Goal: Information Seeking & Learning: Learn about a topic

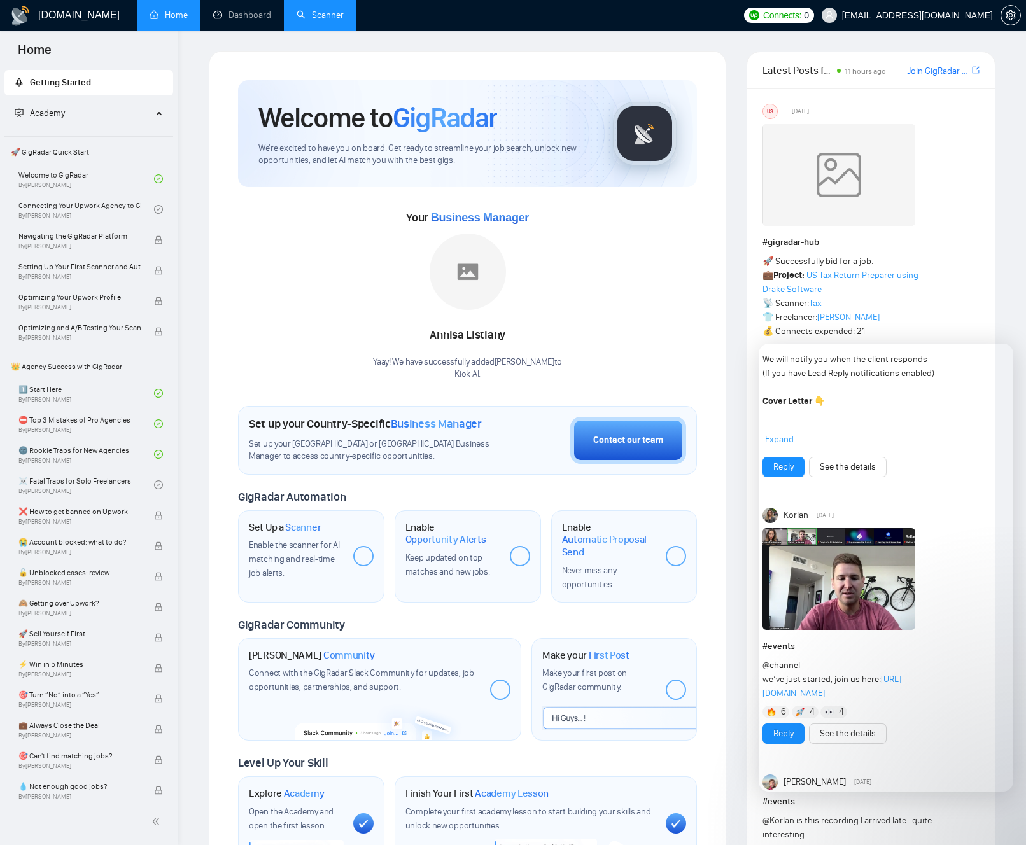
click at [334, 29] on li "Scanner" at bounding box center [320, 15] width 73 height 31
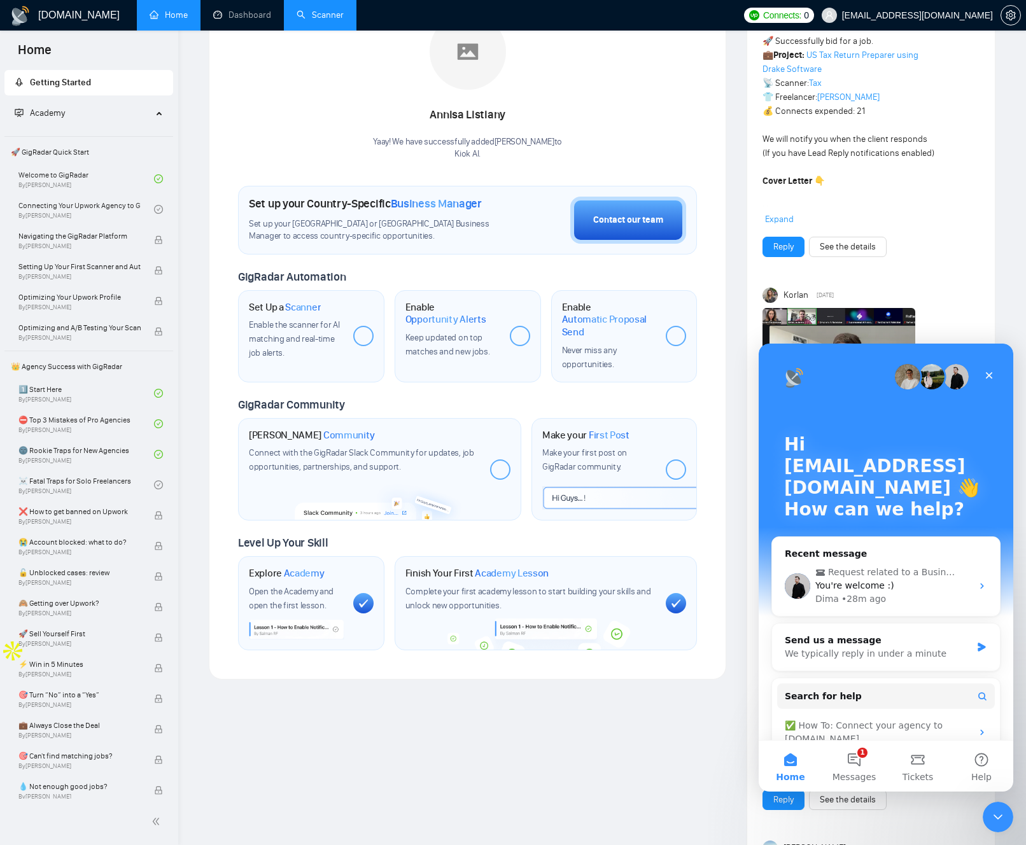
scroll to position [220, 0]
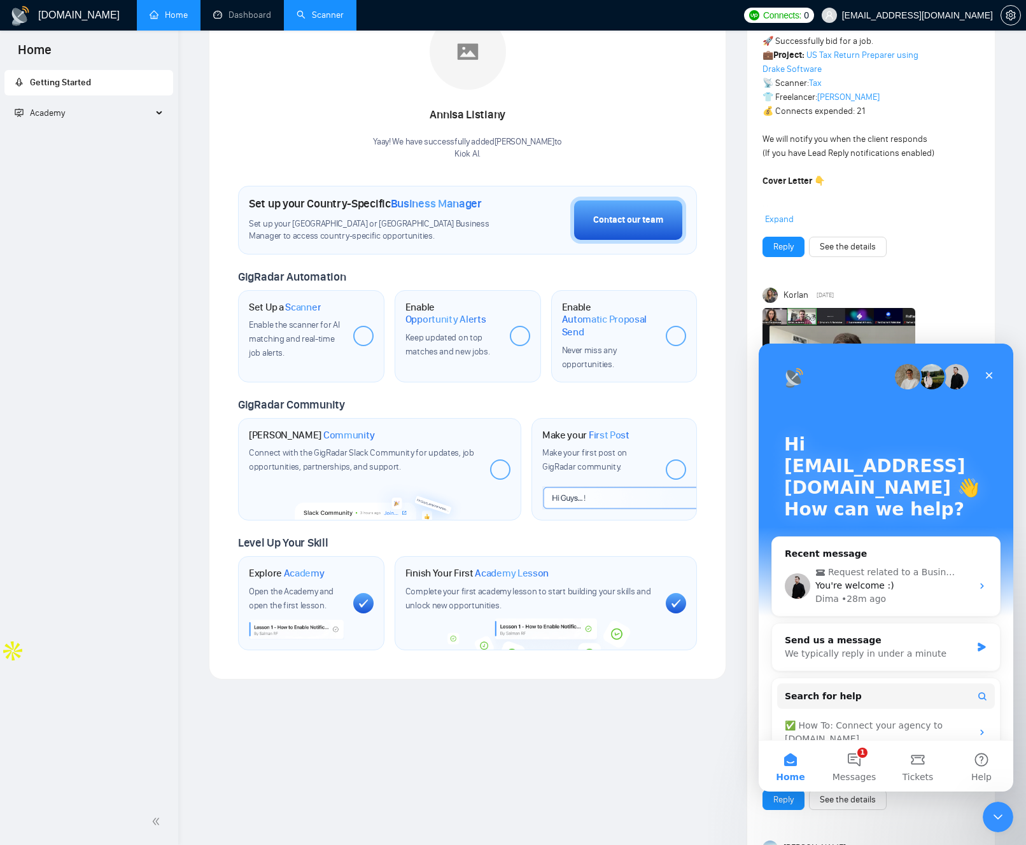
click at [324, 14] on link "Scanner" at bounding box center [320, 15] width 47 height 11
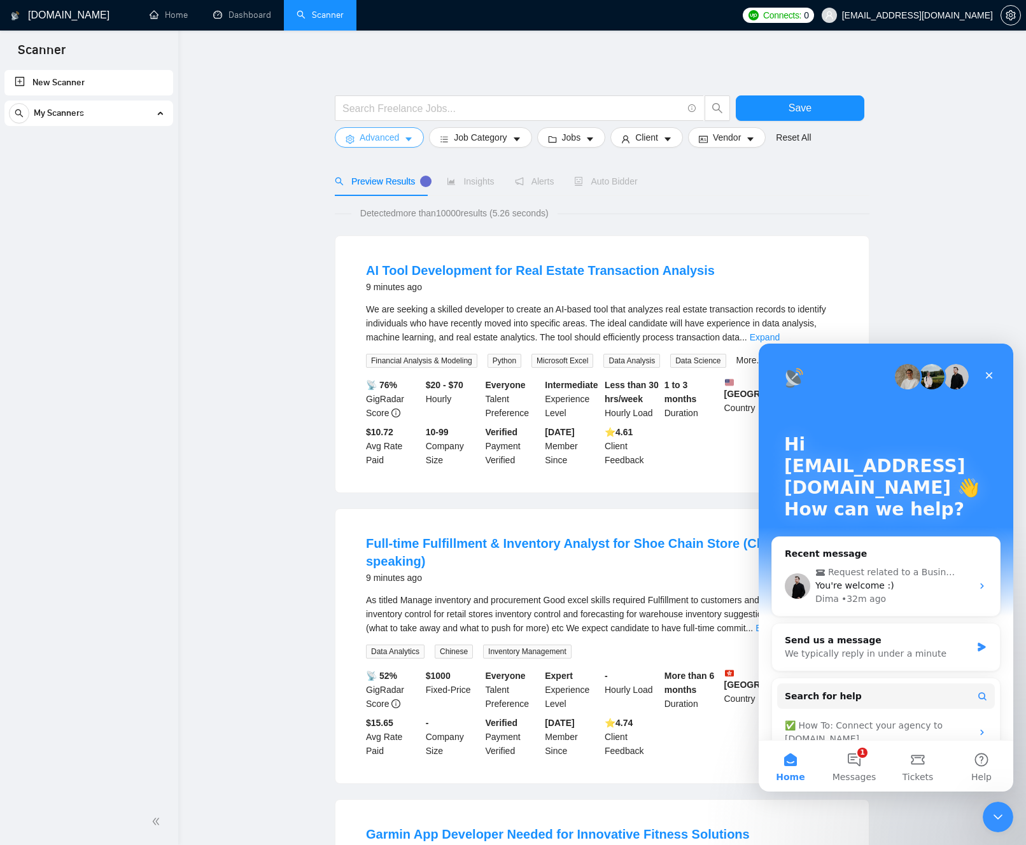
click at [414, 136] on button "Advanced" at bounding box center [379, 137] width 89 height 20
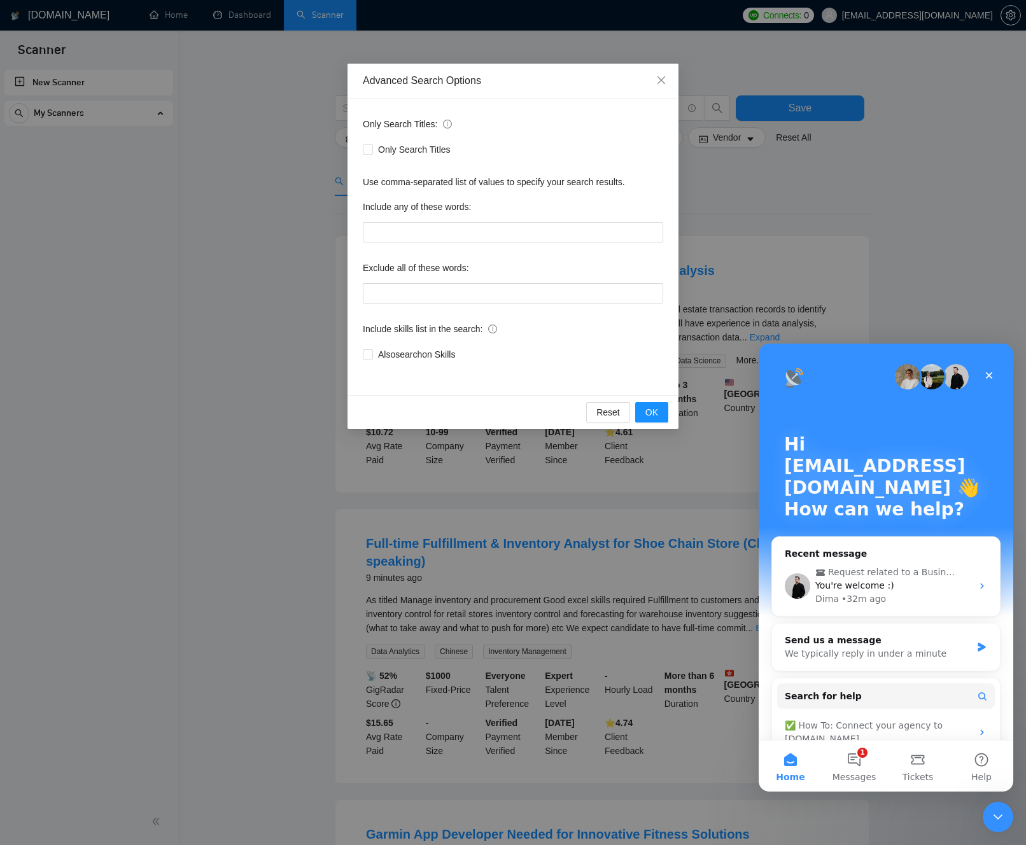
click at [335, 169] on div "Advanced Search Options Only Search Titles: Only Search Titles Use comma-separa…" at bounding box center [513, 422] width 1026 height 845
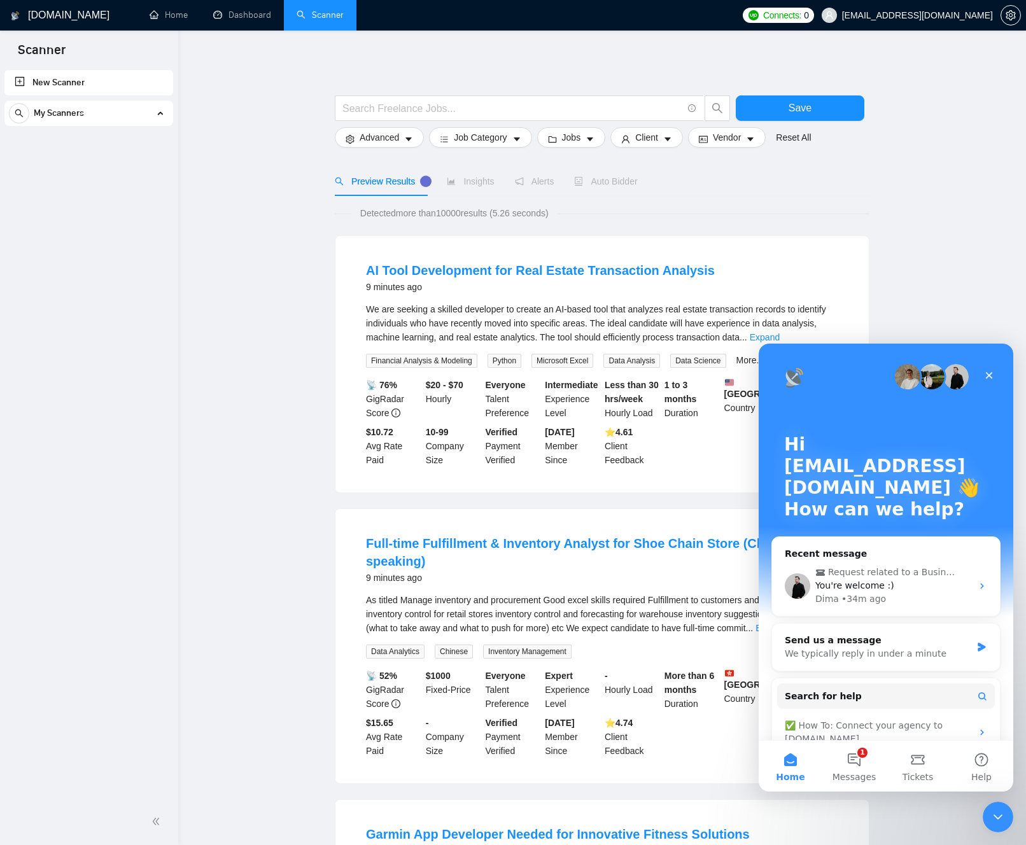
click at [440, 322] on span "We are seeking a skilled developer to create an AI-based tool that analyzes rea…" at bounding box center [596, 323] width 460 height 38
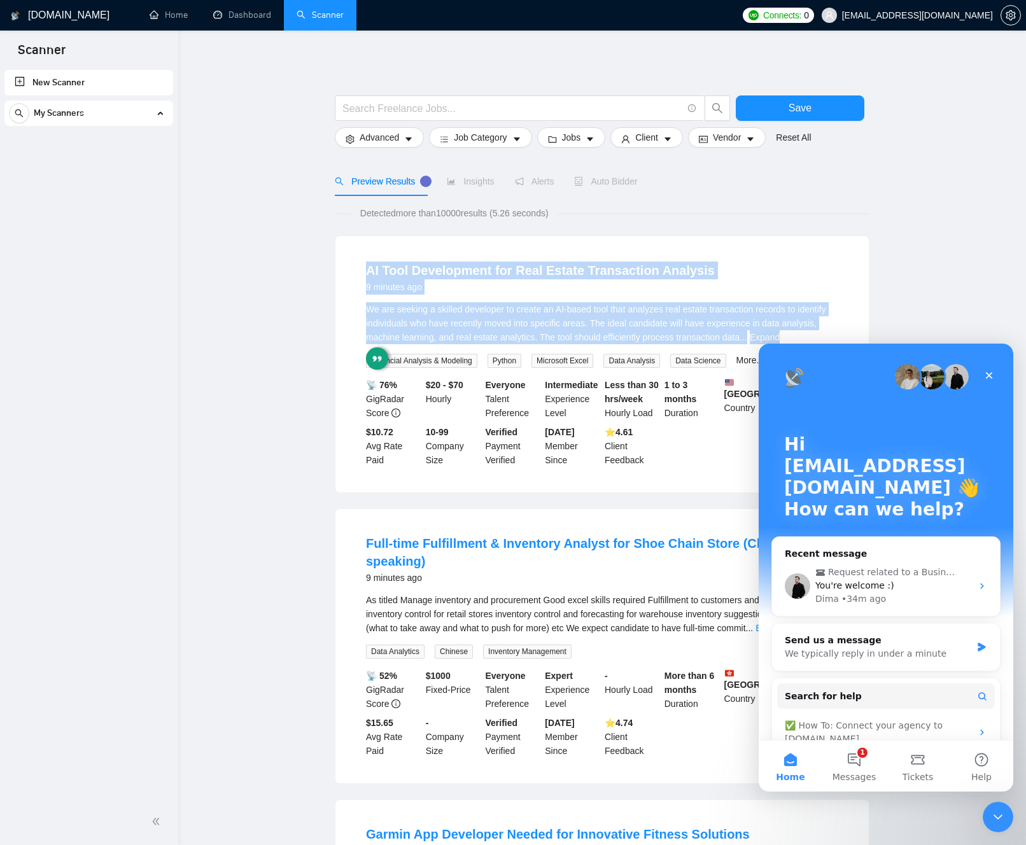
drag, startPoint x: 440, startPoint y: 322, endPoint x: 298, endPoint y: 266, distance: 153.2
click at [313, 270] on main "Save Advanced Job Category Jobs Client Vendor Reset All Preview Results Insight…" at bounding box center [602, 842] width 807 height 1583
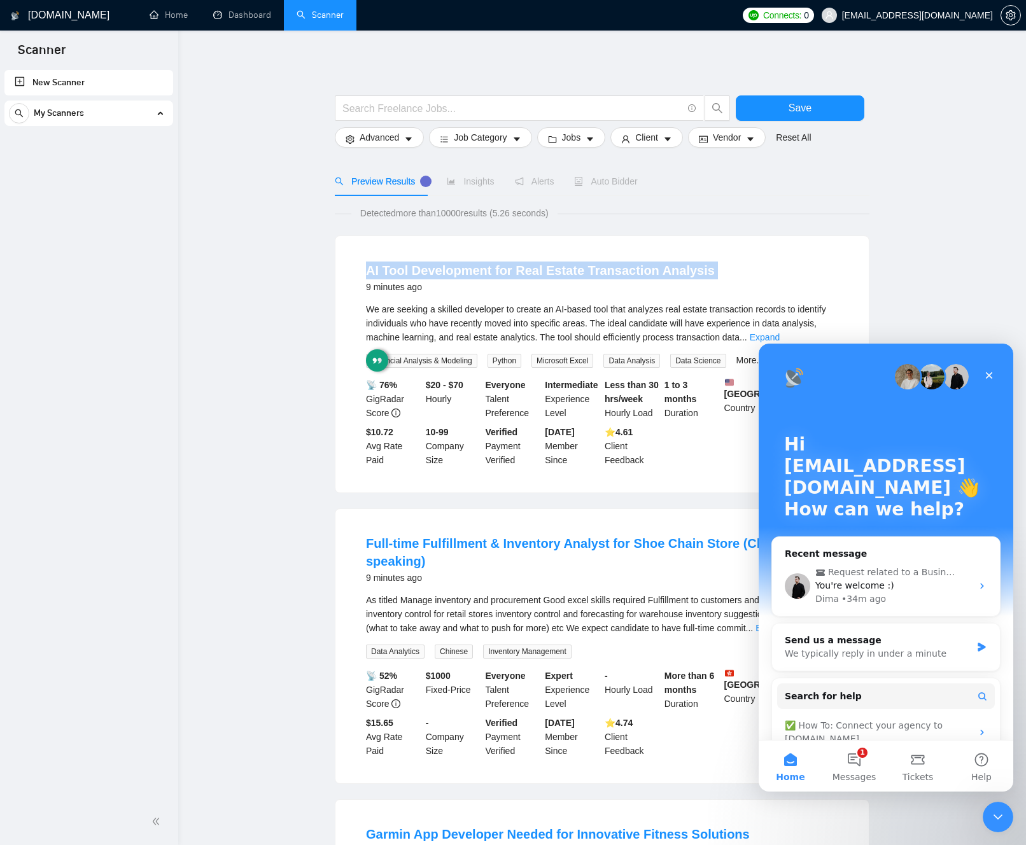
click at [295, 267] on main "Save Advanced Job Category Jobs Client Vendor Reset All Preview Results Insight…" at bounding box center [602, 842] width 807 height 1583
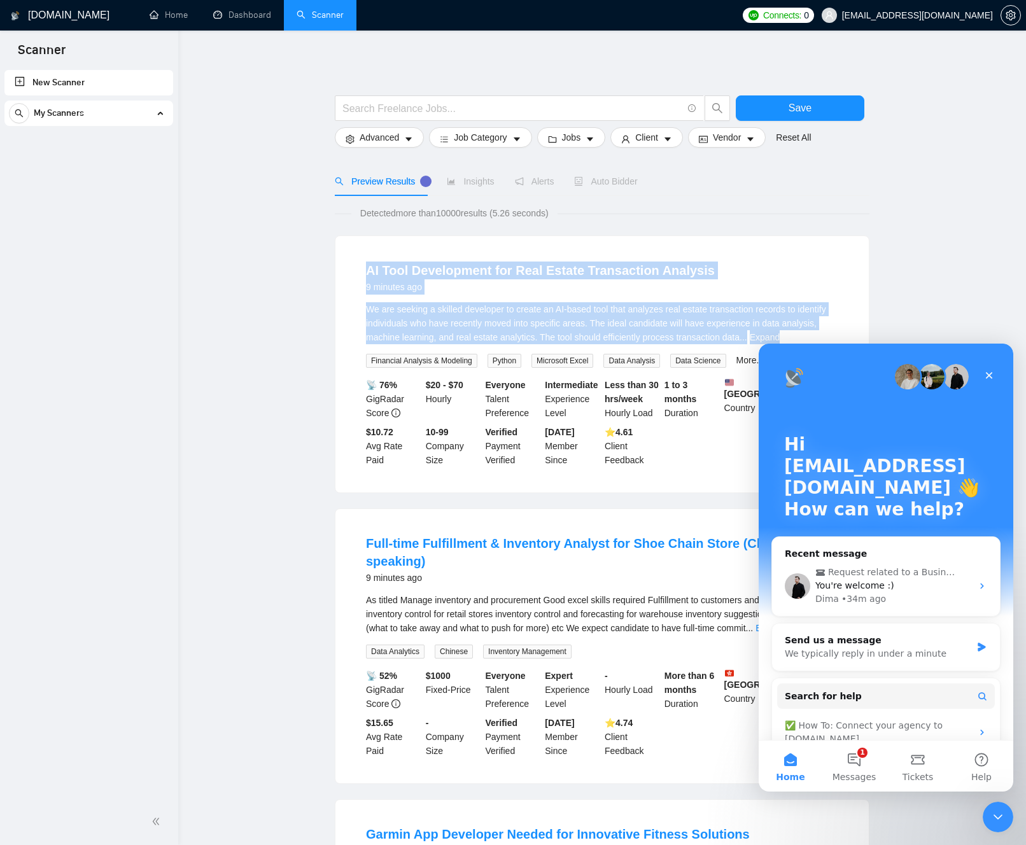
drag, startPoint x: 297, startPoint y: 267, endPoint x: 720, endPoint y: 314, distance: 425.3
click at [713, 312] on main "Save Advanced Job Category Jobs Client Vendor Reset All Preview Results Insight…" at bounding box center [602, 842] width 807 height 1583
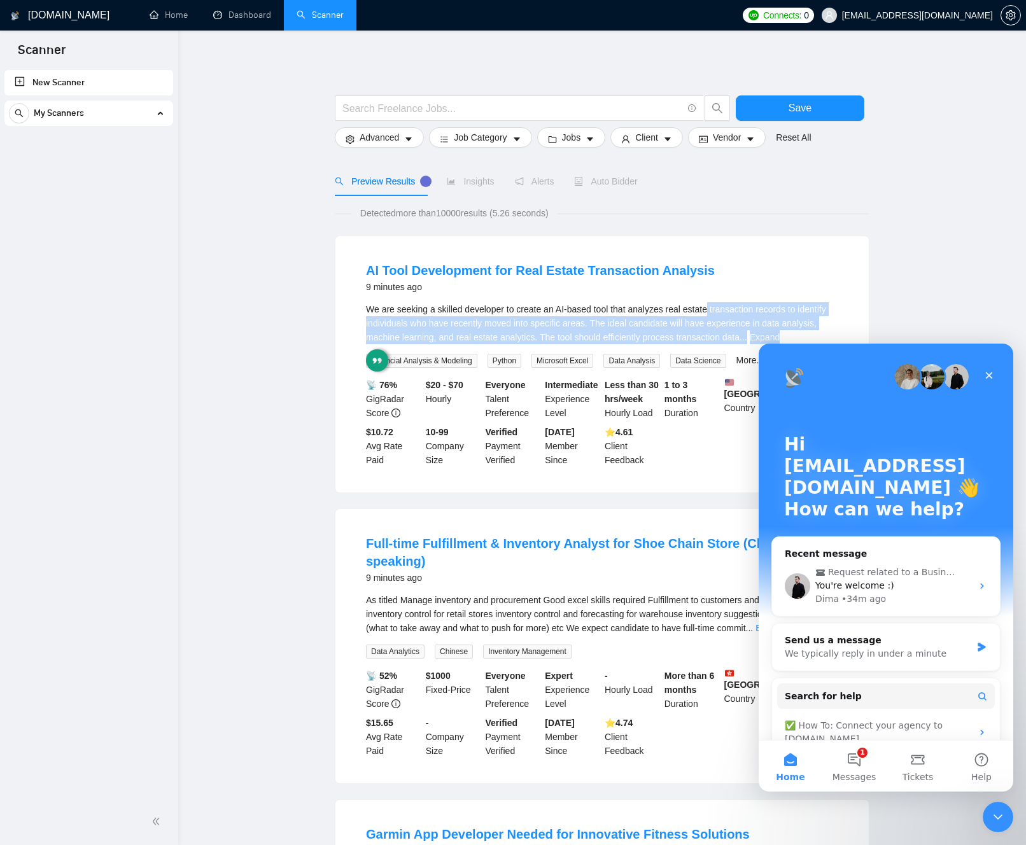
click at [720, 314] on div "We are seeking a skilled developer to create an AI-based tool that analyzes rea…" at bounding box center [602, 323] width 472 height 42
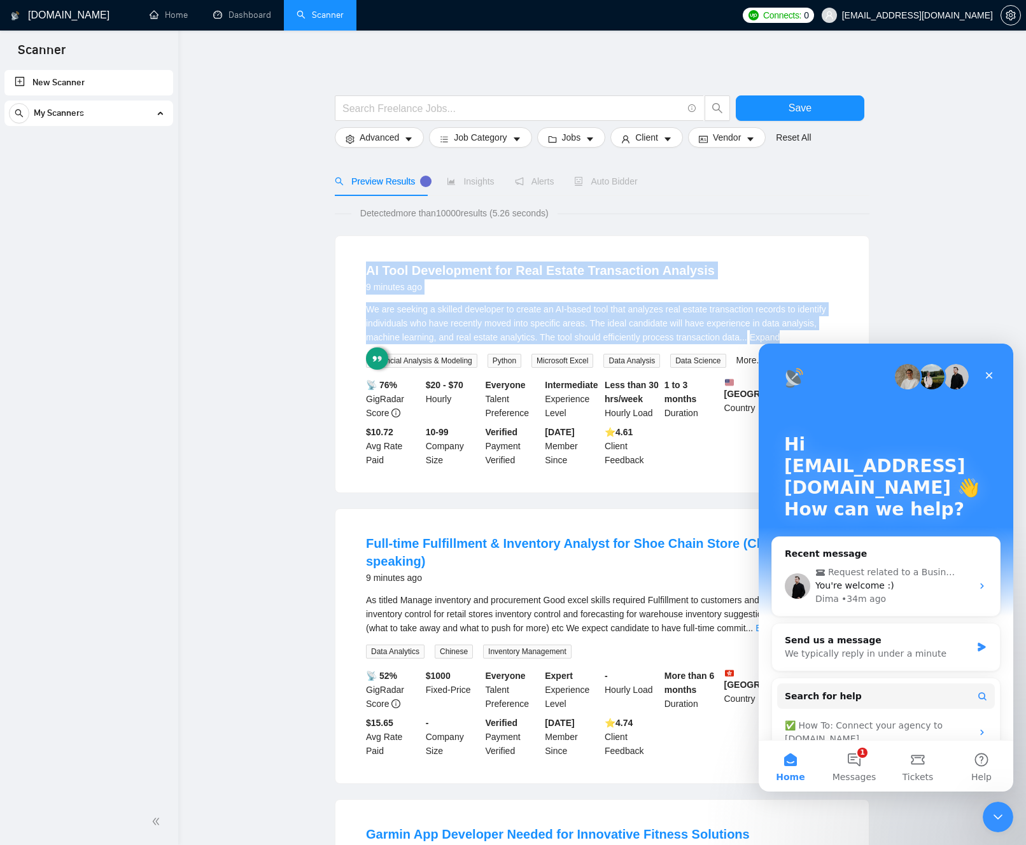
drag, startPoint x: 675, startPoint y: 306, endPoint x: 370, endPoint y: 267, distance: 308.1
click at [377, 267] on li "AI Tool Development for Real Estate Transaction Analysis 9 minutes ago We are s…" at bounding box center [602, 364] width 503 height 226
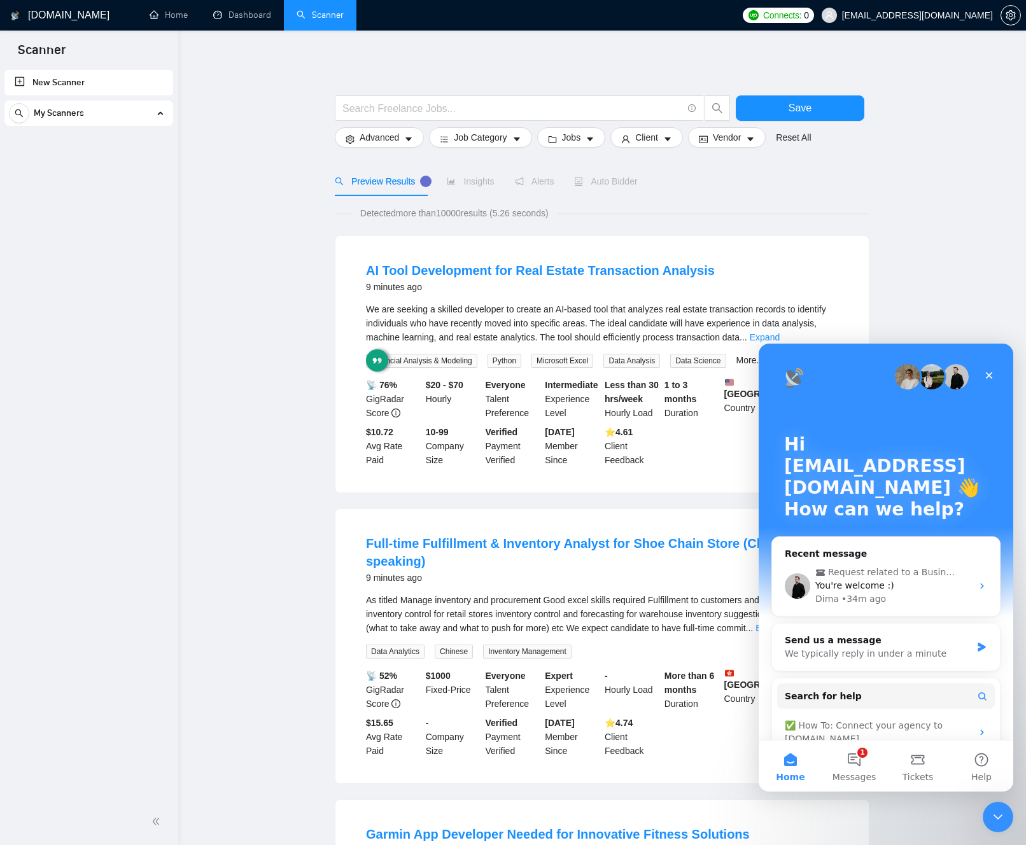
click at [334, 267] on main "Save Advanced Job Category Jobs Client Vendor Reset All Preview Results Insight…" at bounding box center [602, 842] width 807 height 1583
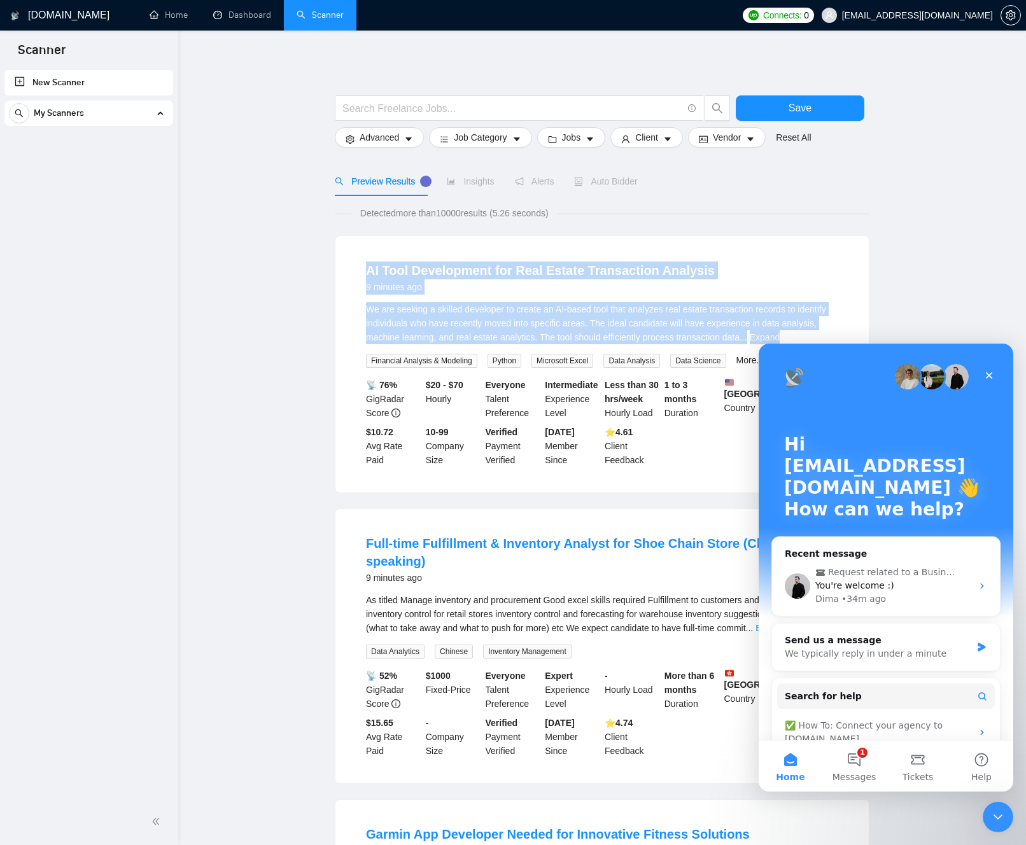
drag, startPoint x: 338, startPoint y: 267, endPoint x: 695, endPoint y: 328, distance: 362.4
click at [691, 327] on div "AI Tool Development for Real Estate Transaction Analysis 9 minutes ago We are s…" at bounding box center [601, 364] width 533 height 257
click at [695, 328] on div "We are seeking a skilled developer to create an AI-based tool that analyzes rea…" at bounding box center [602, 323] width 472 height 42
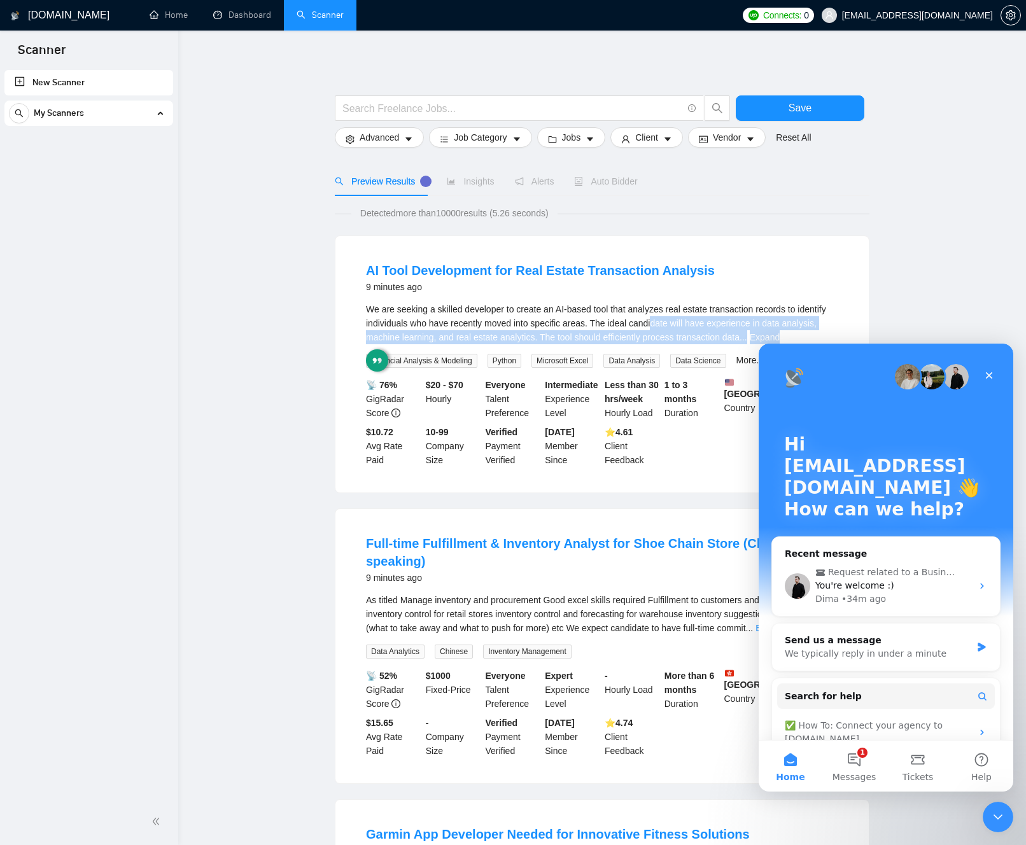
click at [695, 328] on div "We are seeking a skilled developer to create an AI-based tool that analyzes rea…" at bounding box center [602, 323] width 472 height 42
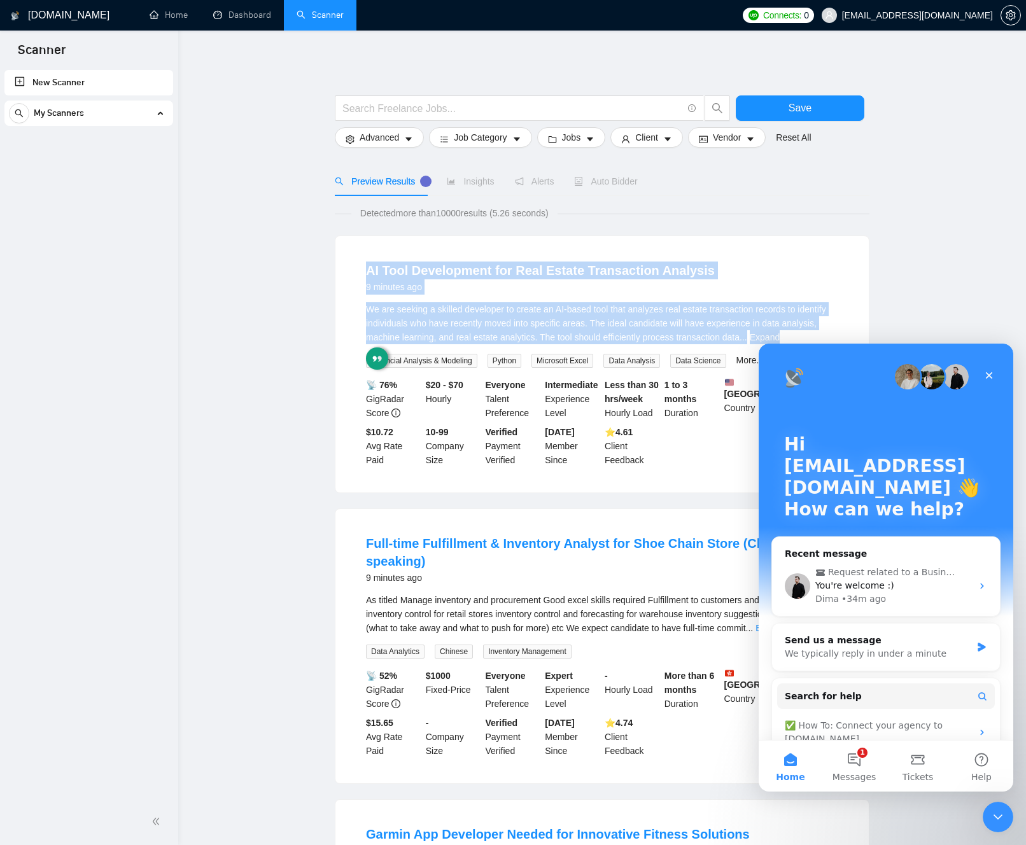
drag, startPoint x: 695, startPoint y: 328, endPoint x: 357, endPoint y: 257, distance: 345.3
click at [360, 253] on li "AI Tool Development for Real Estate Transaction Analysis 9 minutes ago We are s…" at bounding box center [602, 364] width 503 height 226
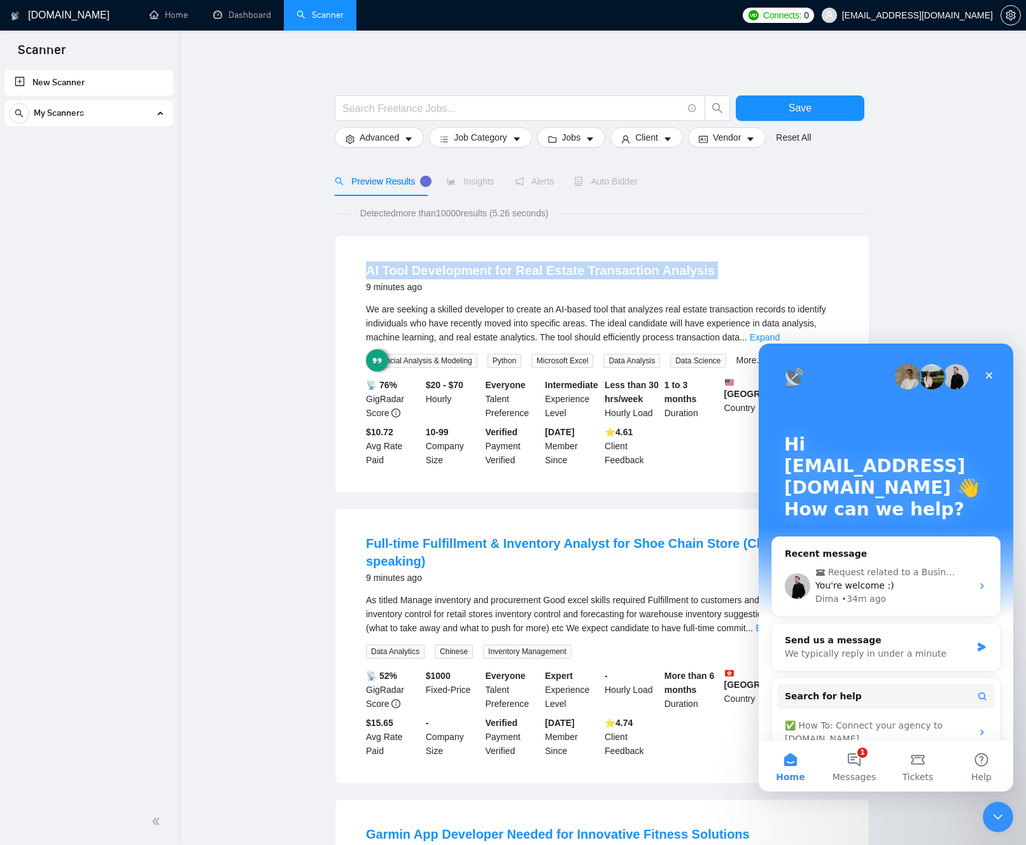
click at [343, 265] on div "AI Tool Development for Real Estate Transaction Analysis 9 minutes ago We are s…" at bounding box center [601, 364] width 533 height 257
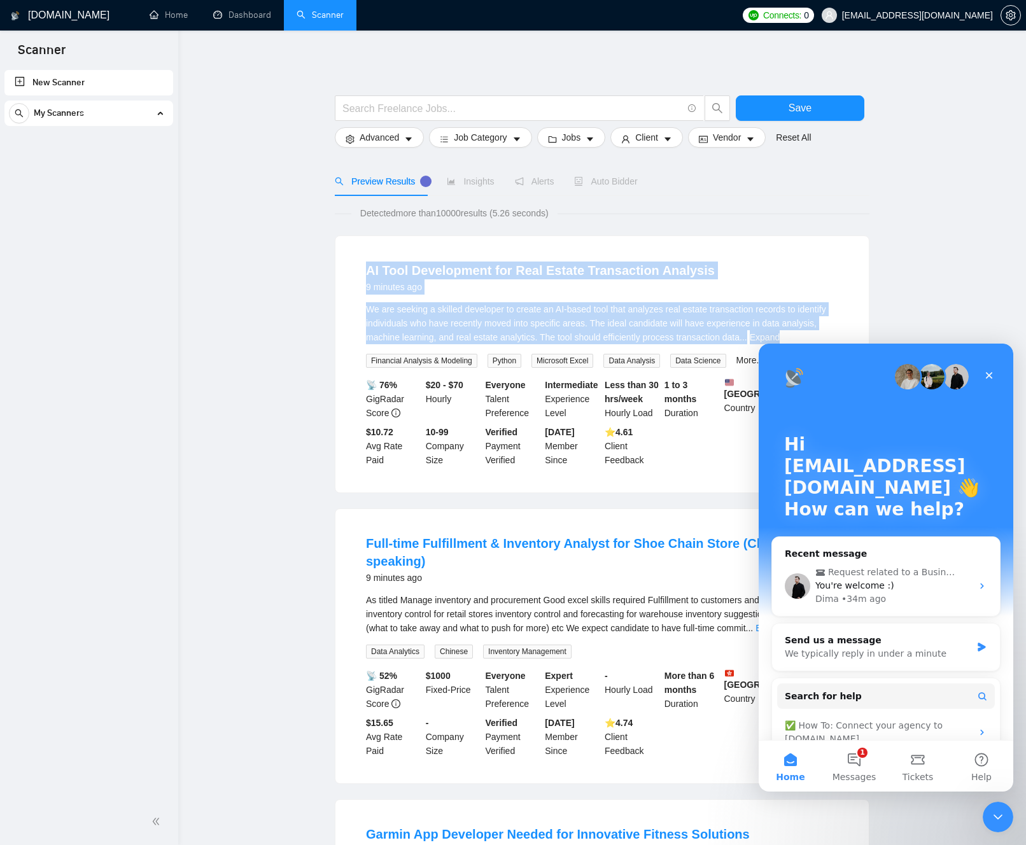
drag, startPoint x: 416, startPoint y: 268, endPoint x: 722, endPoint y: 330, distance: 312.3
click at [722, 330] on div "AI Tool Development for Real Estate Transaction Analysis 9 minutes ago We are s…" at bounding box center [601, 364] width 533 height 257
click at [722, 330] on div "We are seeking a skilled developer to create an AI-based tool that analyzes rea…" at bounding box center [602, 323] width 472 height 42
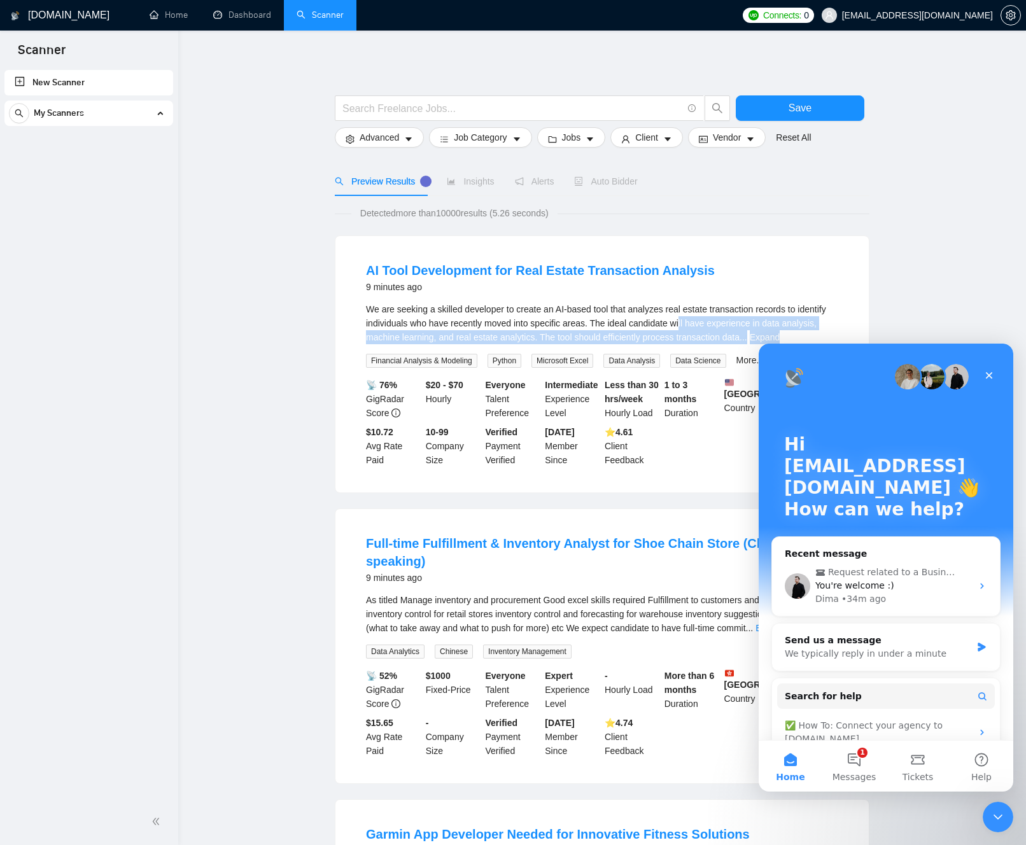
drag, startPoint x: 722, startPoint y: 330, endPoint x: 714, endPoint y: 325, distance: 10.3
click at [722, 330] on div "We are seeking a skilled developer to create an AI-based tool that analyzes rea…" at bounding box center [602, 323] width 472 height 42
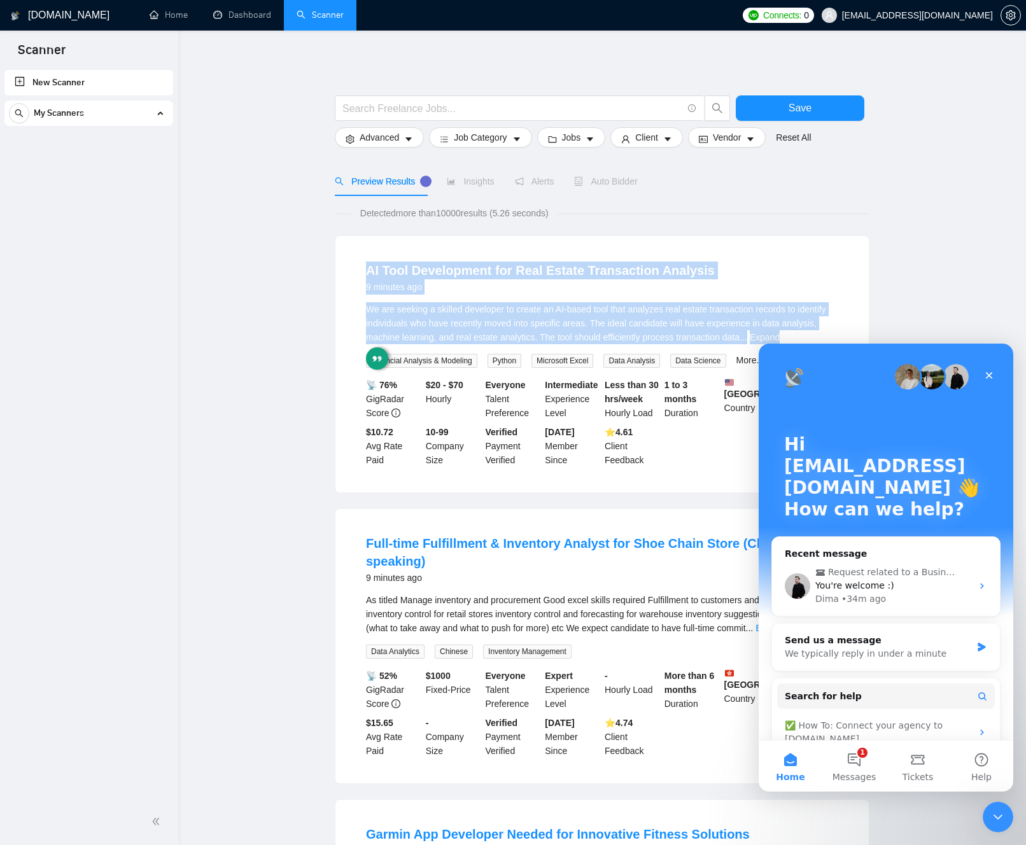
drag, startPoint x: 714, startPoint y: 325, endPoint x: 553, endPoint y: 288, distance: 165.1
click at [477, 253] on li "AI Tool Development for Real Estate Transaction Analysis 9 minutes ago We are s…" at bounding box center [602, 364] width 503 height 226
click at [739, 321] on span "We are seeking a skilled developer to create an AI-based tool that analyzes rea…" at bounding box center [596, 323] width 460 height 38
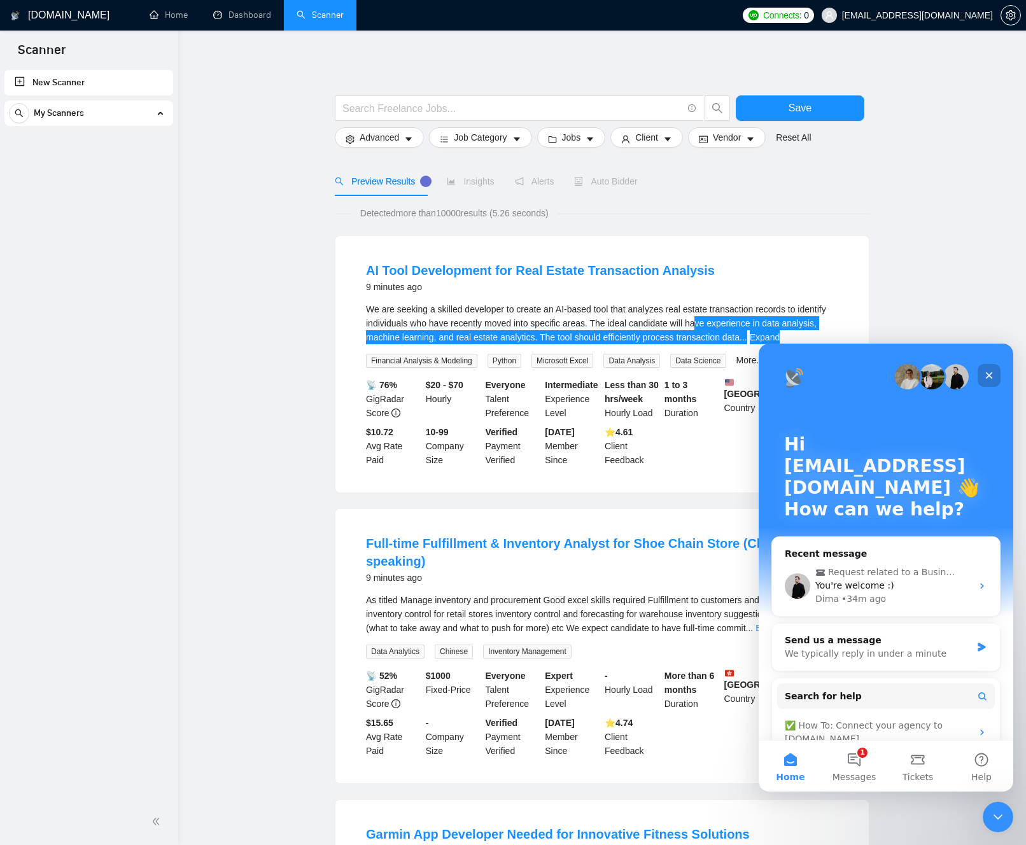
click at [990, 374] on icon "Close" at bounding box center [989, 375] width 7 height 7
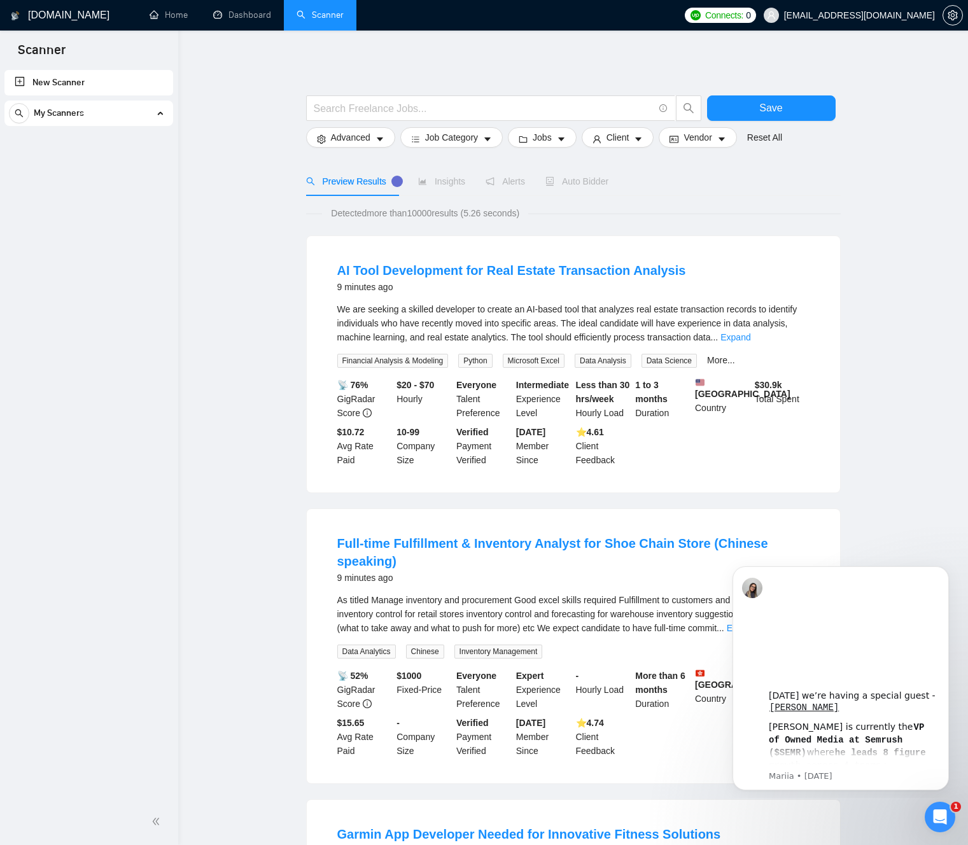
click at [208, 146] on main "Save Advanced Job Category Jobs Client Vendor Reset All Preview Results Insight…" at bounding box center [573, 842] width 749 height 1583
click at [206, 146] on main "Save Advanced Job Category Jobs Client Vendor Reset All Preview Results Insight…" at bounding box center [573, 842] width 749 height 1583
click at [951, 18] on icon "setting" at bounding box center [953, 15] width 10 height 10
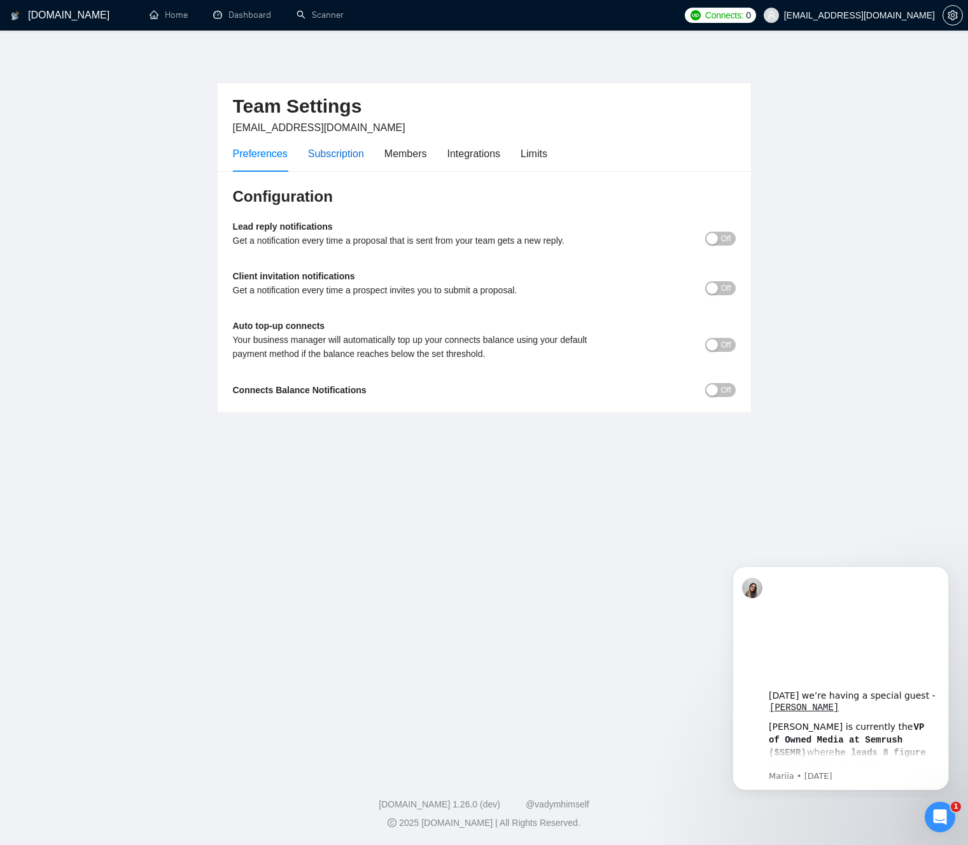
click at [348, 159] on div "Subscription" at bounding box center [336, 154] width 56 height 16
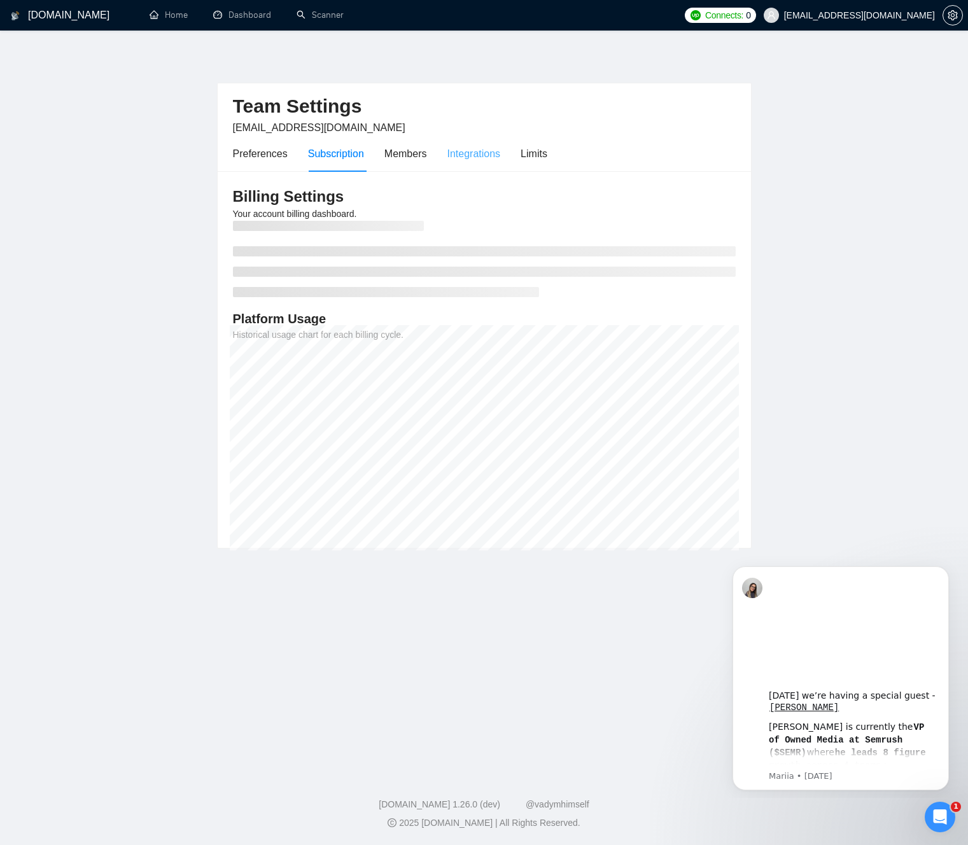
drag, startPoint x: 448, startPoint y: 156, endPoint x: 456, endPoint y: 157, distance: 7.7
click at [448, 156] on div "Preferences Subscription Members Integrations Limits" at bounding box center [390, 154] width 314 height 36
click at [488, 157] on div "Integrations" at bounding box center [473, 154] width 53 height 16
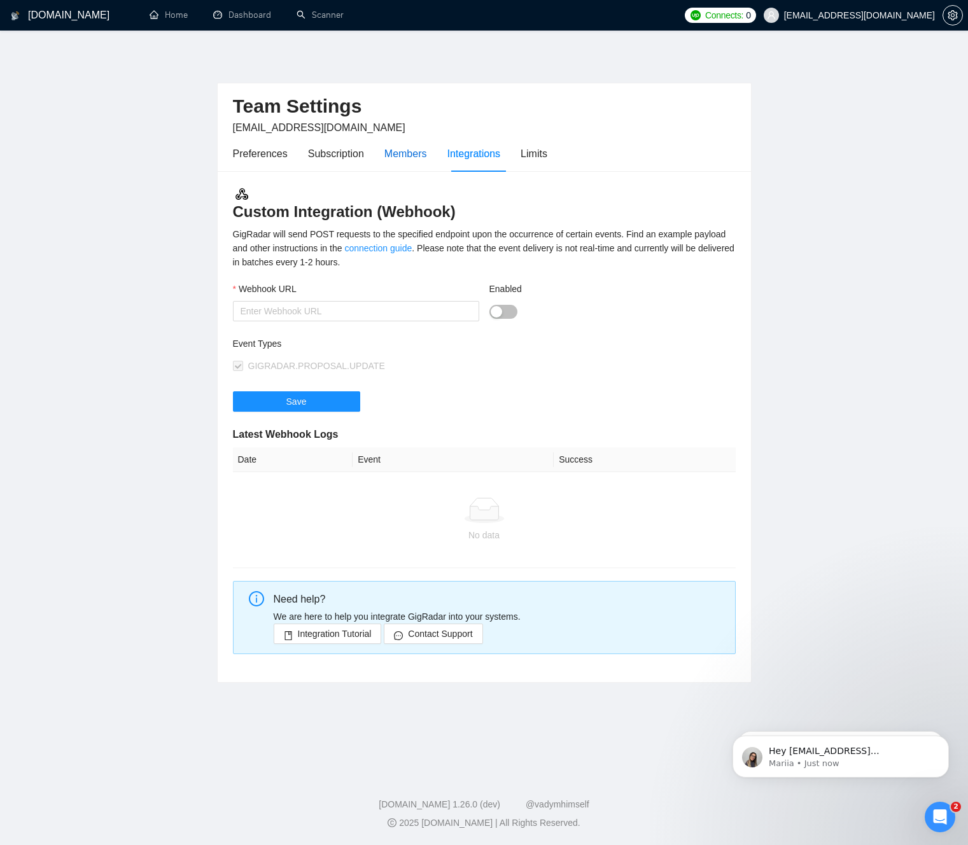
click at [409, 158] on div "Members" at bounding box center [405, 154] width 43 height 16
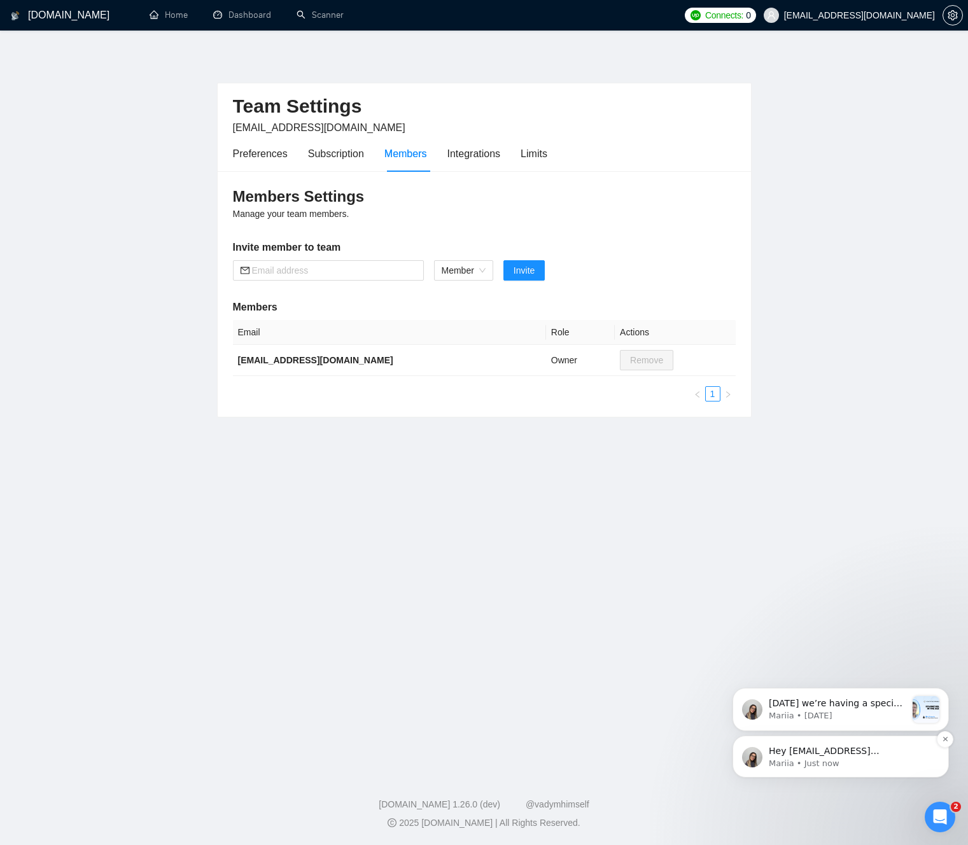
click at [824, 761] on p "Mariia • Just now" at bounding box center [851, 763] width 164 height 11
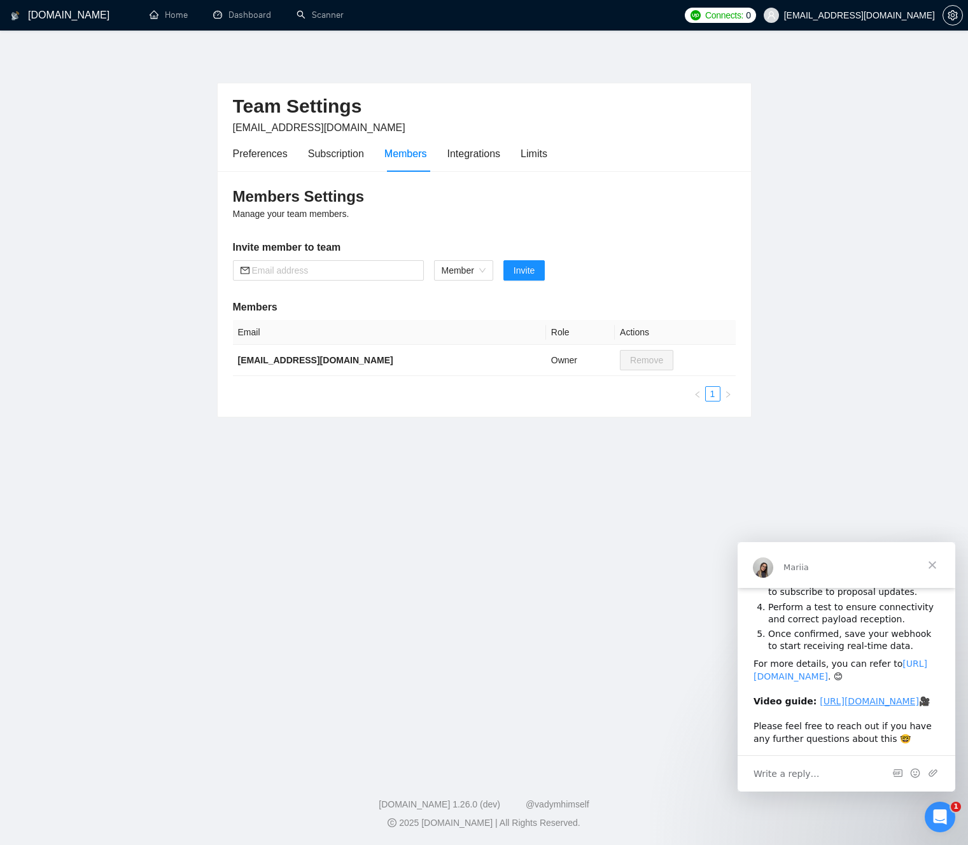
scroll to position [157, 0]
click at [832, 659] on link "https://help.gigradar.io/en/articles/8803619-connect-gigradar-to-your-crm-or-ot…" at bounding box center [841, 670] width 174 height 23
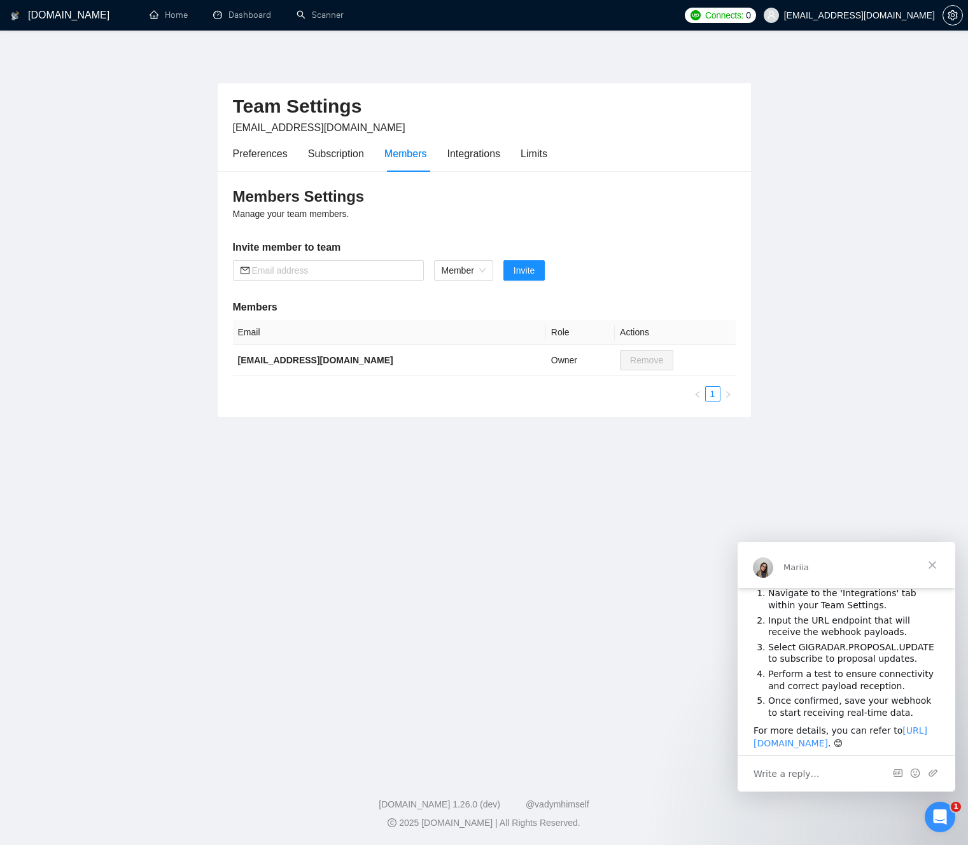
scroll to position [70, 0]
click at [453, 156] on div "Integrations" at bounding box center [473, 154] width 53 height 16
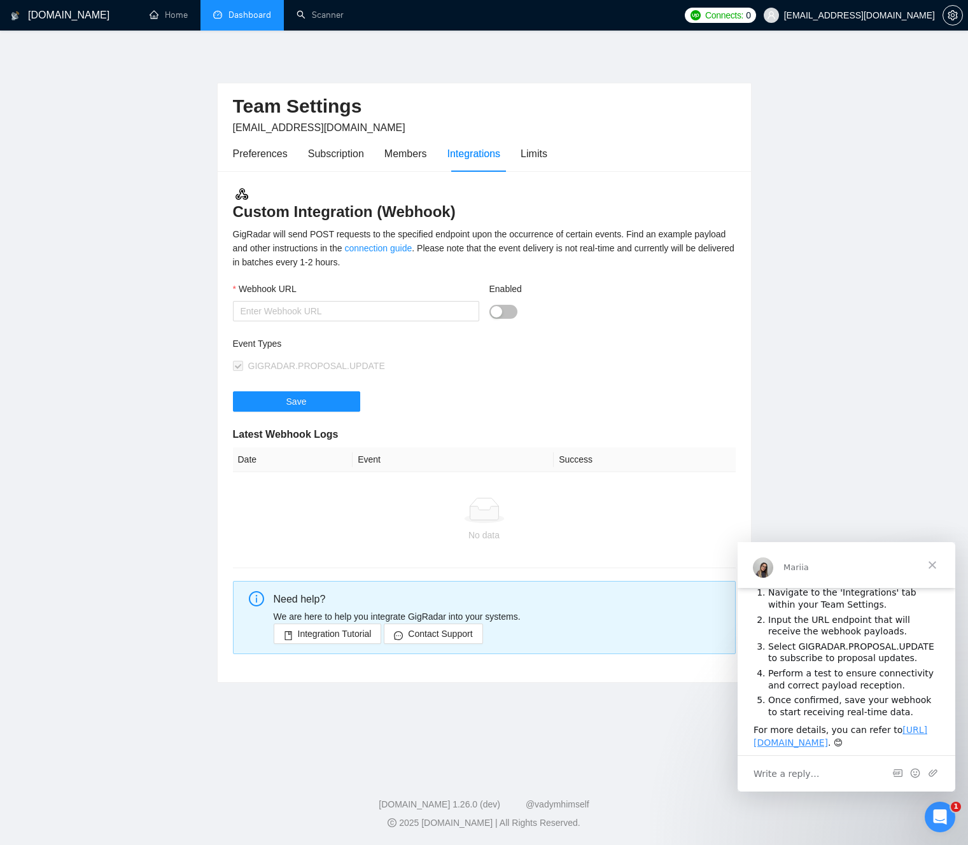
click at [234, 19] on link "Dashboard" at bounding box center [242, 15] width 58 height 11
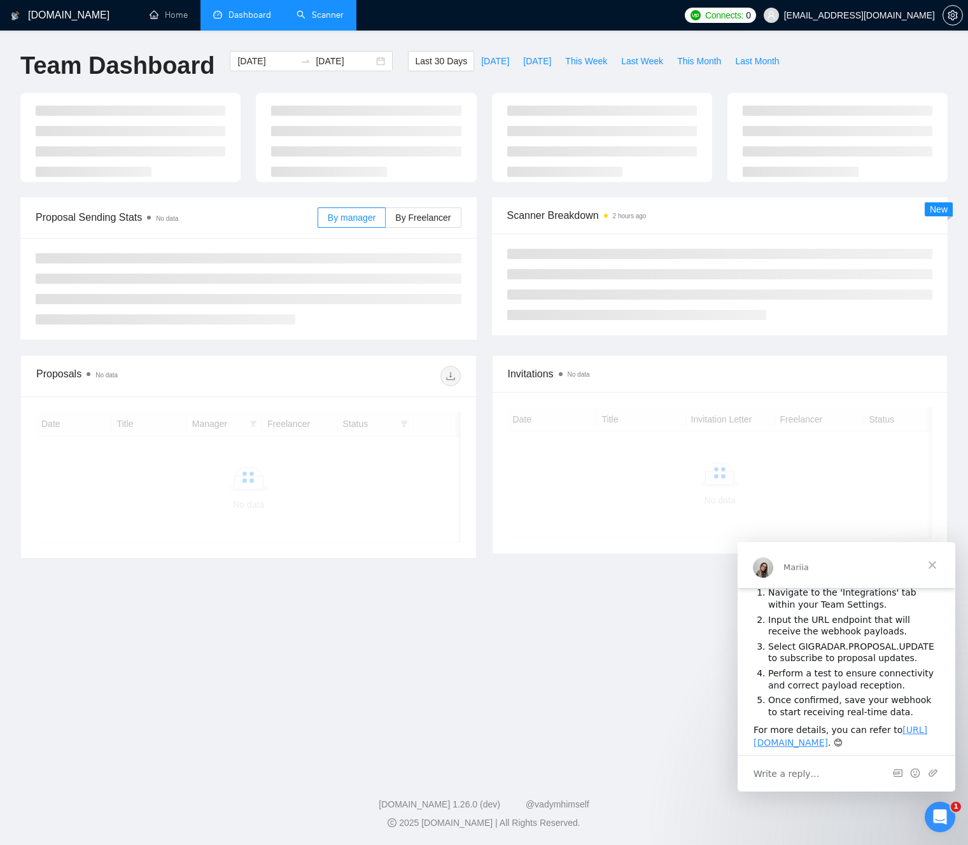
click at [319, 14] on link "Scanner" at bounding box center [320, 15] width 47 height 11
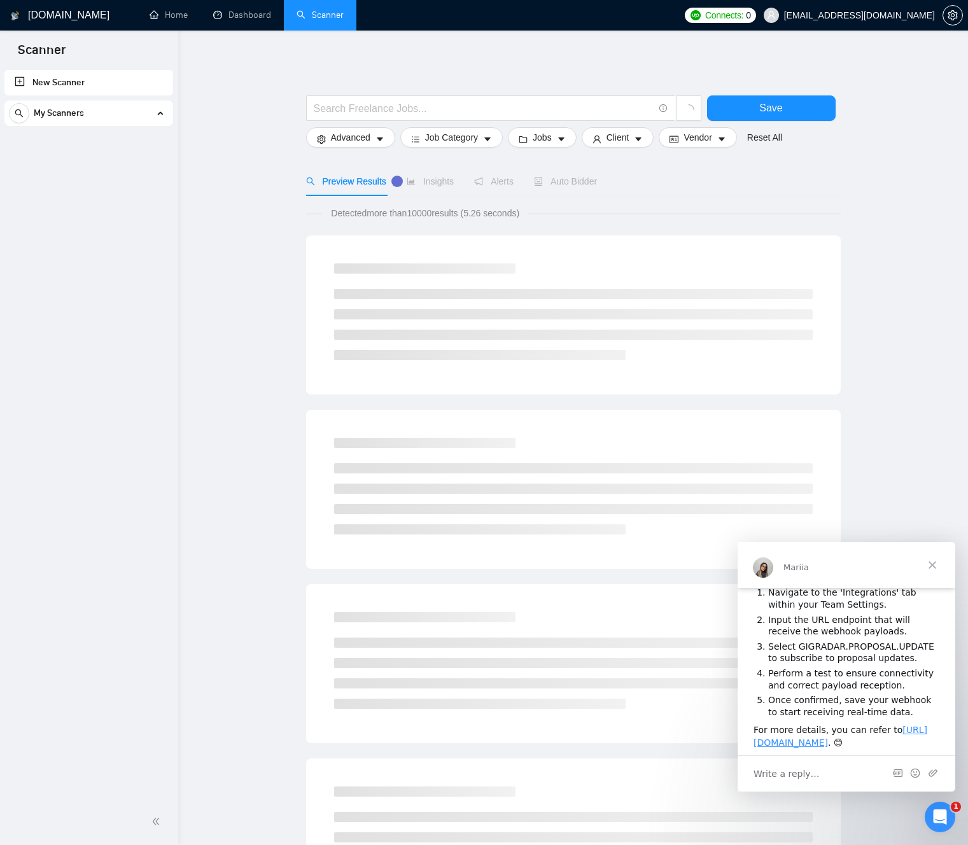
click at [158, 109] on div "My Scanners" at bounding box center [89, 113] width 160 height 25
click at [158, 110] on div "My Scanners" at bounding box center [89, 113] width 160 height 25
click at [160, 116] on div "My Scanners" at bounding box center [89, 113] width 160 height 25
click at [338, 116] on input "text" at bounding box center [484, 109] width 340 height 16
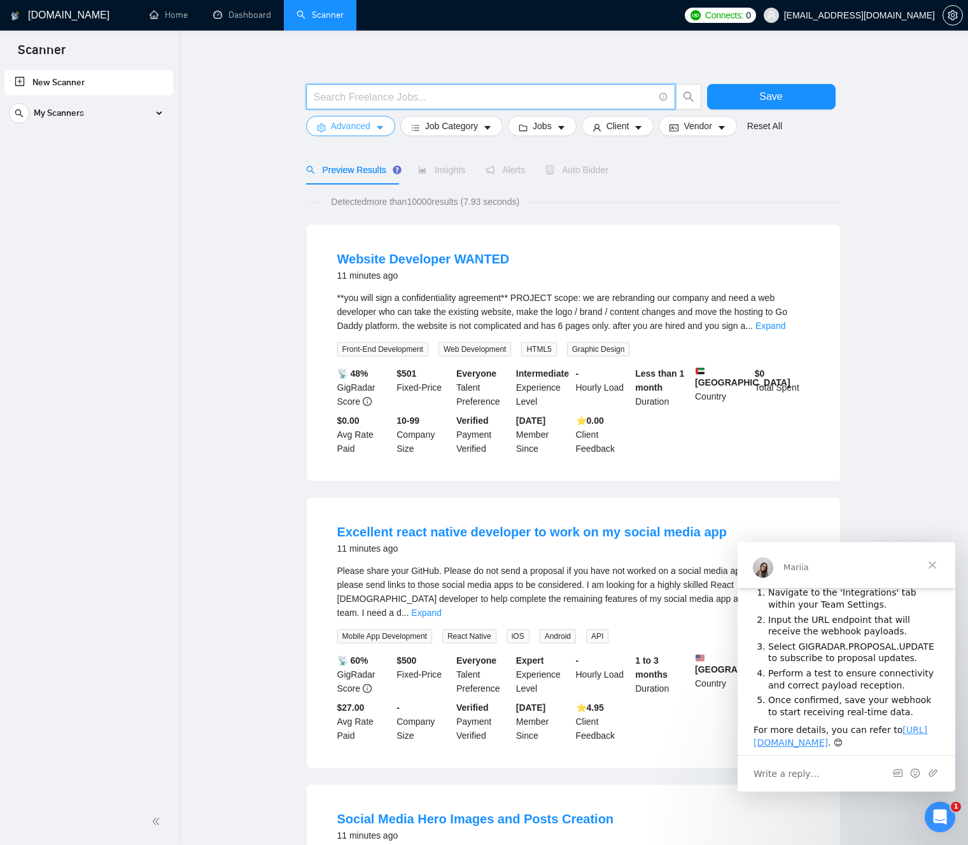
scroll to position [15, 0]
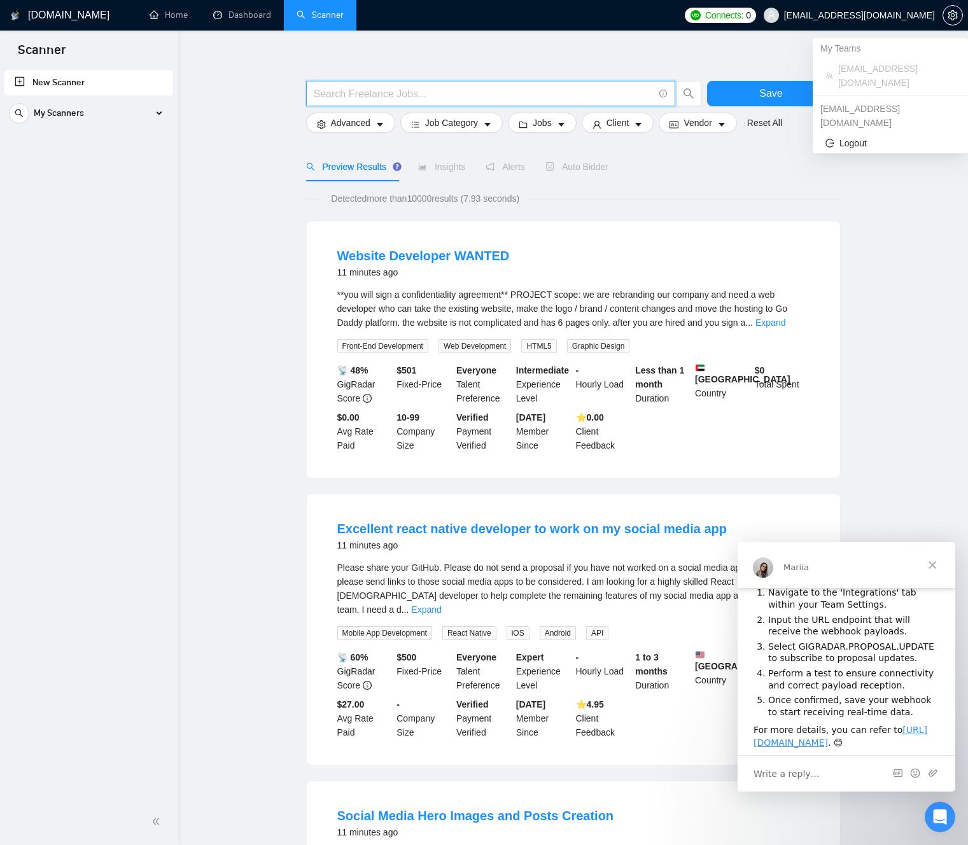
click at [889, 21] on span "[EMAIL_ADDRESS][DOMAIN_NAME]" at bounding box center [849, 15] width 187 height 41
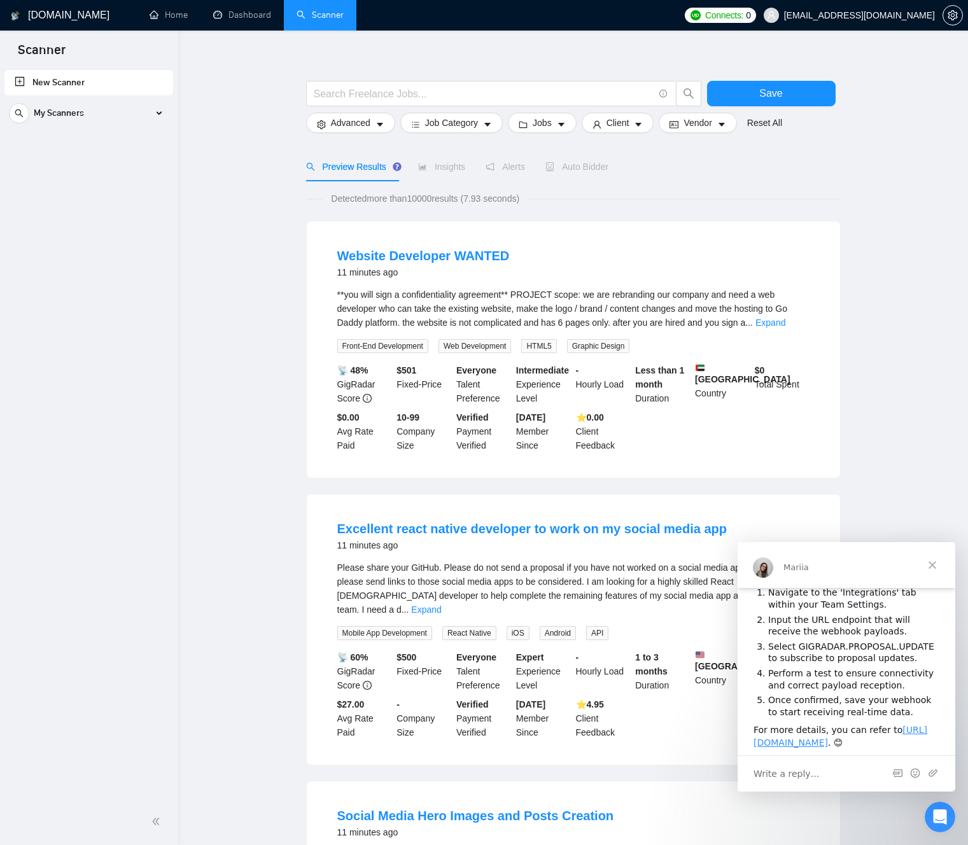
click at [903, 22] on span "[EMAIL_ADDRESS][DOMAIN_NAME]" at bounding box center [849, 15] width 187 height 41
click at [950, 20] on icon "setting" at bounding box center [953, 15] width 10 height 10
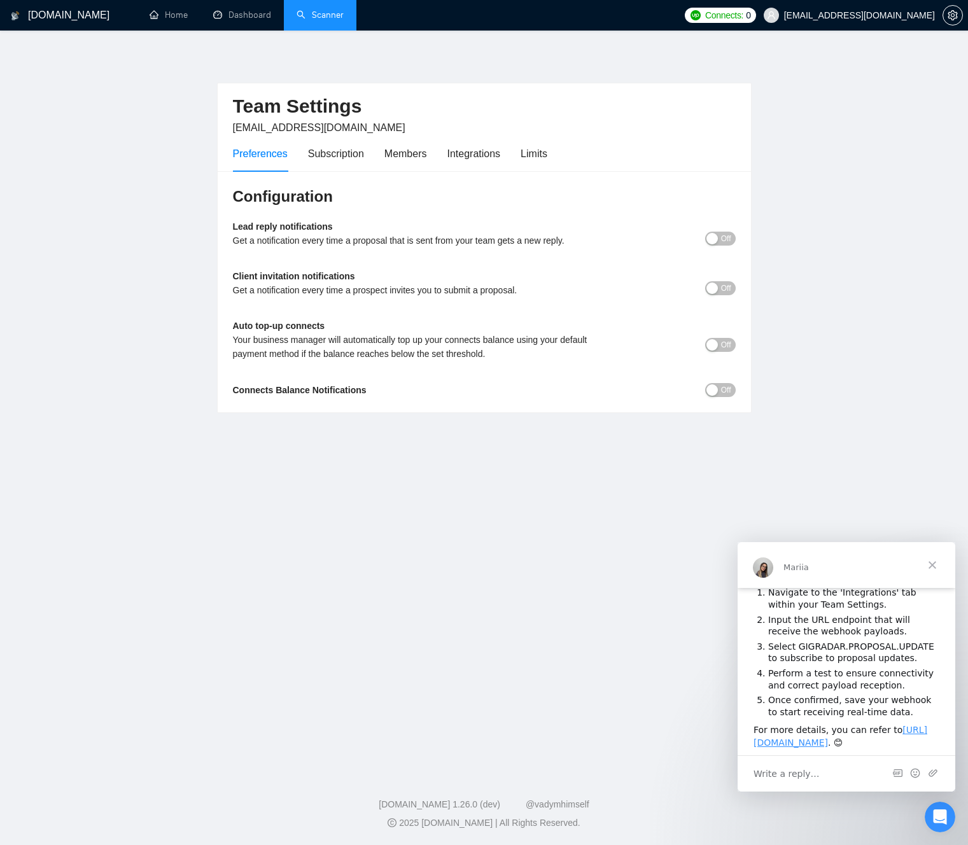
click at [727, 391] on span "Off" at bounding box center [726, 390] width 10 height 14
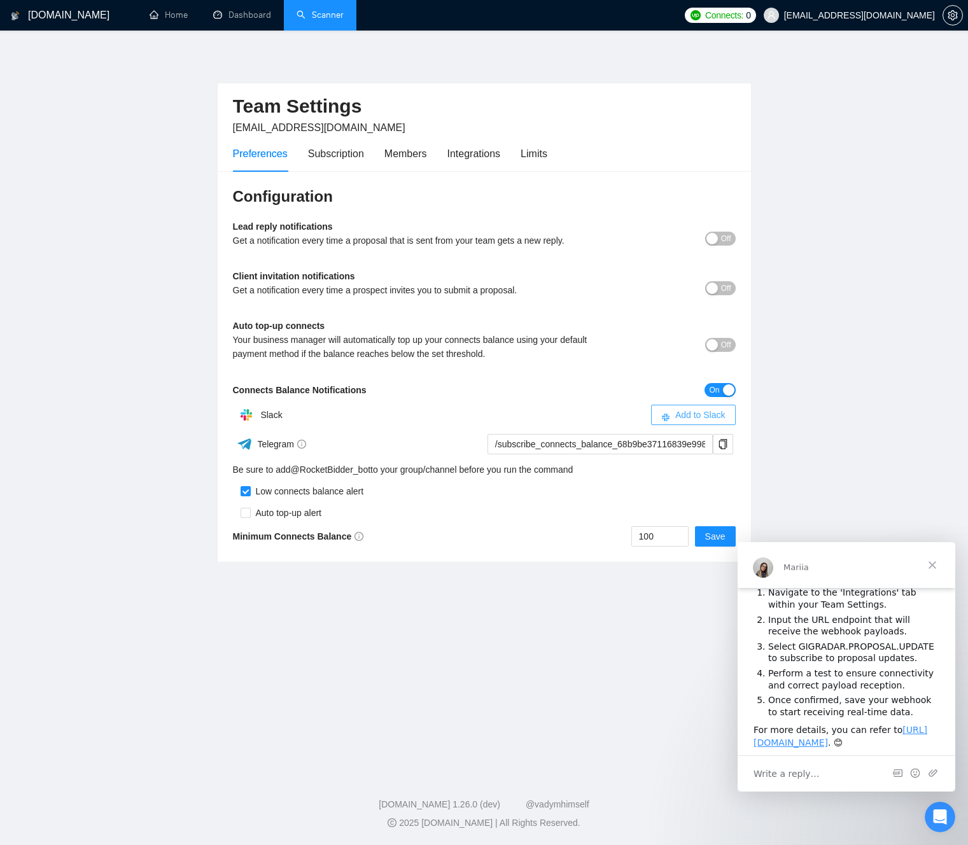
click at [698, 408] on span "Add to Slack" at bounding box center [700, 415] width 50 height 14
click at [426, 539] on div "Minimum Connects Balance" at bounding box center [358, 537] width 251 height 14
click at [687, 421] on span "Add to Slack" at bounding box center [700, 415] width 50 height 14
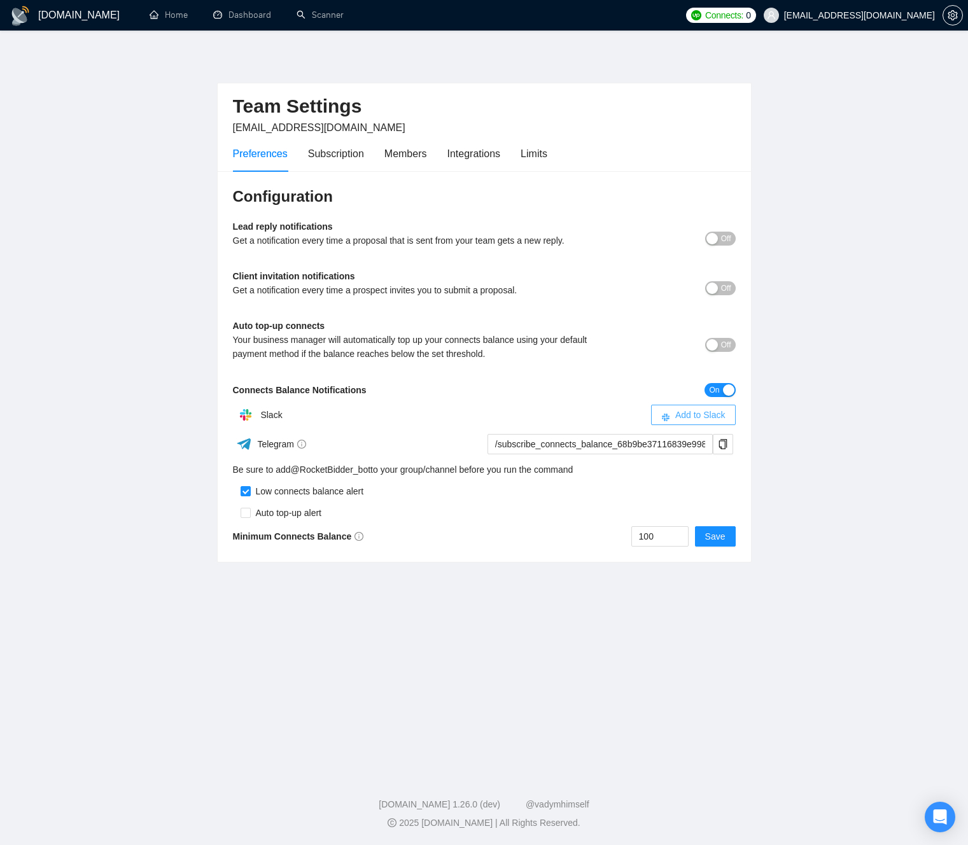
click at [681, 416] on span "Add to Slack" at bounding box center [700, 415] width 50 height 14
click at [707, 397] on div "Configuration Lead reply notifications Get a notification every time a proposal…" at bounding box center [484, 366] width 533 height 391
click at [712, 422] on button "Add to Slack" at bounding box center [693, 415] width 85 height 20
drag, startPoint x: 786, startPoint y: 423, endPoint x: 737, endPoint y: 420, distance: 49.1
click at [784, 422] on main "Team Settings jmichelvan@gmail.com Preferences Subscription Members Integration…" at bounding box center [483, 399] width 927 height 696
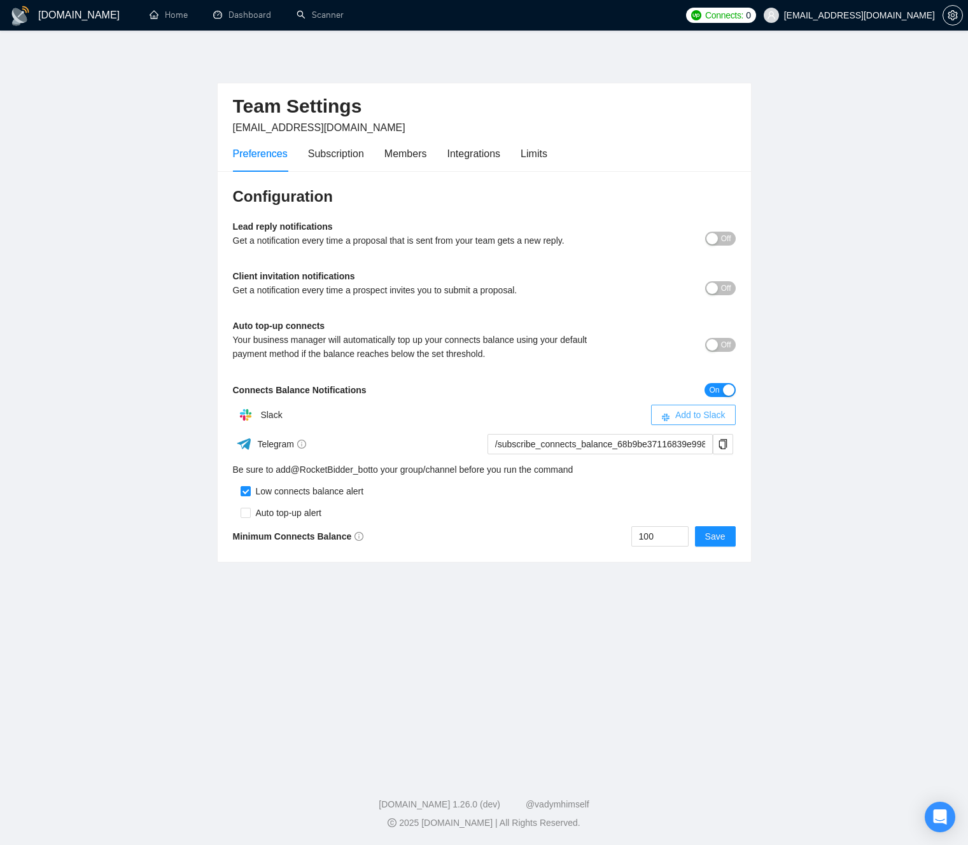
click at [714, 418] on span "Add to Slack" at bounding box center [700, 415] width 50 height 14
click at [781, 387] on main "Team Settings jmichelvan@gmail.com Preferences Subscription Members Integration…" at bounding box center [483, 399] width 927 height 696
click at [719, 346] on button "Off" at bounding box center [720, 345] width 31 height 14
click at [726, 347] on div "button" at bounding box center [728, 344] width 11 height 11
click at [721, 292] on span "Off" at bounding box center [726, 288] width 10 height 14
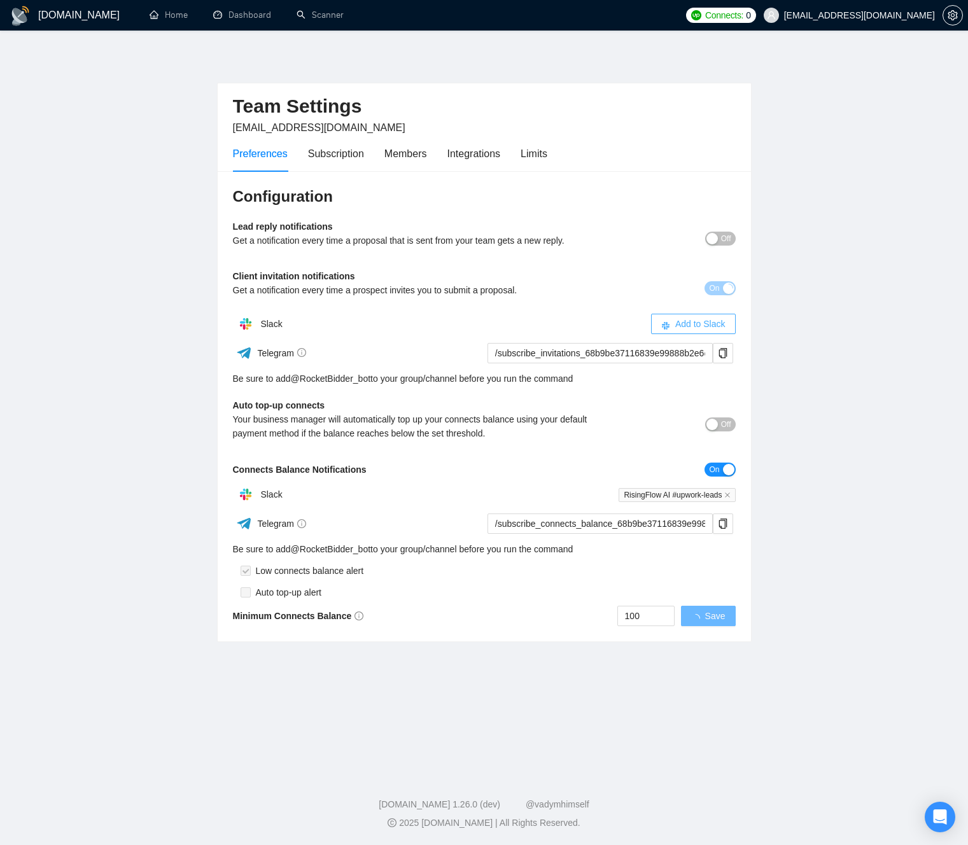
click at [706, 313] on div "Slack Add to Slack" at bounding box center [484, 323] width 503 height 25
click at [708, 323] on span "Add to Slack" at bounding box center [700, 324] width 50 height 14
click at [778, 356] on main "Team Settings jmichelvan@gmail.com Preferences Subscription Members Integration…" at bounding box center [483, 399] width 927 height 696
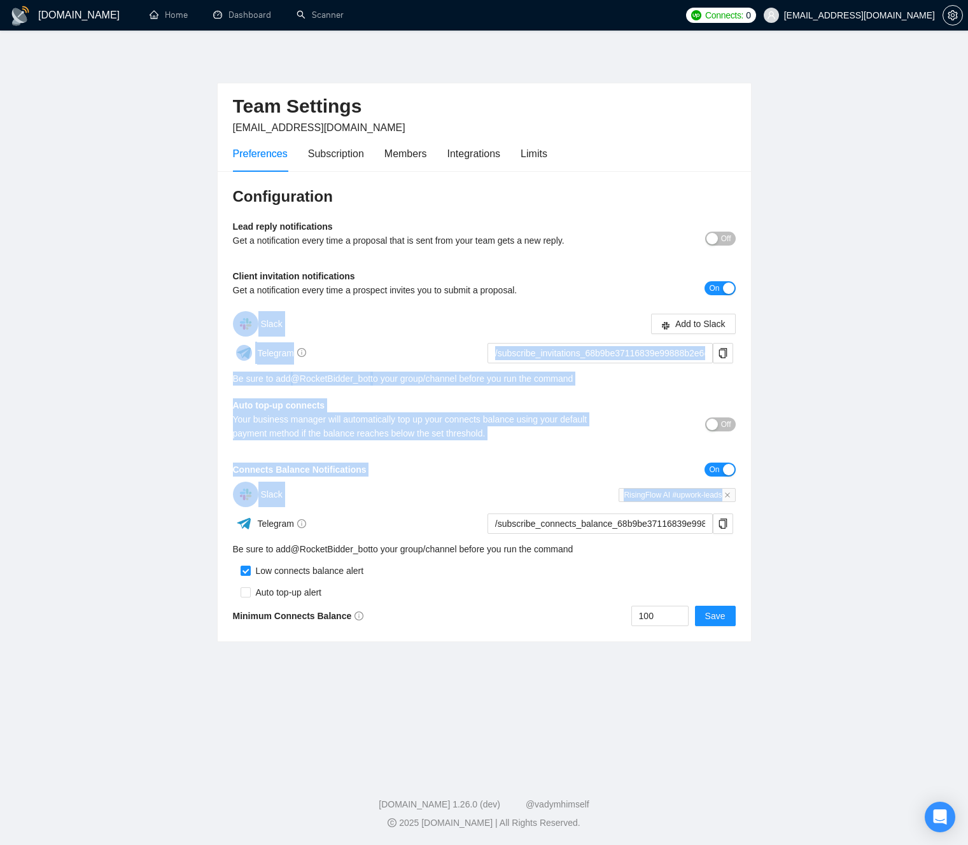
drag, startPoint x: 680, startPoint y: 352, endPoint x: 768, endPoint y: 484, distance: 158.5
click at [766, 488] on main "Team Settings jmichelvan@gmail.com Preferences Subscription Members Integration…" at bounding box center [483, 399] width 927 height 696
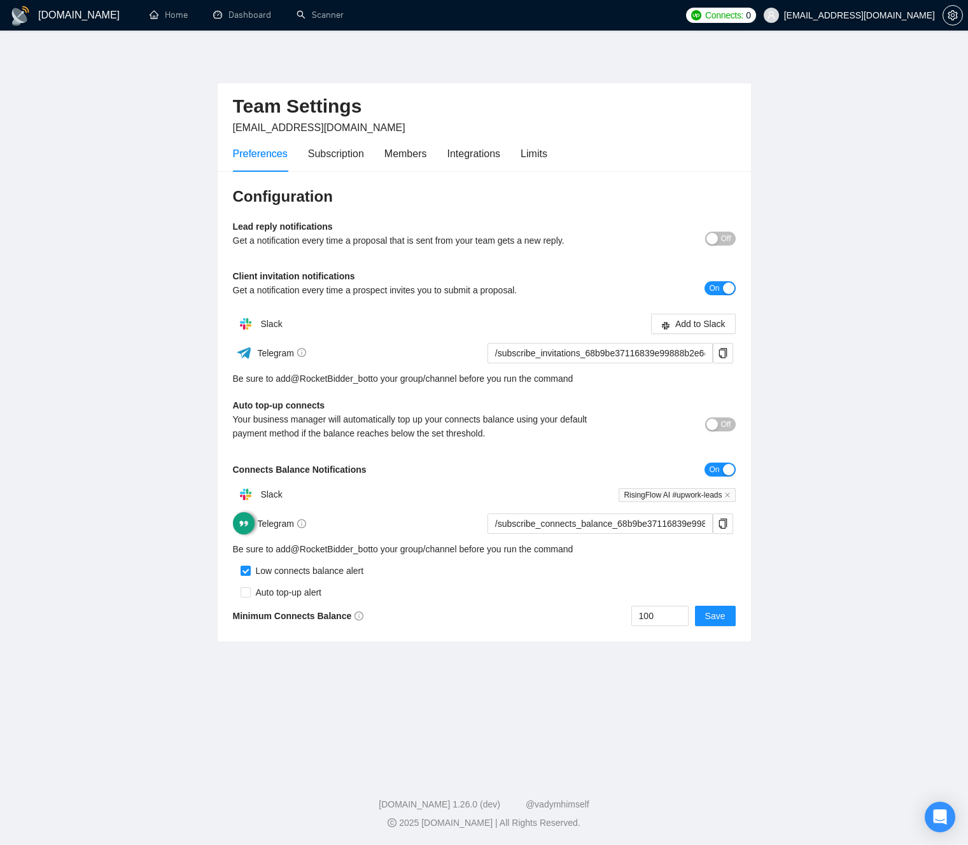
drag, startPoint x: 791, startPoint y: 474, endPoint x: 805, endPoint y: 519, distance: 47.3
click at [790, 474] on main "Team Settings jmichelvan@gmail.com Preferences Subscription Members Integration…" at bounding box center [483, 399] width 927 height 696
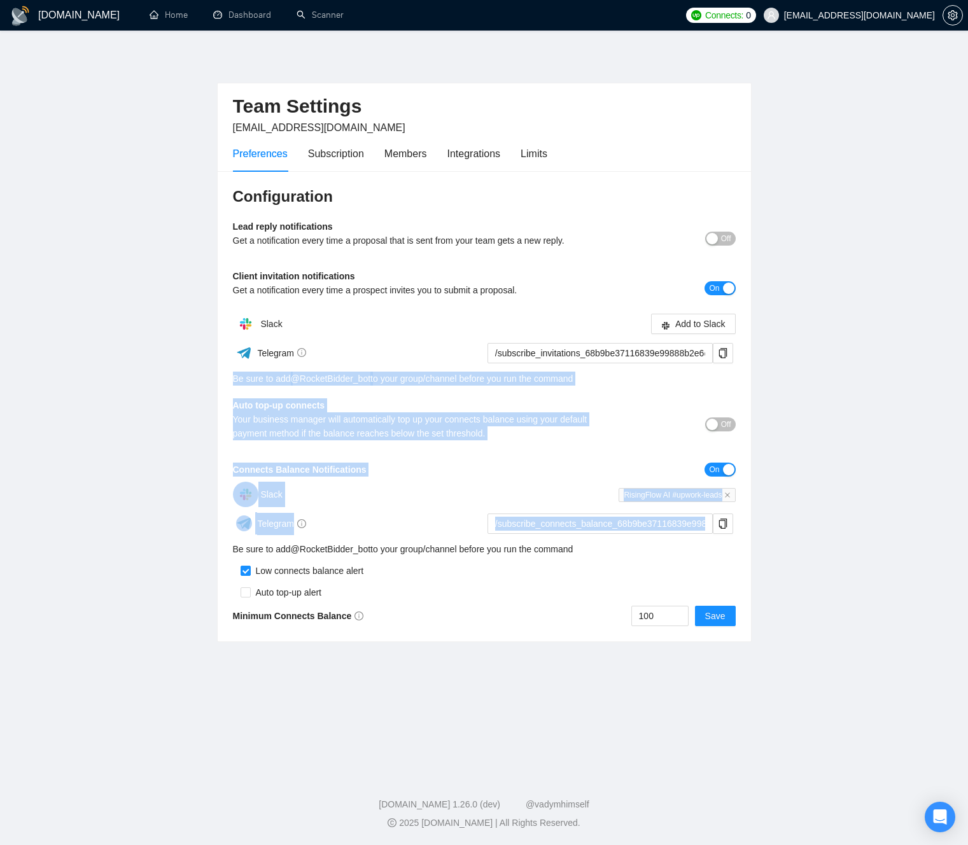
drag, startPoint x: 764, startPoint y: 484, endPoint x: 655, endPoint y: 372, distance: 157.1
click at [654, 371] on main "Team Settings jmichelvan@gmail.com Preferences Subscription Members Integration…" at bounding box center [483, 399] width 927 height 696
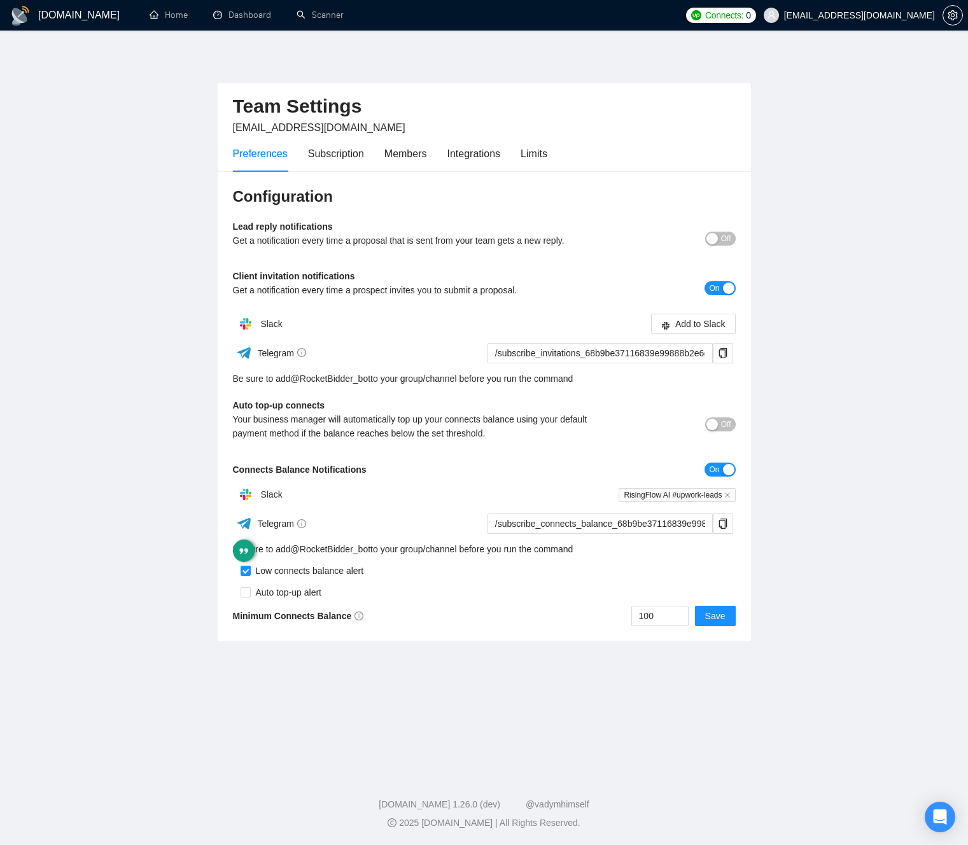
click at [617, 399] on div "Auto top-up connects Your business manager will automatically top up your conne…" at bounding box center [484, 423] width 503 height 51
drag, startPoint x: 647, startPoint y: 548, endPoint x: 656, endPoint y: 548, distance: 8.3
click at [649, 553] on div "Configuration Lead reply notifications Get a notification every time a proposal…" at bounding box center [484, 406] width 533 height 471
click at [692, 558] on div "Low connects balance alert" at bounding box center [484, 567] width 503 height 22
drag, startPoint x: 691, startPoint y: 553, endPoint x: 613, endPoint y: 398, distance: 173.1
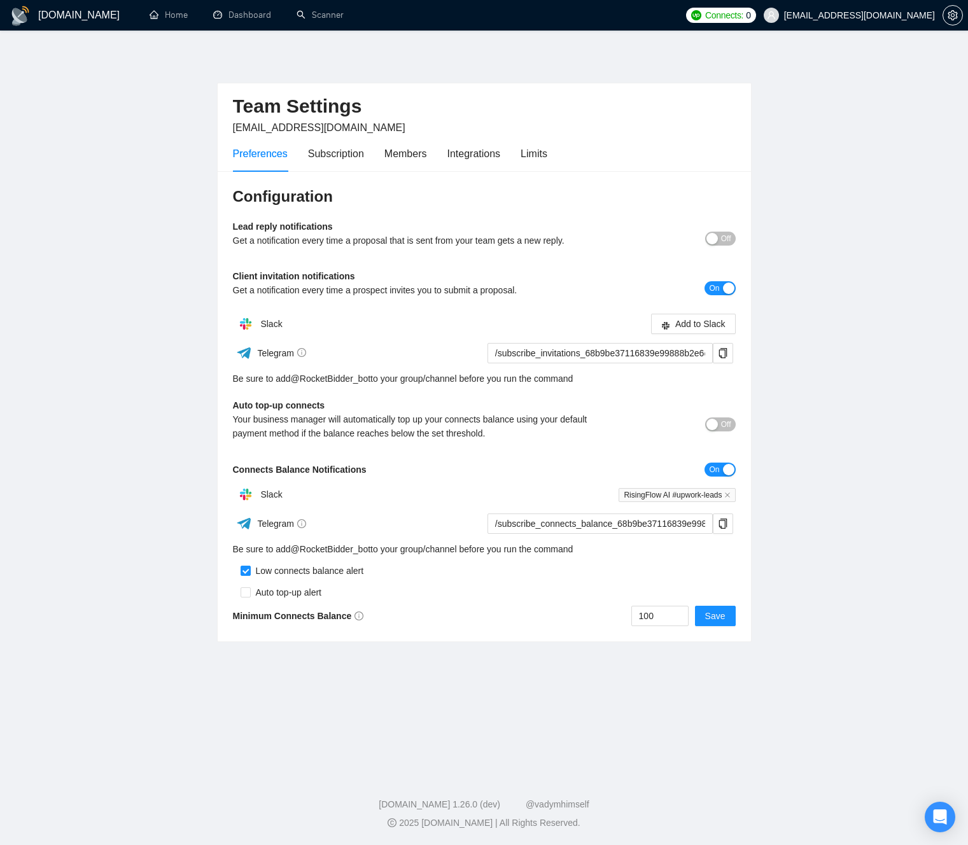
click at [613, 398] on div "Configuration Lead reply notifications Get a notification every time a proposal…" at bounding box center [484, 406] width 533 height 471
drag, startPoint x: 614, startPoint y: 399, endPoint x: 690, endPoint y: 573, distance: 189.6
click at [664, 591] on div "Configuration Lead reply notifications Get a notification every time a proposal…" at bounding box center [484, 406] width 533 height 471
drag, startPoint x: 843, startPoint y: 430, endPoint x: 825, endPoint y: 418, distance: 21.9
click at [836, 427] on main "Team Settings jmichelvan@gmail.com Preferences Subscription Members Integration…" at bounding box center [483, 399] width 927 height 696
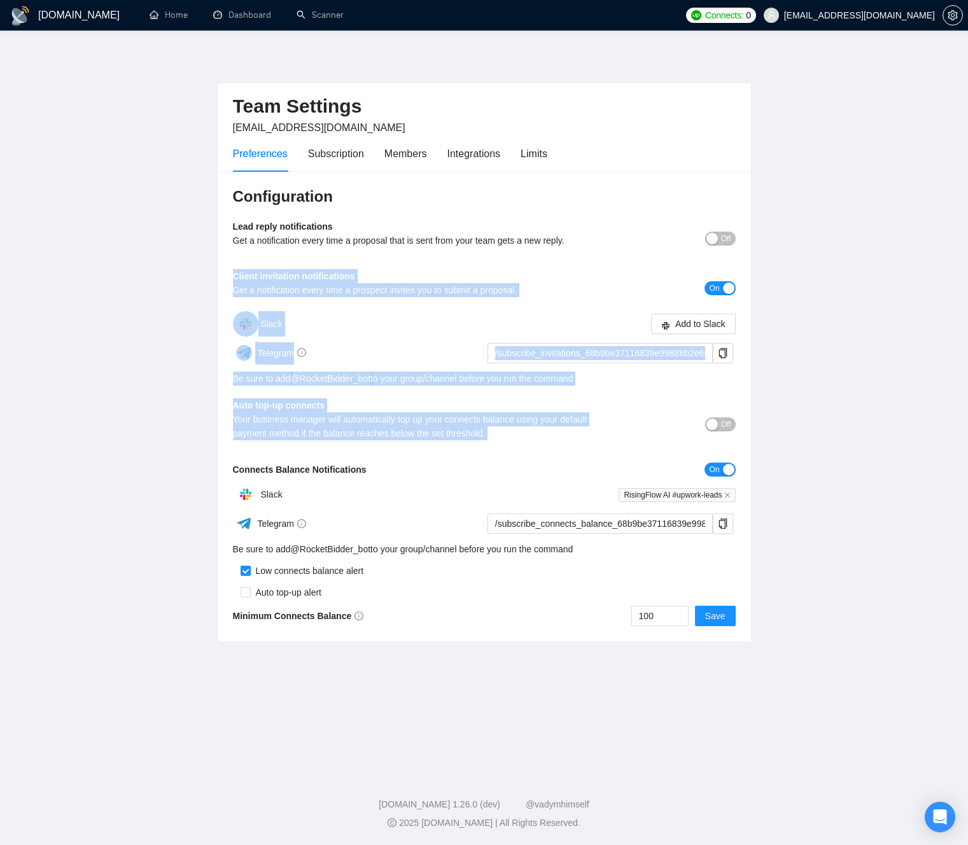
drag, startPoint x: 738, startPoint y: 385, endPoint x: 577, endPoint y: 248, distance: 211.3
click at [577, 248] on main "Team Settings jmichelvan@gmail.com Preferences Subscription Members Integration…" at bounding box center [483, 399] width 927 height 696
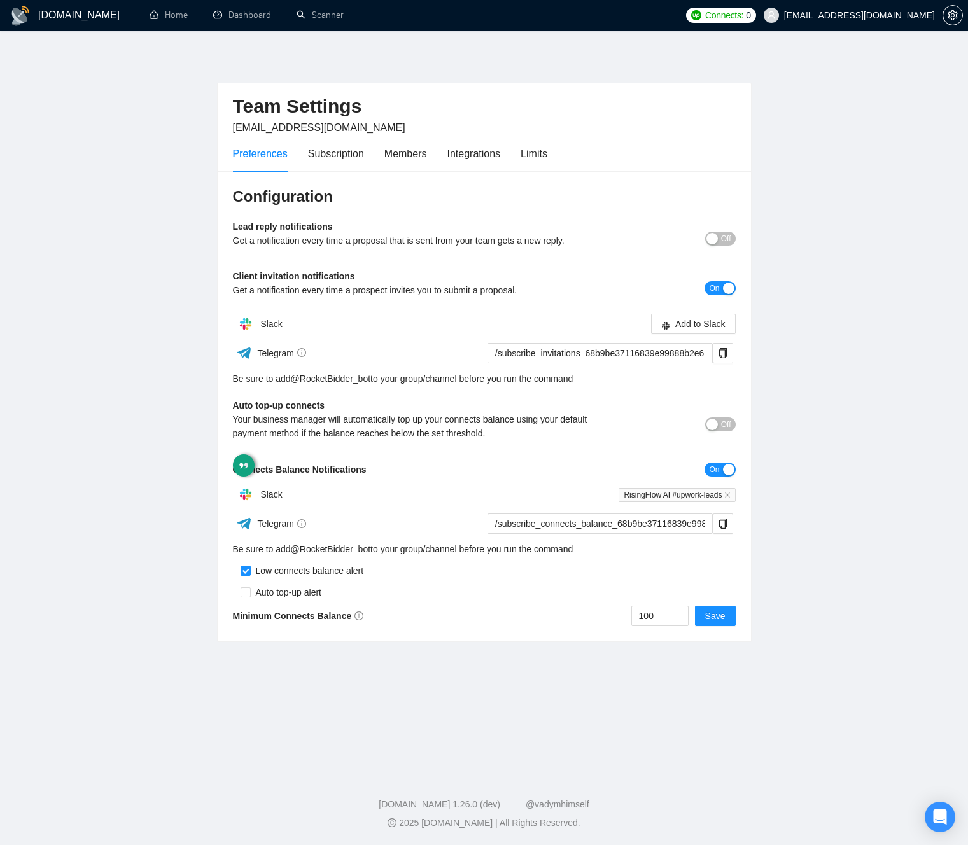
click at [628, 386] on div "Configuration Lead reply notifications Get a notification every time a proposal…" at bounding box center [484, 406] width 533 height 471
drag, startPoint x: 625, startPoint y: 383, endPoint x: 559, endPoint y: 283, distance: 120.4
click at [553, 246] on div "Configuration Lead reply notifications Get a notification every time a proposal…" at bounding box center [484, 406] width 533 height 471
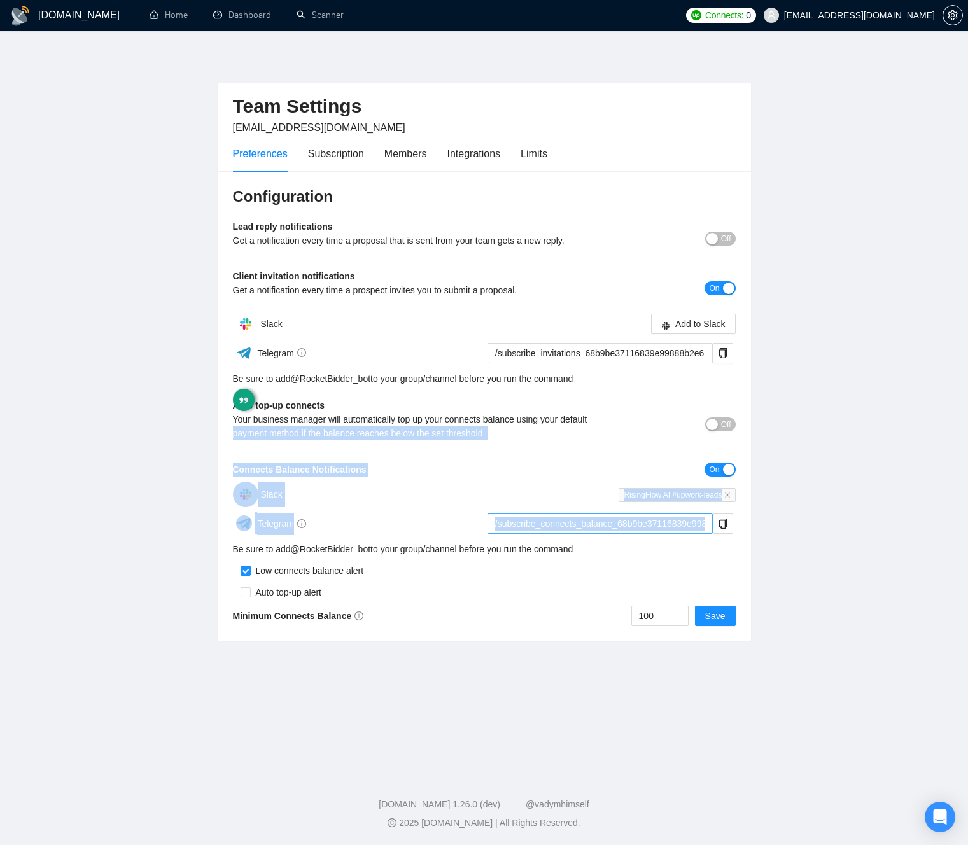
drag, startPoint x: 609, startPoint y: 413, endPoint x: 614, endPoint y: 523, distance: 110.3
click at [606, 534] on div "Configuration Lead reply notifications Get a notification every time a proposal…" at bounding box center [484, 406] width 533 height 471
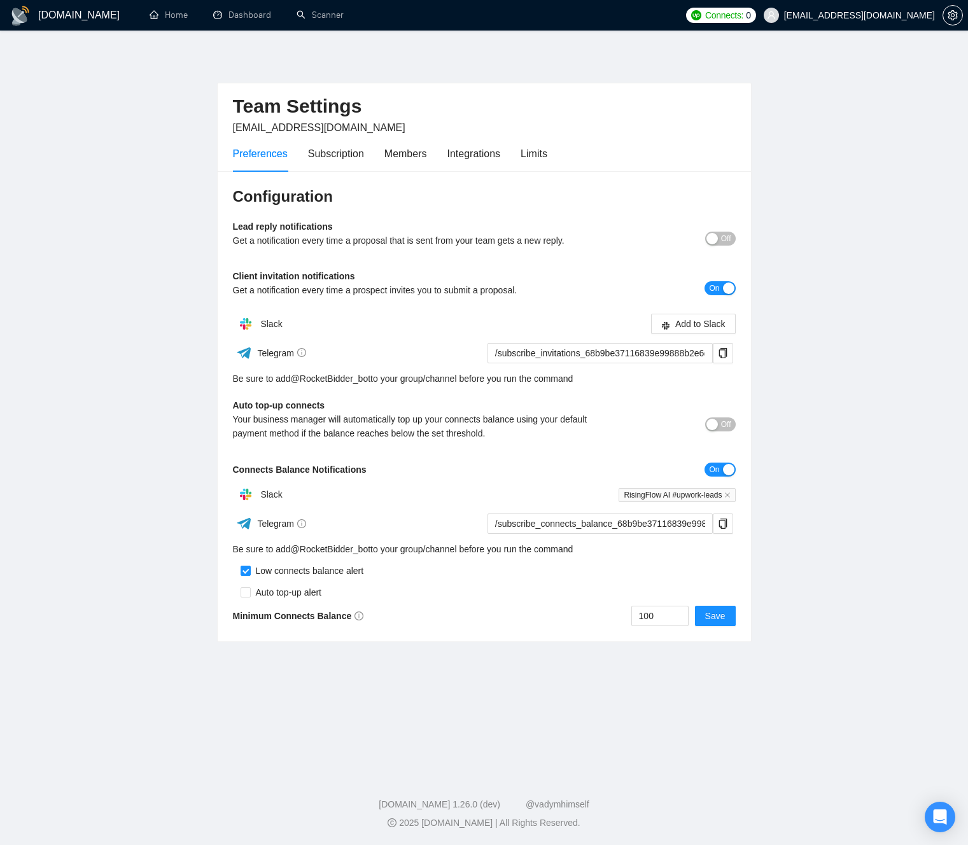
click at [630, 555] on div "Be sure to add @ RocketBidder_bot to your group/channel before you run the comm…" at bounding box center [484, 549] width 503 height 14
drag, startPoint x: 628, startPoint y: 537, endPoint x: 597, endPoint y: 395, distance: 145.2
click at [596, 376] on div "Configuration Lead reply notifications Get a notification every time a proposal…" at bounding box center [484, 406] width 533 height 471
click at [598, 402] on div "Auto top-up connects Your business manager will automatically top up your conne…" at bounding box center [421, 423] width 377 height 51
drag, startPoint x: 603, startPoint y: 535, endPoint x: 617, endPoint y: 553, distance: 22.7
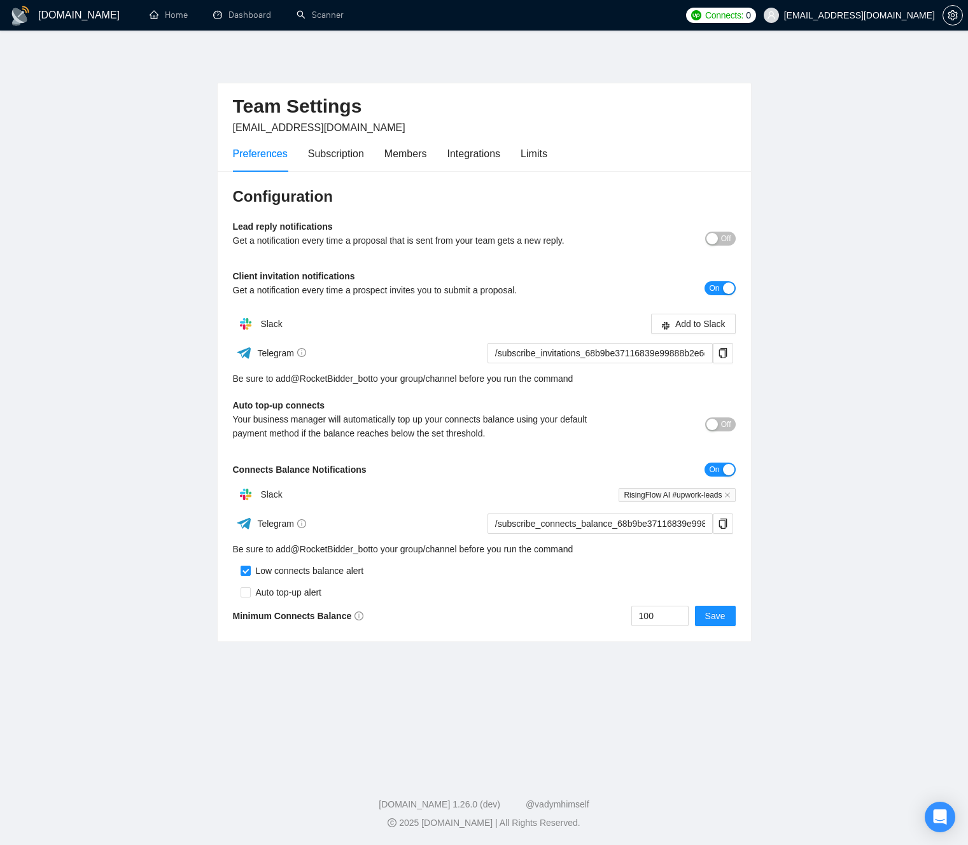
click at [612, 564] on div "Configuration Lead reply notifications Get a notification every time a proposal…" at bounding box center [484, 406] width 533 height 471
drag, startPoint x: 617, startPoint y: 397, endPoint x: 612, endPoint y: 431, distance: 34.0
click at [617, 397] on div "Configuration Lead reply notifications Get a notification every time a proposal…" at bounding box center [484, 406] width 533 height 471
drag, startPoint x: 612, startPoint y: 431, endPoint x: 623, endPoint y: 414, distance: 20.0
click at [610, 554] on div "Configuration Lead reply notifications Get a notification every time a proposal…" at bounding box center [484, 406] width 533 height 471
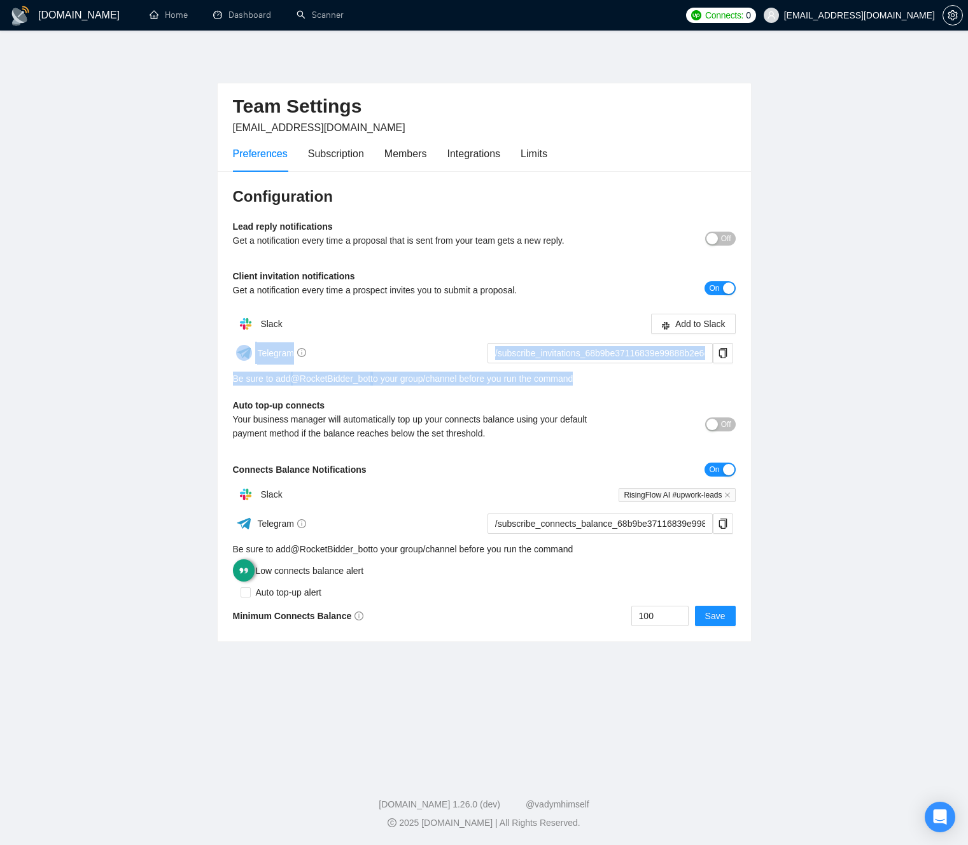
drag, startPoint x: 613, startPoint y: 358, endPoint x: 586, endPoint y: 283, distance: 79.7
click at [586, 279] on div "Configuration Lead reply notifications Get a notification every time a proposal…" at bounding box center [484, 406] width 533 height 471
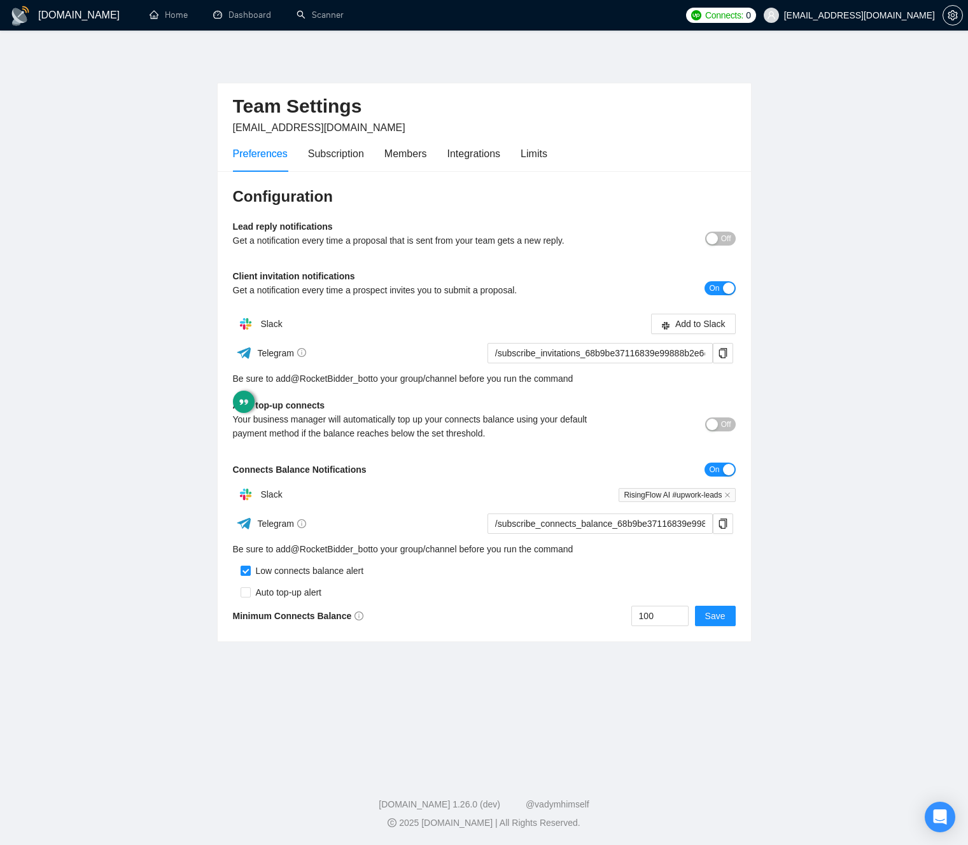
drag, startPoint x: 604, startPoint y: 383, endPoint x: 614, endPoint y: 395, distance: 15.3
click at [604, 383] on div "Be sure to add @ RocketBidder_bot to your group/channel before you run the comm…" at bounding box center [484, 379] width 503 height 14
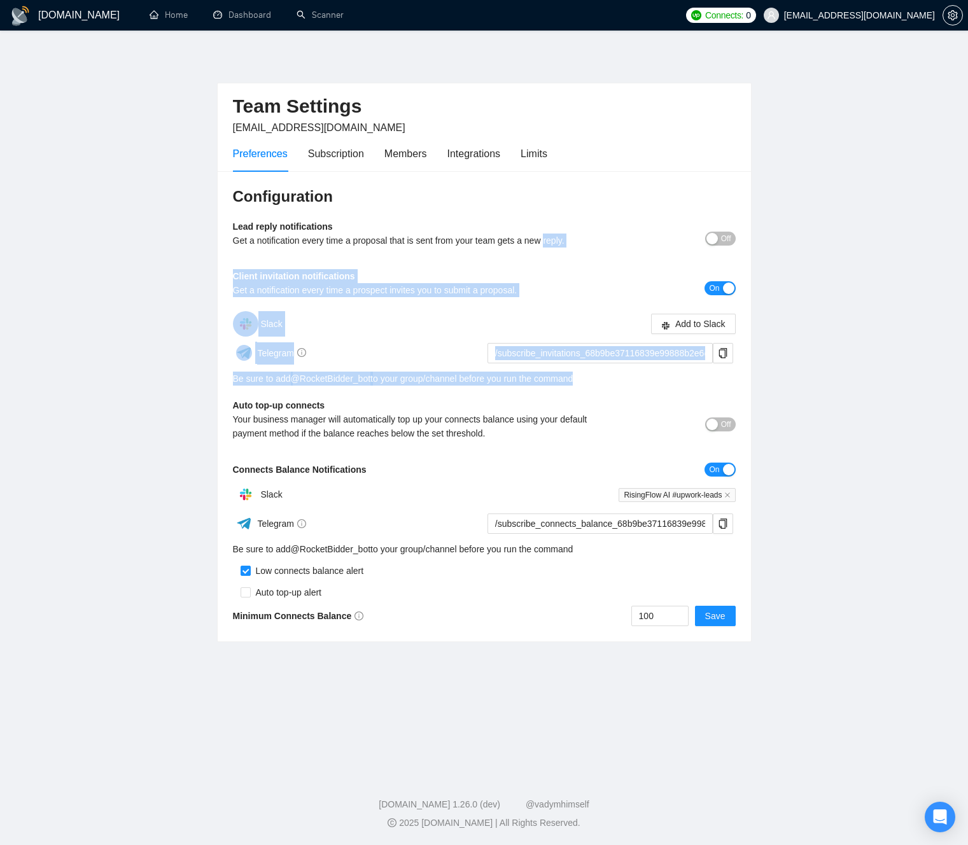
drag, startPoint x: 579, startPoint y: 291, endPoint x: 557, endPoint y: 248, distance: 48.7
click at [555, 241] on div "Configuration Lead reply notifications Get a notification every time a proposal…" at bounding box center [484, 406] width 533 height 471
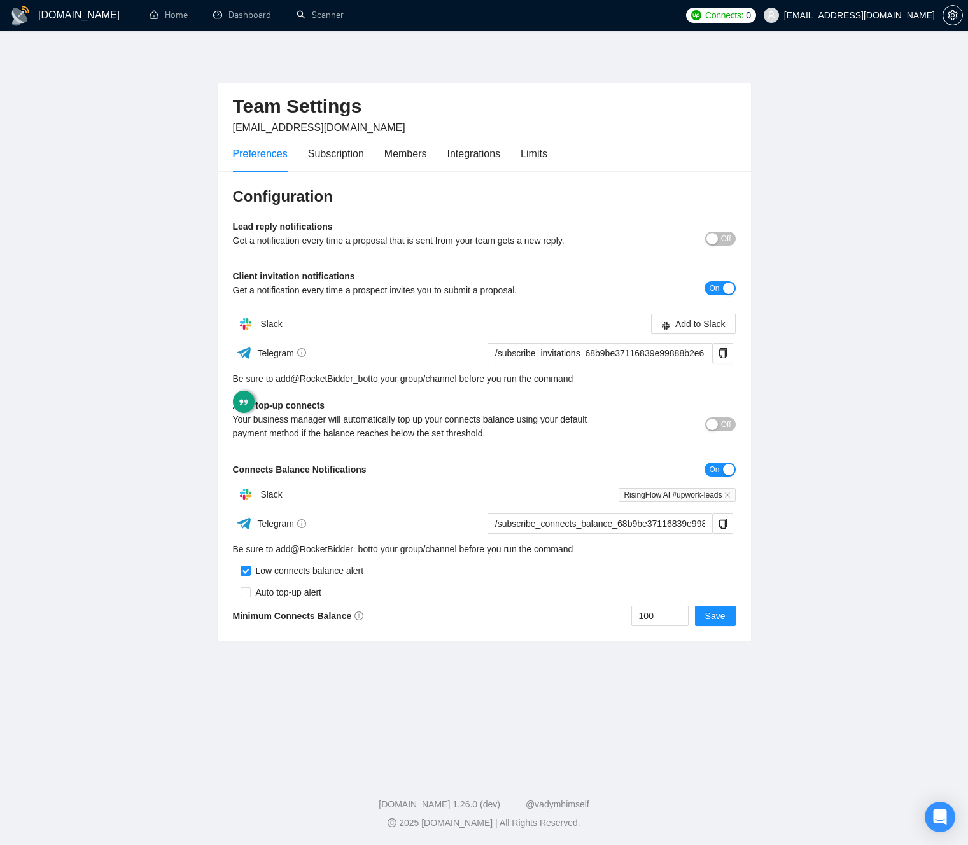
drag, startPoint x: 597, startPoint y: 403, endPoint x: 598, endPoint y: 451, distance: 48.4
click at [598, 402] on div "Auto top-up connects Your business manager will automatically top up your conne…" at bounding box center [421, 423] width 377 height 51
drag, startPoint x: 598, startPoint y: 451, endPoint x: 629, endPoint y: 518, distance: 73.2
click at [626, 548] on div "Configuration Lead reply notifications Get a notification every time a proposal…" at bounding box center [484, 406] width 533 height 471
drag, startPoint x: 648, startPoint y: 395, endPoint x: 669, endPoint y: 384, distance: 23.6
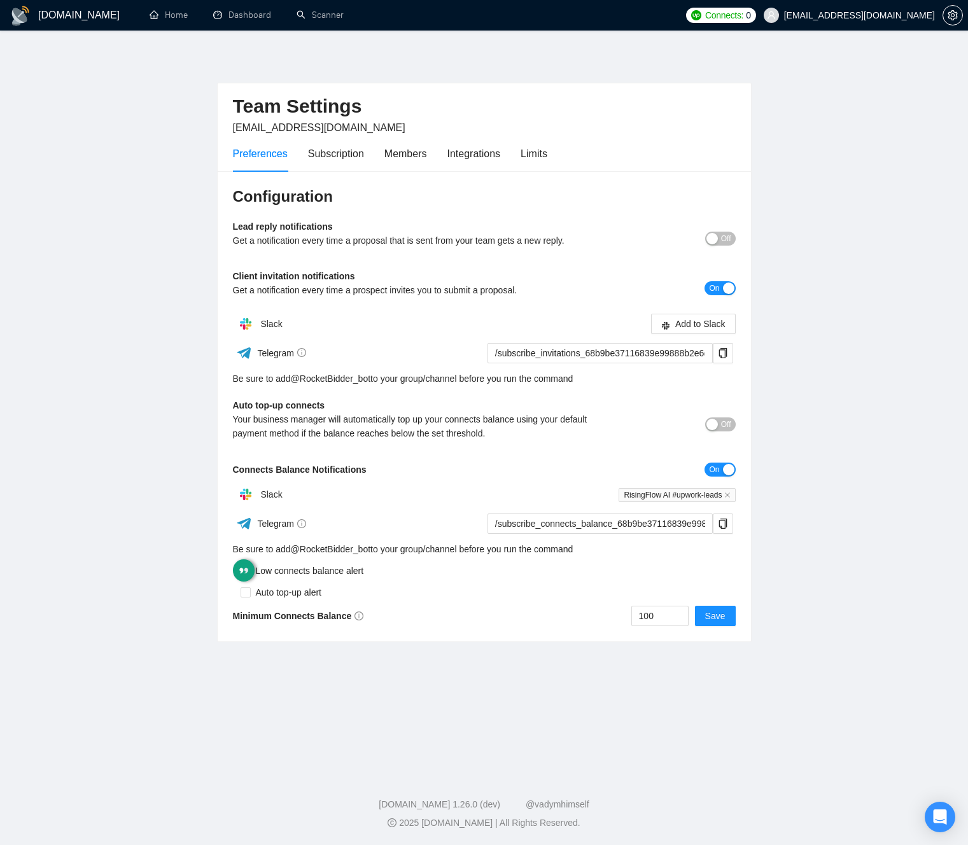
click at [647, 396] on div "Configuration Lead reply notifications Get a notification every time a proposal…" at bounding box center [484, 406] width 533 height 471
click at [662, 314] on button "Add to Slack" at bounding box center [693, 324] width 85 height 20
click at [779, 335] on main "Team Settings jmichelvan@gmail.com Preferences Subscription Members Integration…" at bounding box center [483, 399] width 927 height 696
click at [726, 289] on div "button" at bounding box center [728, 288] width 11 height 11
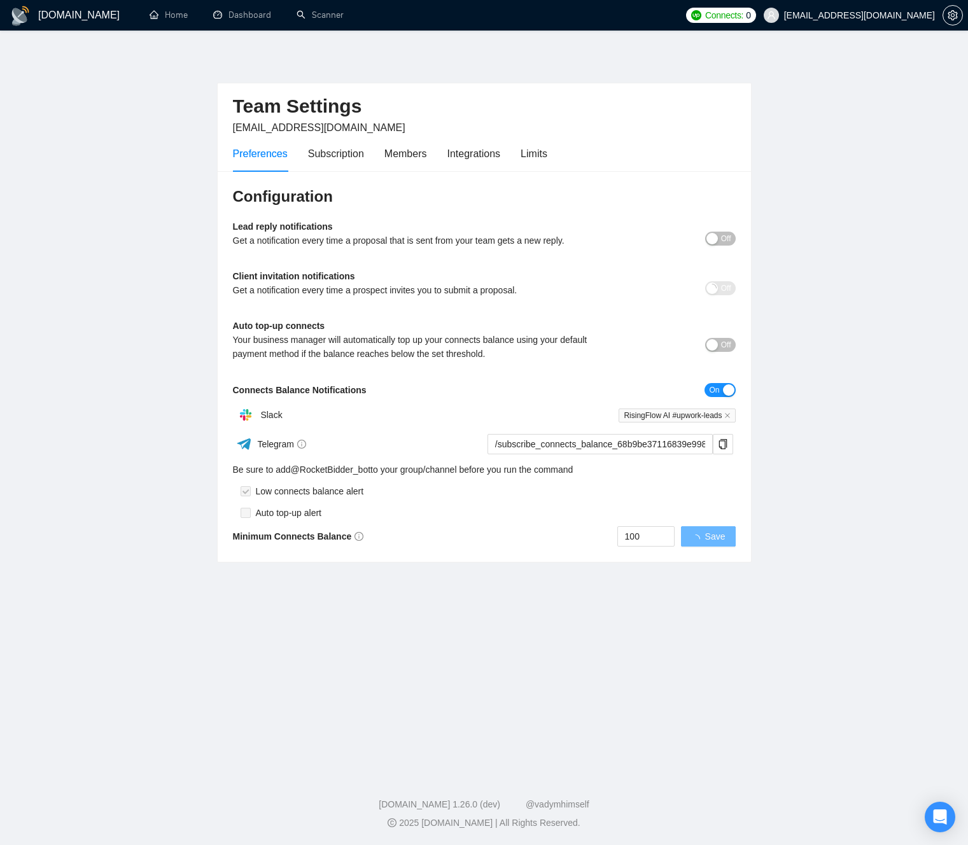
click at [760, 315] on main "Team Settings jmichelvan@gmail.com Preferences Subscription Members Integration…" at bounding box center [483, 399] width 927 height 696
click at [711, 293] on div "button" at bounding box center [712, 288] width 11 height 11
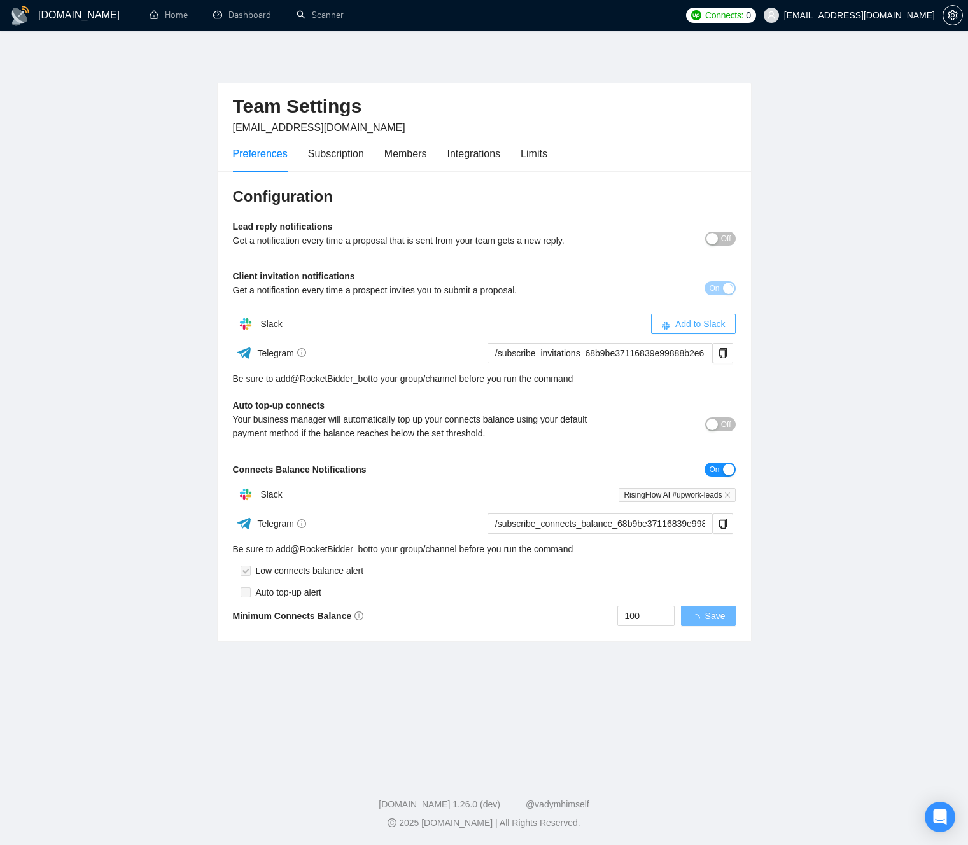
click at [699, 321] on span "Add to Slack" at bounding box center [700, 324] width 50 height 14
click at [700, 322] on span "Add to Slack" at bounding box center [700, 324] width 50 height 14
drag, startPoint x: 812, startPoint y: 218, endPoint x: 805, endPoint y: 222, distance: 8.0
click at [810, 218] on main "Team Settings jmichelvan@gmail.com Preferences Subscription Members Integration…" at bounding box center [483, 399] width 927 height 696
click at [721, 238] on span "Off" at bounding box center [726, 239] width 10 height 14
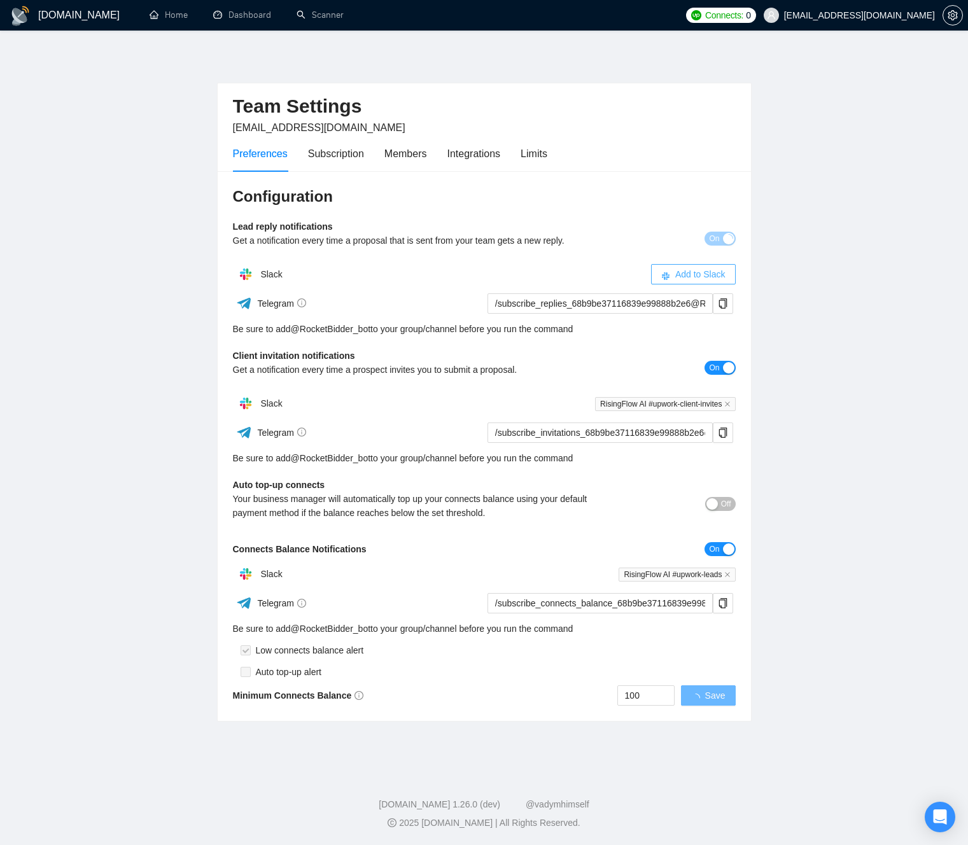
click at [682, 269] on span "Add to Slack" at bounding box center [700, 274] width 50 height 14
click at [337, 163] on div "Subscription" at bounding box center [336, 154] width 56 height 36
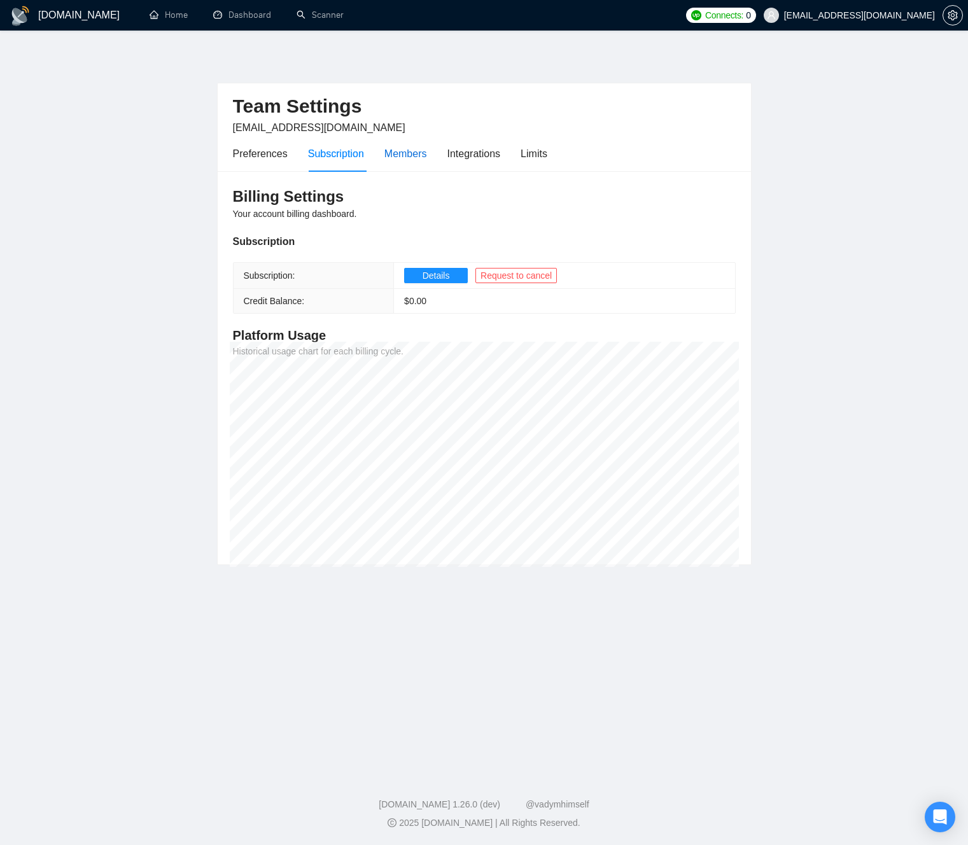
click at [409, 159] on div "Members" at bounding box center [405, 154] width 43 height 16
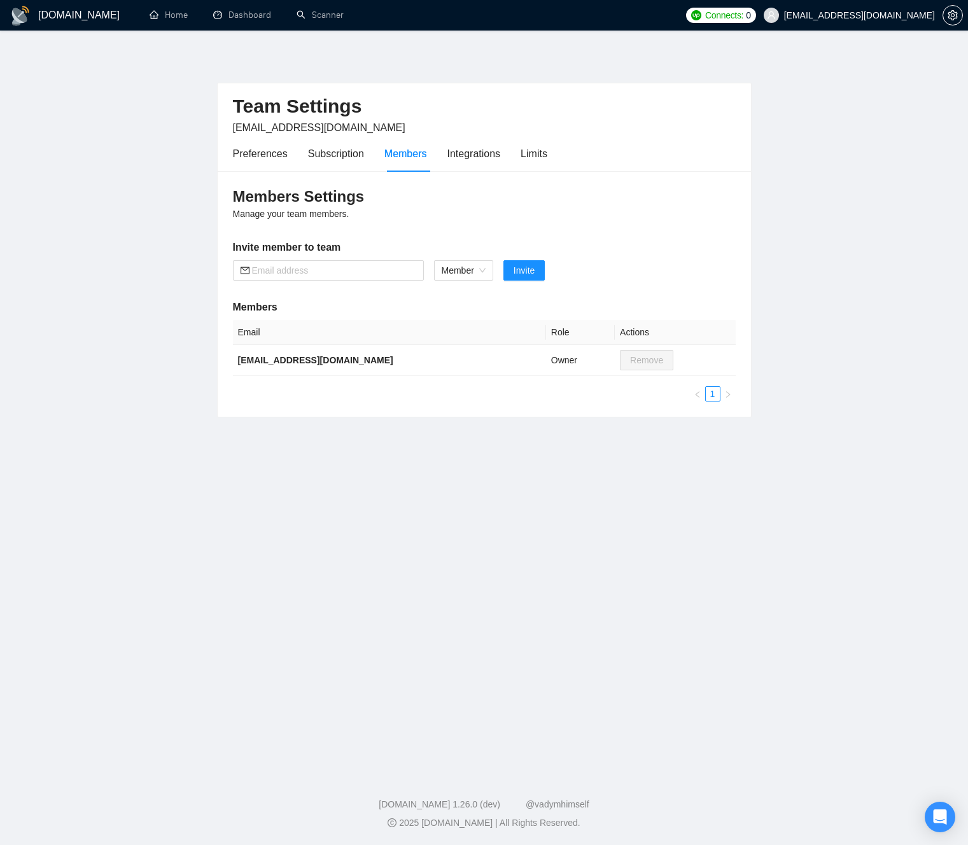
click at [407, 397] on ul "1" at bounding box center [484, 393] width 503 height 15
drag, startPoint x: 453, startPoint y: 409, endPoint x: 381, endPoint y: 201, distance: 220.2
click at [369, 204] on div "Members Settings Manage your team members. Invite member to team Member Invite …" at bounding box center [484, 294] width 533 height 246
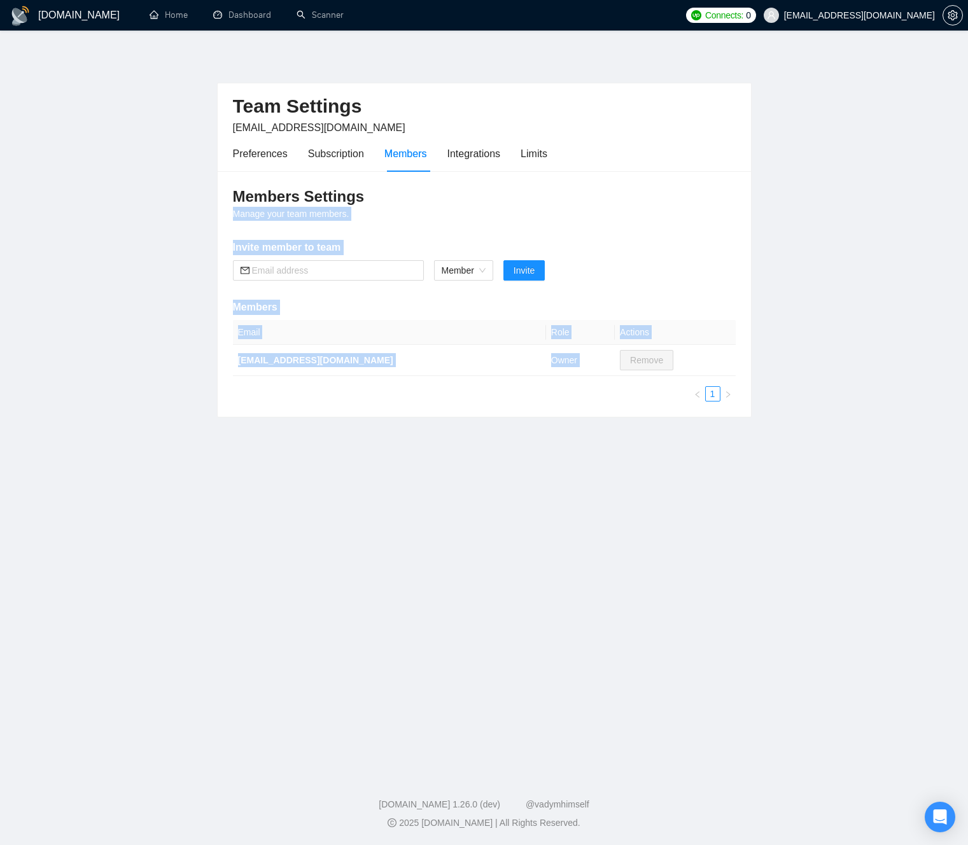
click at [380, 190] on h3 "Members Settings" at bounding box center [484, 197] width 503 height 20
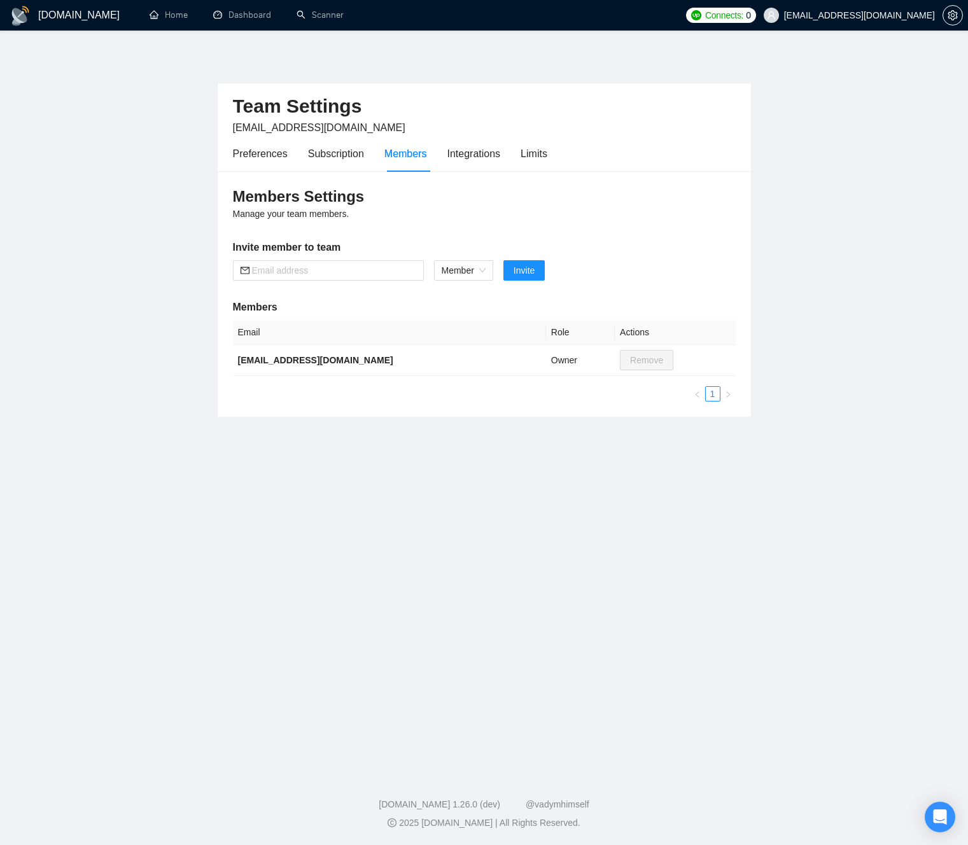
click at [380, 190] on h3 "Members Settings" at bounding box center [484, 197] width 503 height 20
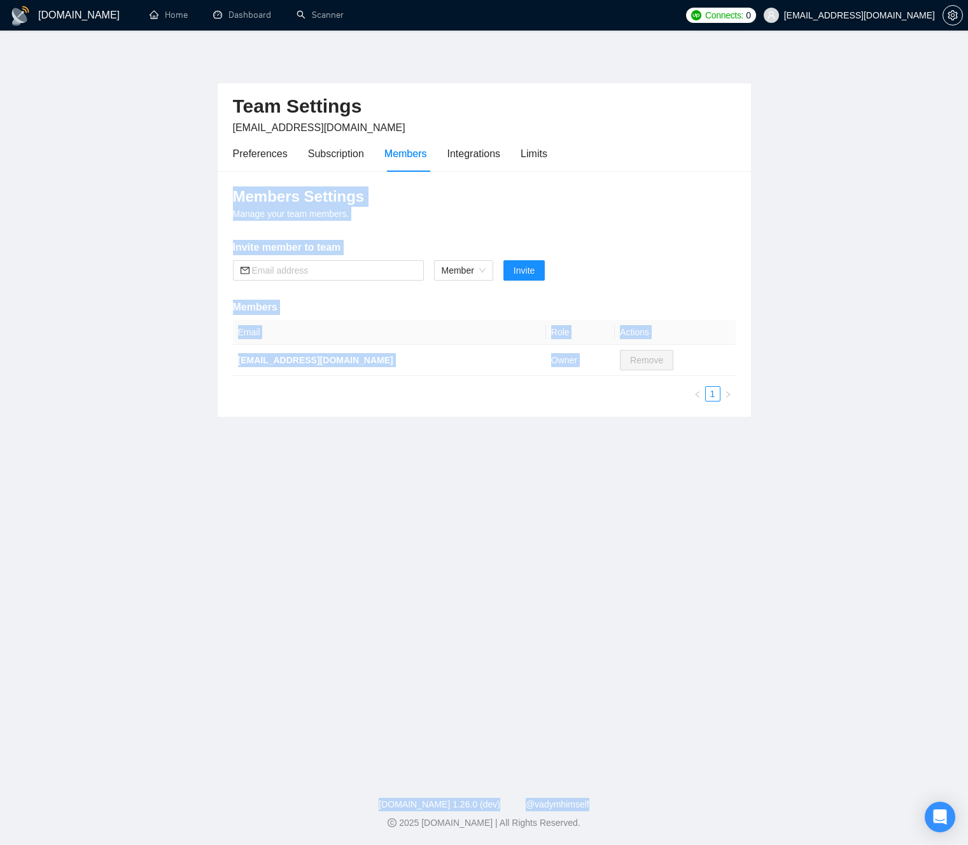
drag, startPoint x: 380, startPoint y: 192, endPoint x: 398, endPoint y: 394, distance: 202.6
click at [395, 395] on div "Members Settings Manage your team members. Invite member to team Member Invite …" at bounding box center [484, 294] width 533 height 246
drag, startPoint x: 452, startPoint y: 383, endPoint x: 405, endPoint y: 204, distance: 184.8
click at [405, 203] on div "Members Settings Manage your team members. Invite member to team Member Invite …" at bounding box center [484, 294] width 533 height 246
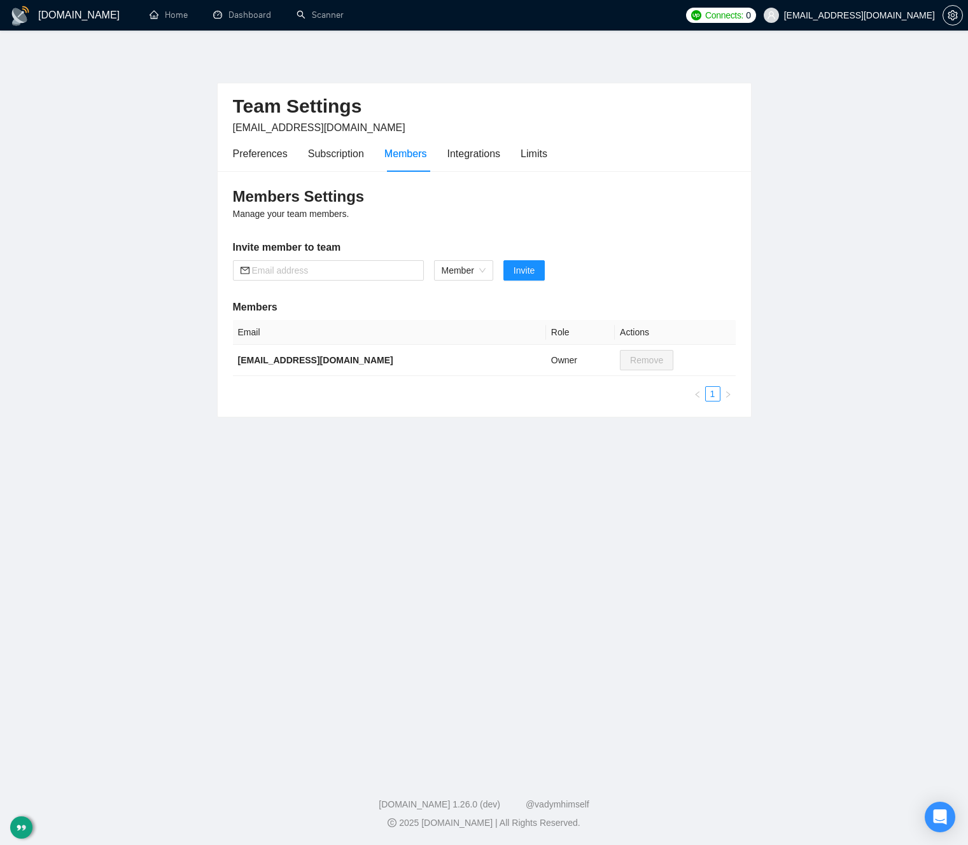
drag, startPoint x: 421, startPoint y: 211, endPoint x: 442, endPoint y: 197, distance: 25.4
click at [421, 211] on div "Members Settings Manage your team members. Invite member to team Member Invite …" at bounding box center [484, 294] width 533 height 246
click at [481, 160] on div "Integrations" at bounding box center [473, 154] width 53 height 16
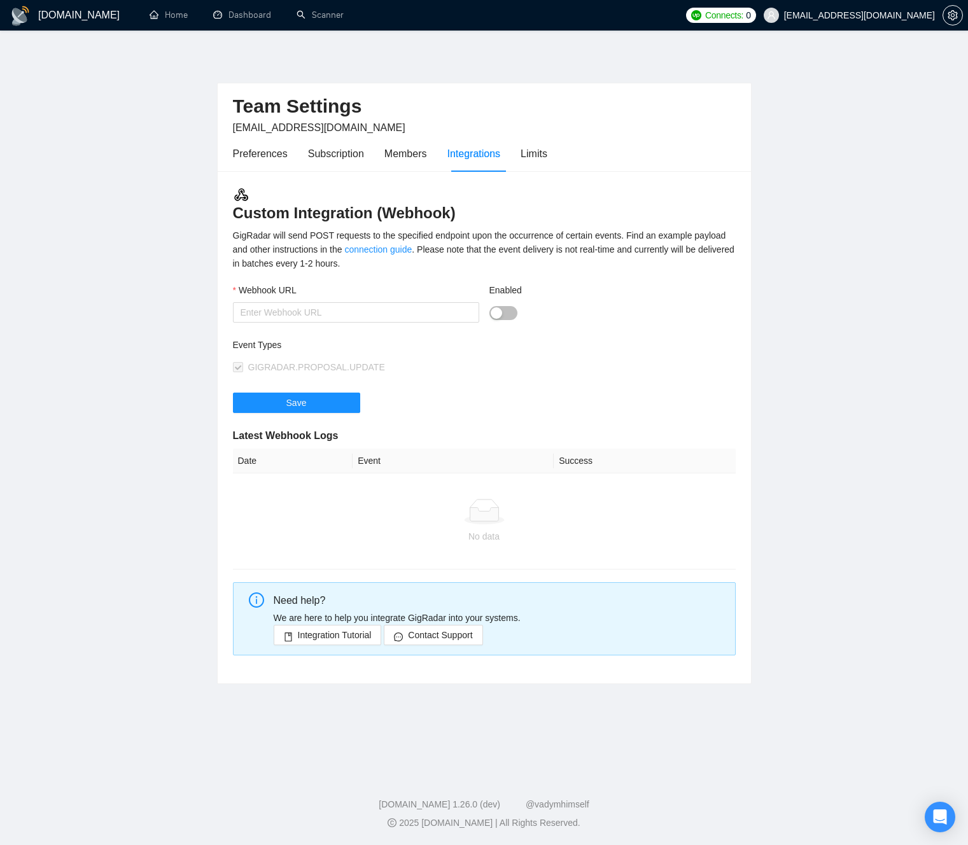
click at [185, 350] on main "Team Settings jmichelvan@gmail.com Preferences Subscription Members Integration…" at bounding box center [483, 399] width 927 height 696
click at [540, 155] on div "Limits" at bounding box center [534, 154] width 27 height 16
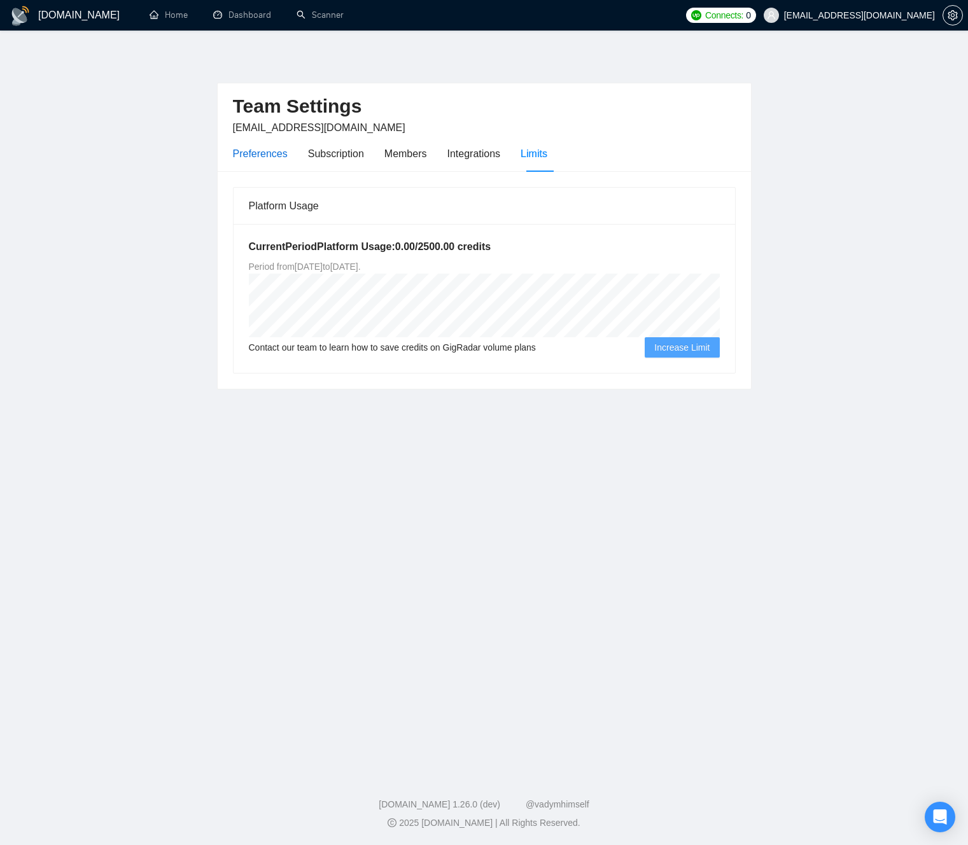
click at [246, 157] on div "Preferences" at bounding box center [260, 154] width 55 height 16
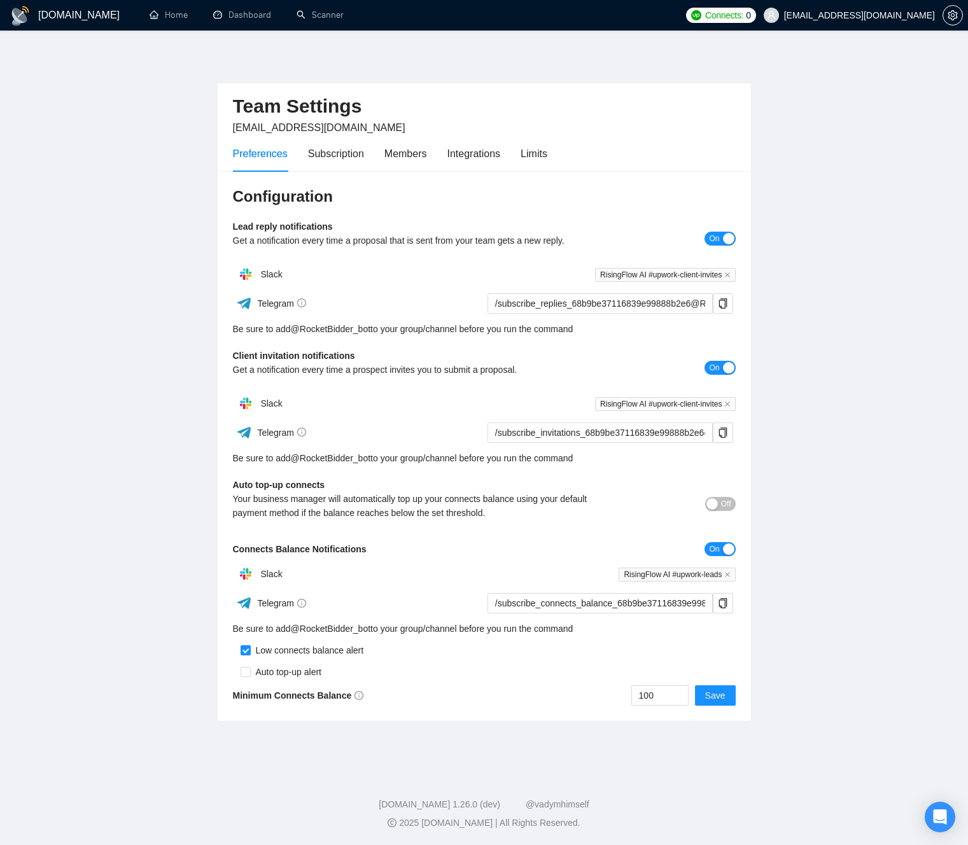
drag, startPoint x: 179, startPoint y: 188, endPoint x: 174, endPoint y: 122, distance: 67.0
click at [179, 188] on main "Team Settings jmichelvan@gmail.com Preferences Subscription Members Integration…" at bounding box center [483, 399] width 927 height 696
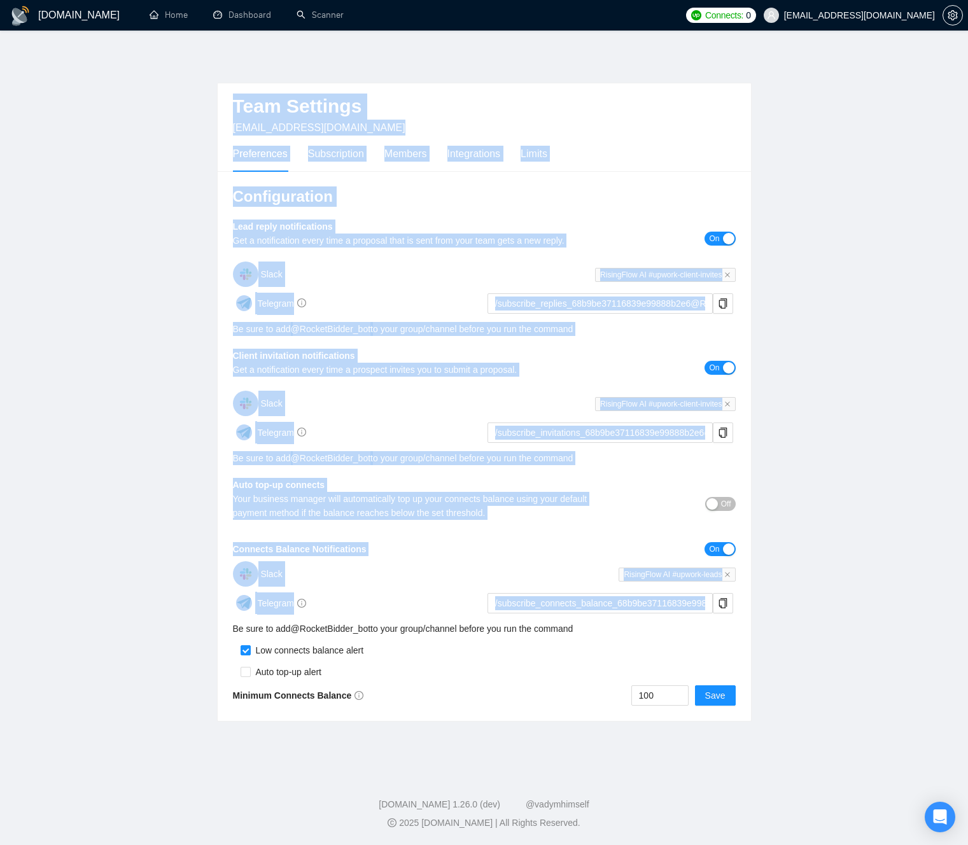
drag, startPoint x: 196, startPoint y: 94, endPoint x: 754, endPoint y: 621, distance: 767.3
click at [752, 616] on main "Team Settings jmichelvan@gmail.com Preferences Subscription Members Integration…" at bounding box center [483, 399] width 927 height 696
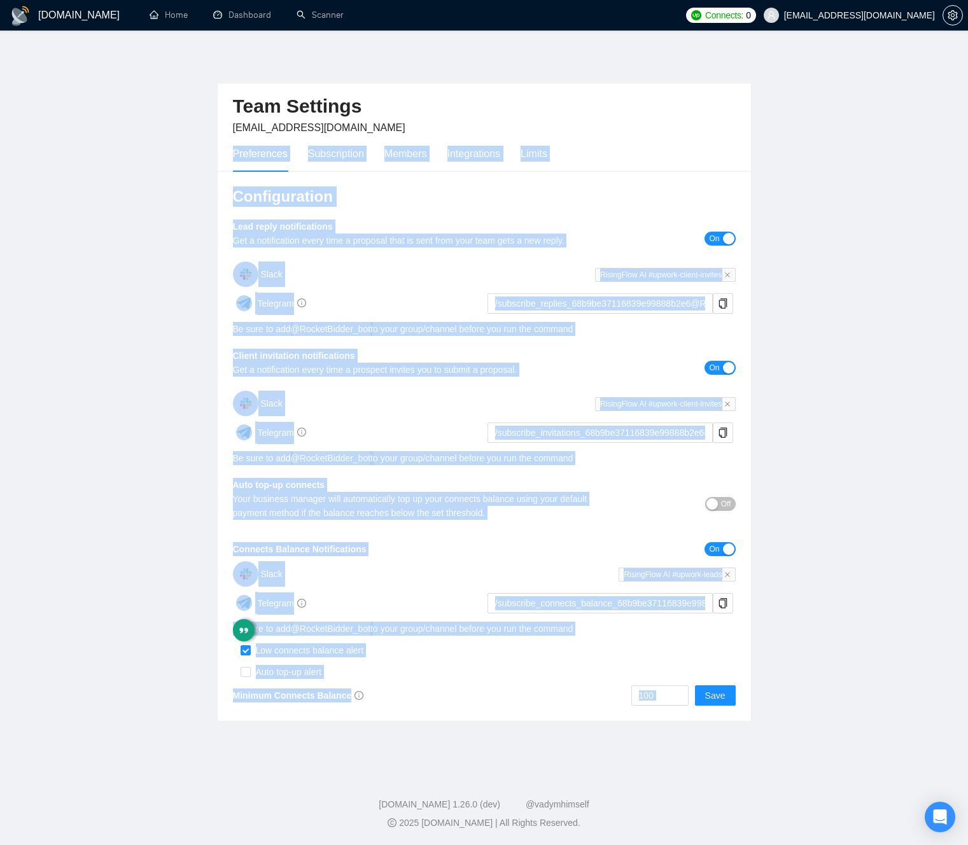
drag, startPoint x: 743, startPoint y: 693, endPoint x: 213, endPoint y: 139, distance: 767.2
click at [213, 139] on main "Team Settings jmichelvan@gmail.com Preferences Subscription Members Integration…" at bounding box center [483, 399] width 927 height 696
drag, startPoint x: 189, startPoint y: 116, endPoint x: 623, endPoint y: 726, distance: 748.7
click at [622, 715] on main "Team Settings jmichelvan@gmail.com Preferences Subscription Members Integration…" at bounding box center [483, 399] width 927 height 696
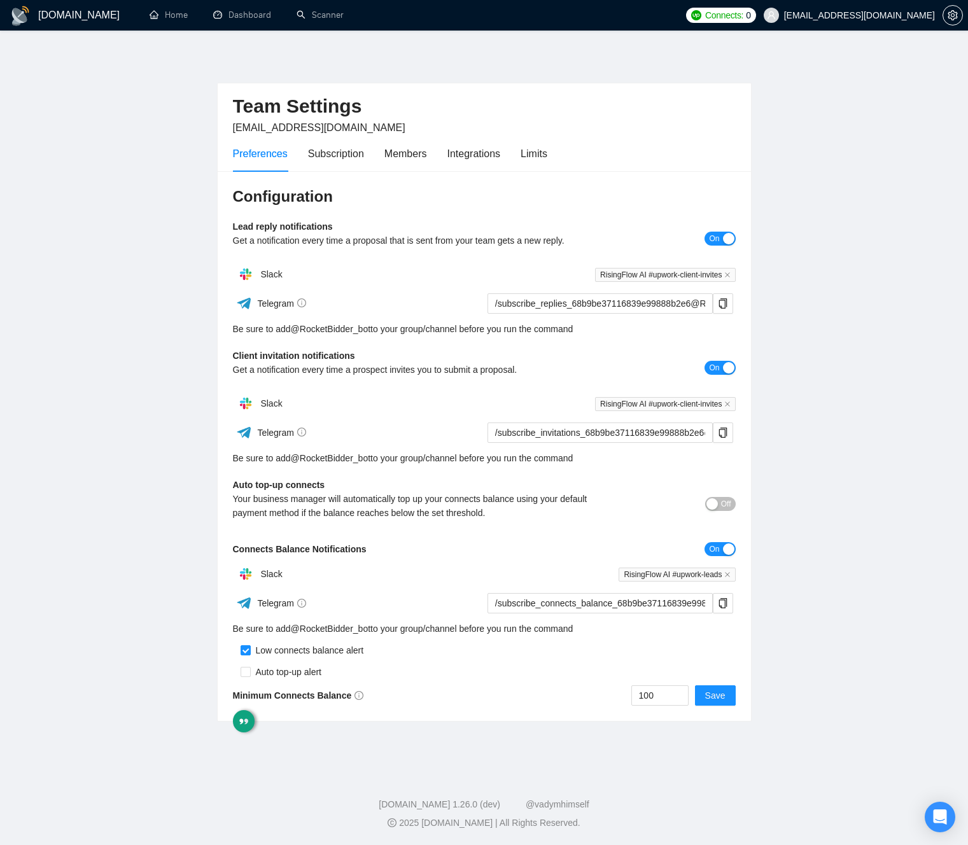
drag, startPoint x: 487, startPoint y: 731, endPoint x: 484, endPoint y: 721, distance: 11.3
click at [485, 729] on main "Team Settings jmichelvan@gmail.com Preferences Subscription Members Integration…" at bounding box center [483, 399] width 927 height 696
drag, startPoint x: 835, startPoint y: 96, endPoint x: 814, endPoint y: 22, distance: 76.8
click at [827, 69] on main "Team Settings jmichelvan@gmail.com Preferences Subscription Members Integration…" at bounding box center [483, 399] width 927 height 696
drag, startPoint x: 92, startPoint y: 246, endPoint x: 92, endPoint y: 196, distance: 50.3
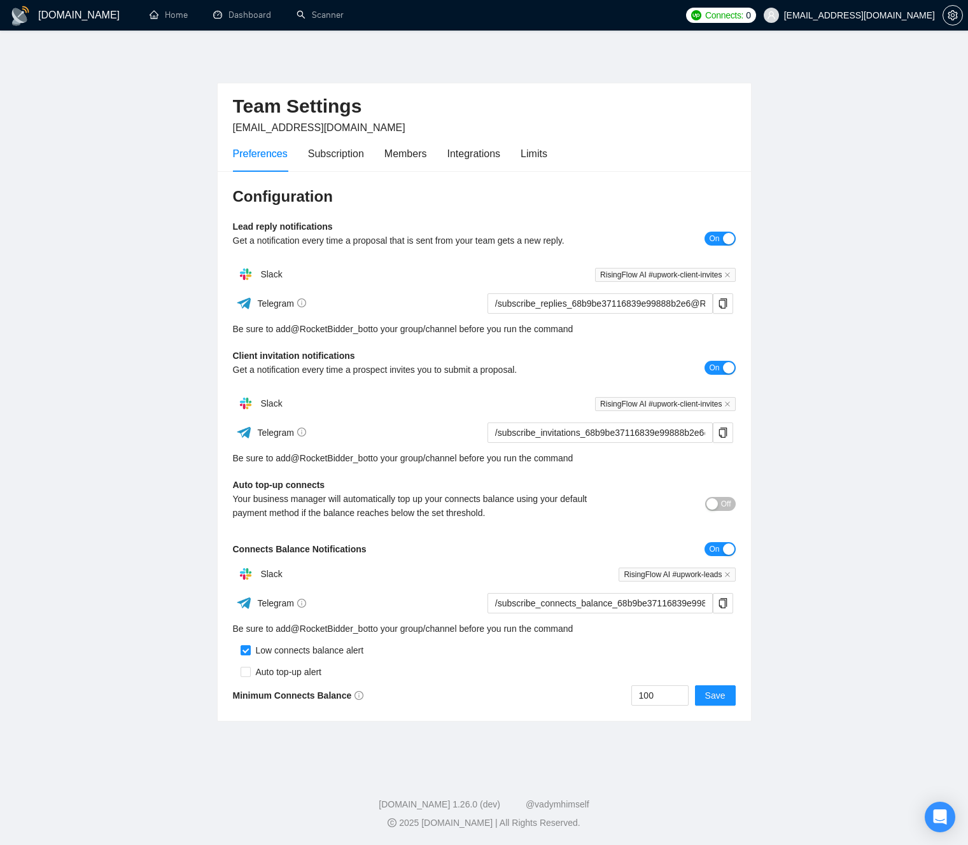
click at [92, 239] on main "Team Settings jmichelvan@gmail.com Preferences Subscription Members Integration…" at bounding box center [483, 399] width 927 height 696
click at [135, 147] on main "Team Settings jmichelvan@gmail.com Preferences Subscription Members Integration…" at bounding box center [483, 399] width 927 height 696
click at [319, 17] on link "Scanner" at bounding box center [320, 15] width 47 height 11
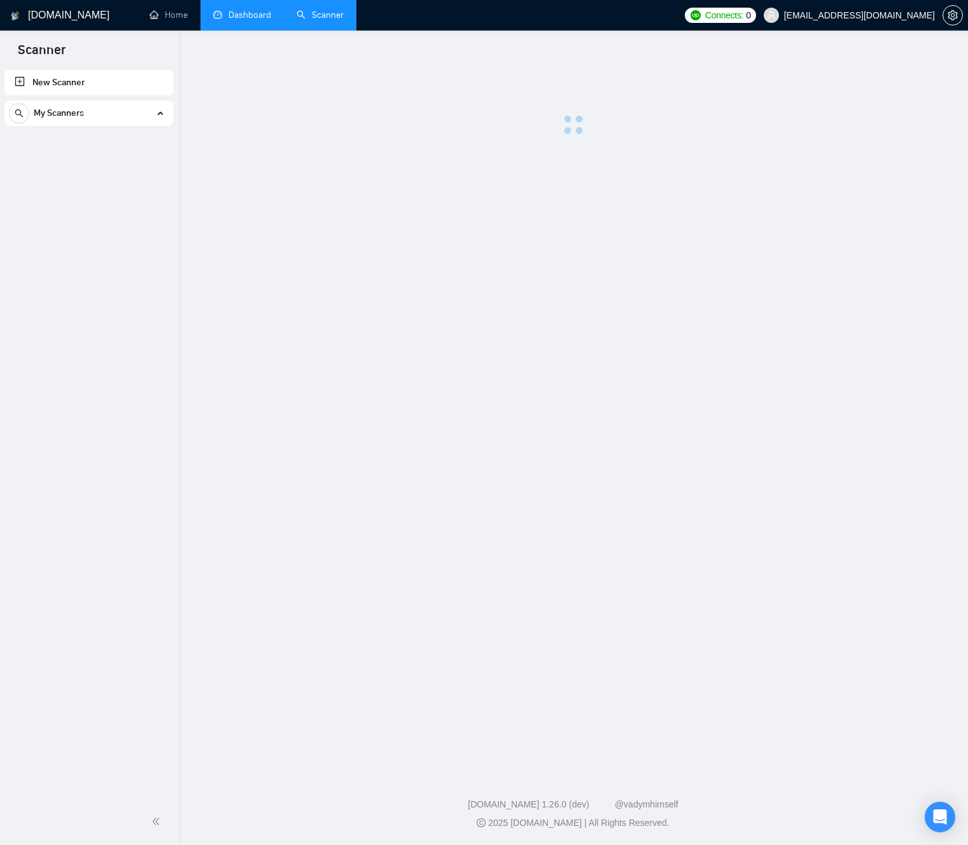
click at [240, 18] on link "Dashboard" at bounding box center [242, 15] width 58 height 11
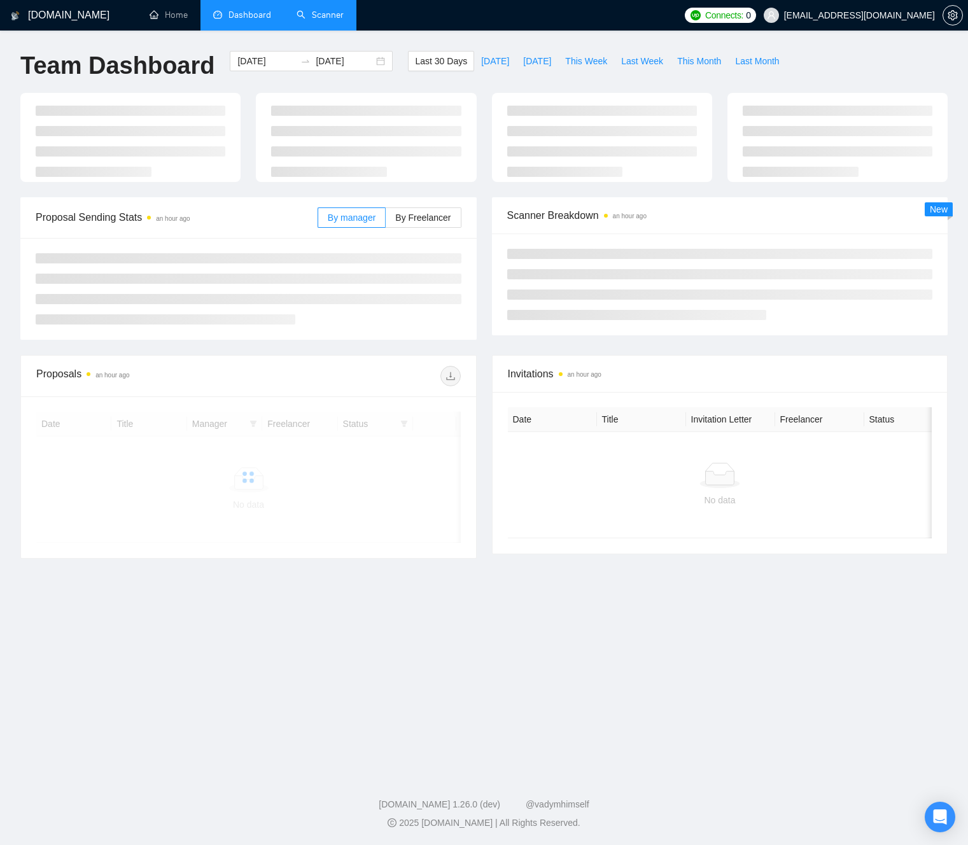
click at [929, 15] on span "[EMAIL_ADDRESS][DOMAIN_NAME]" at bounding box center [859, 15] width 151 height 0
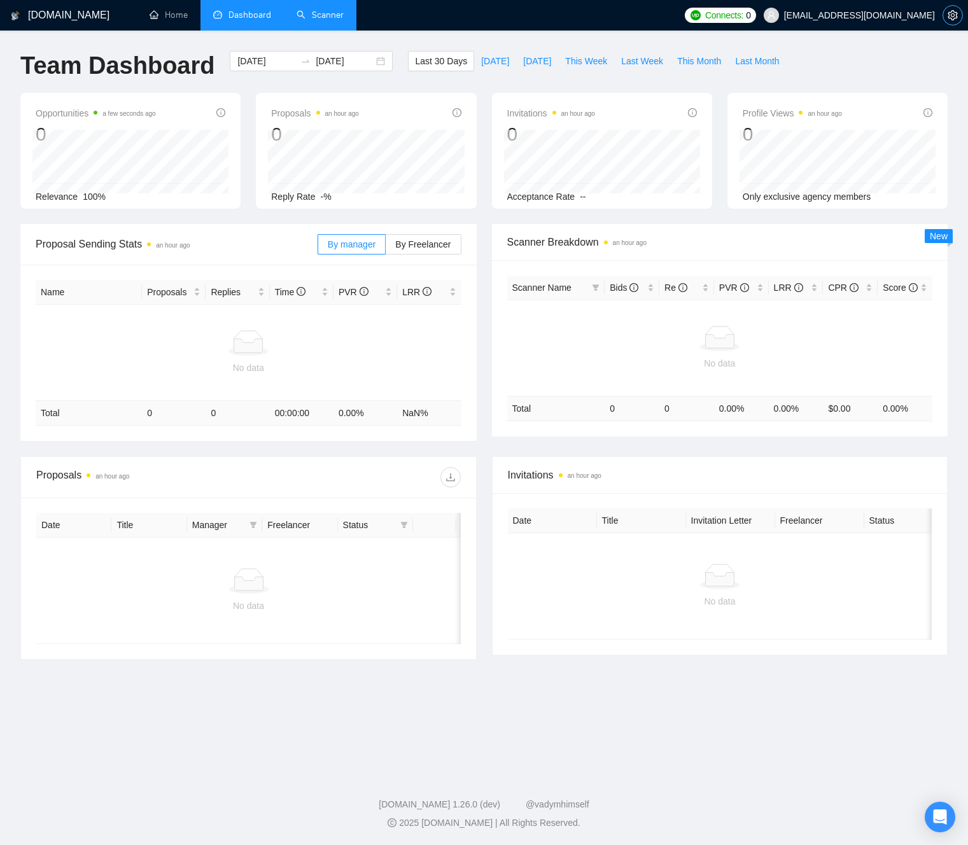
click at [943, 18] on button "button" at bounding box center [953, 15] width 20 height 20
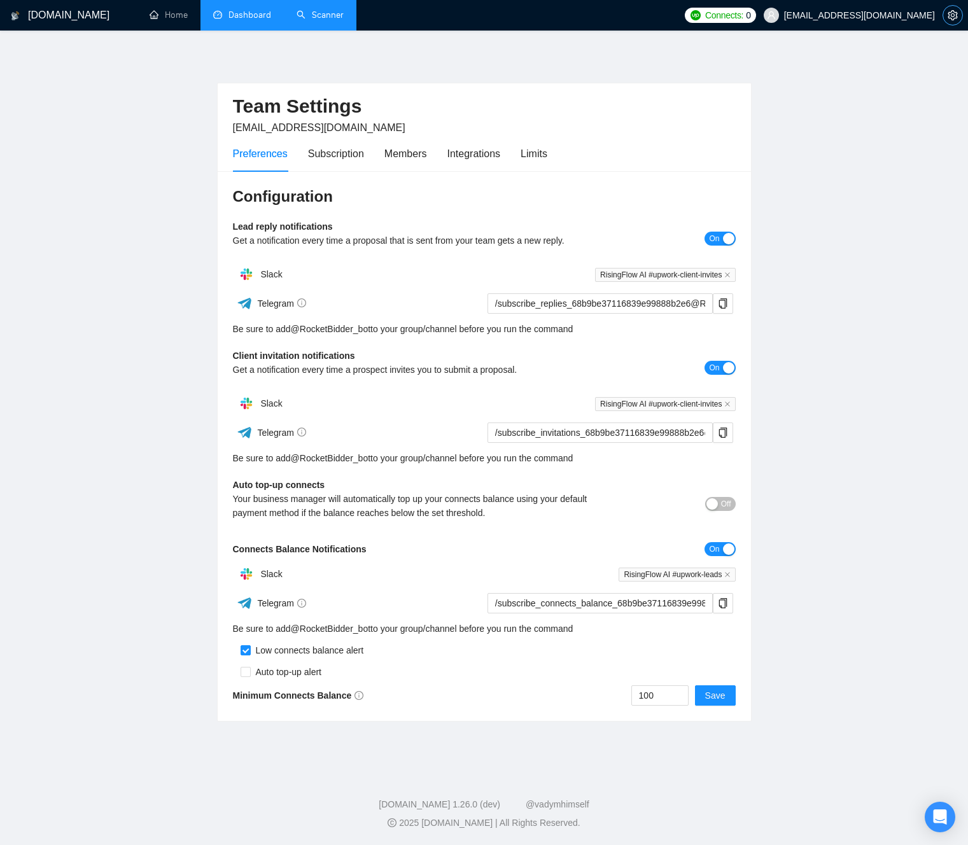
click at [952, 16] on icon "setting" at bounding box center [953, 15] width 10 height 10
click at [952, 17] on icon "setting" at bounding box center [953, 15] width 10 height 10
click at [947, 13] on span "setting" at bounding box center [952, 15] width 19 height 10
click at [950, 15] on icon "setting" at bounding box center [953, 15] width 10 height 10
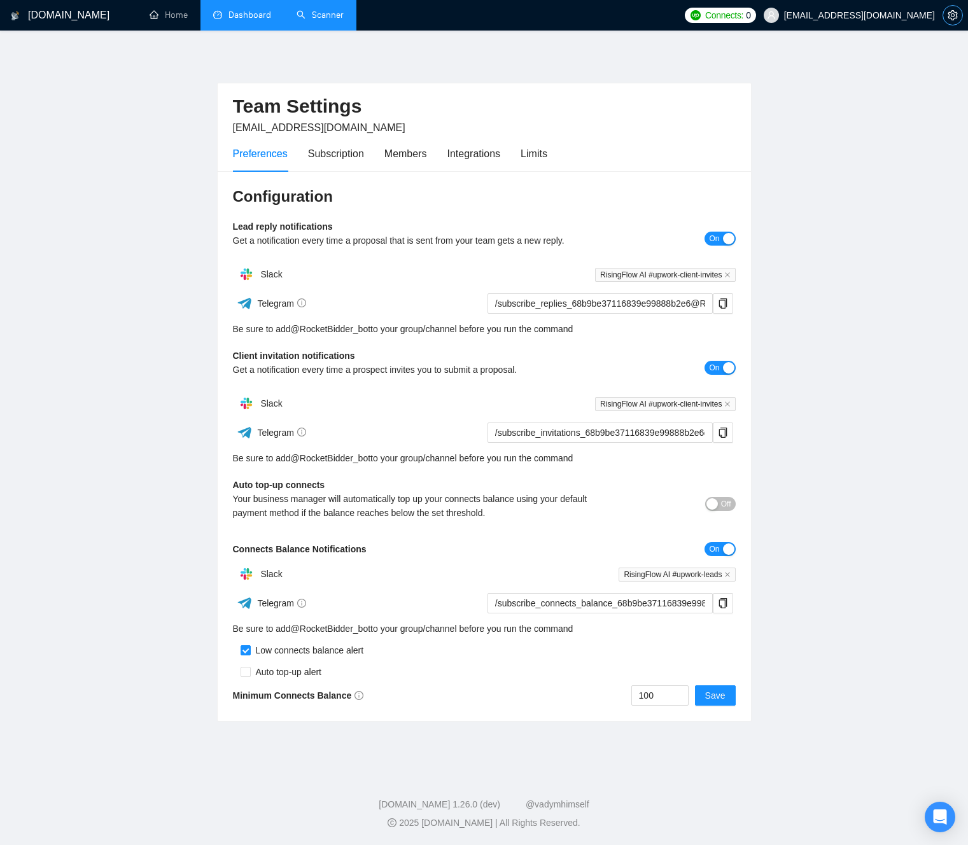
click at [950, 19] on icon "setting" at bounding box center [953, 15] width 10 height 10
click at [540, 156] on div "Limits" at bounding box center [534, 154] width 27 height 16
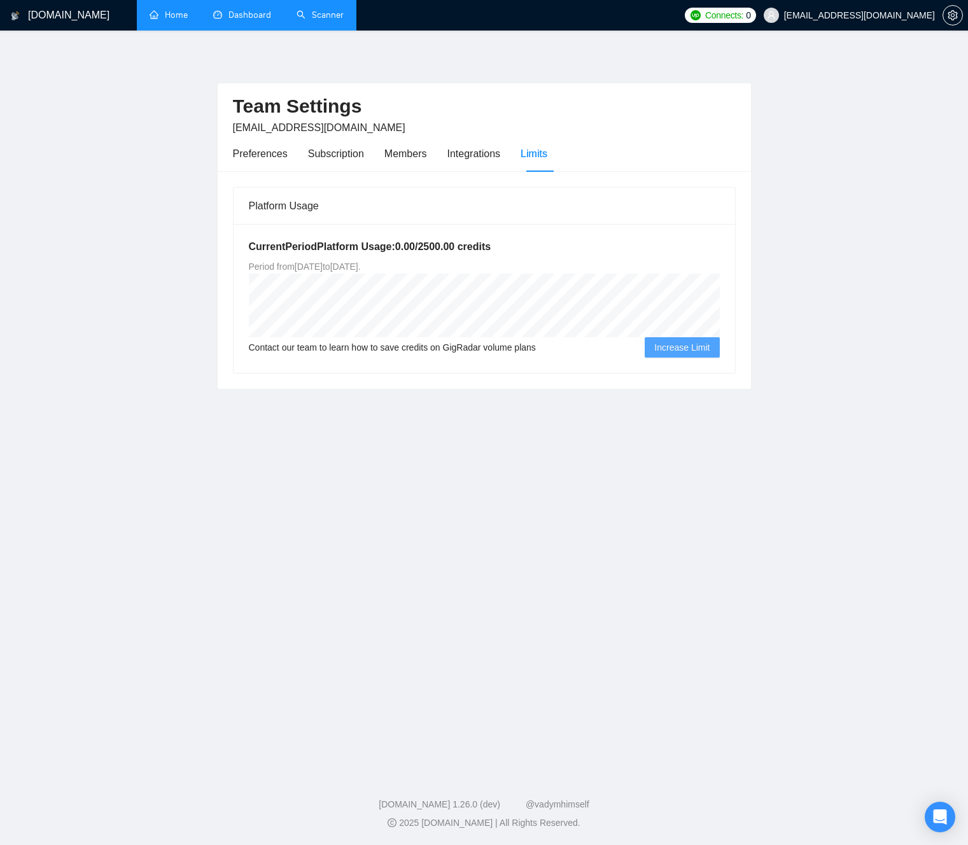
click at [163, 20] on link "Home" at bounding box center [169, 15] width 38 height 11
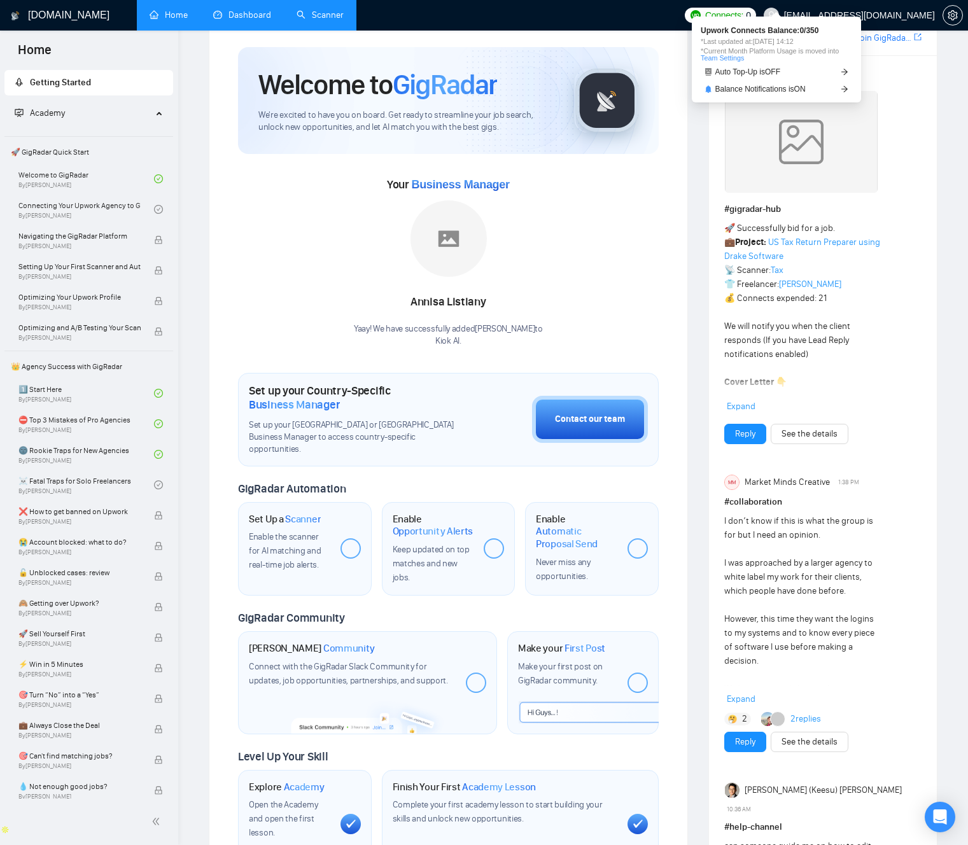
scroll to position [40, 0]
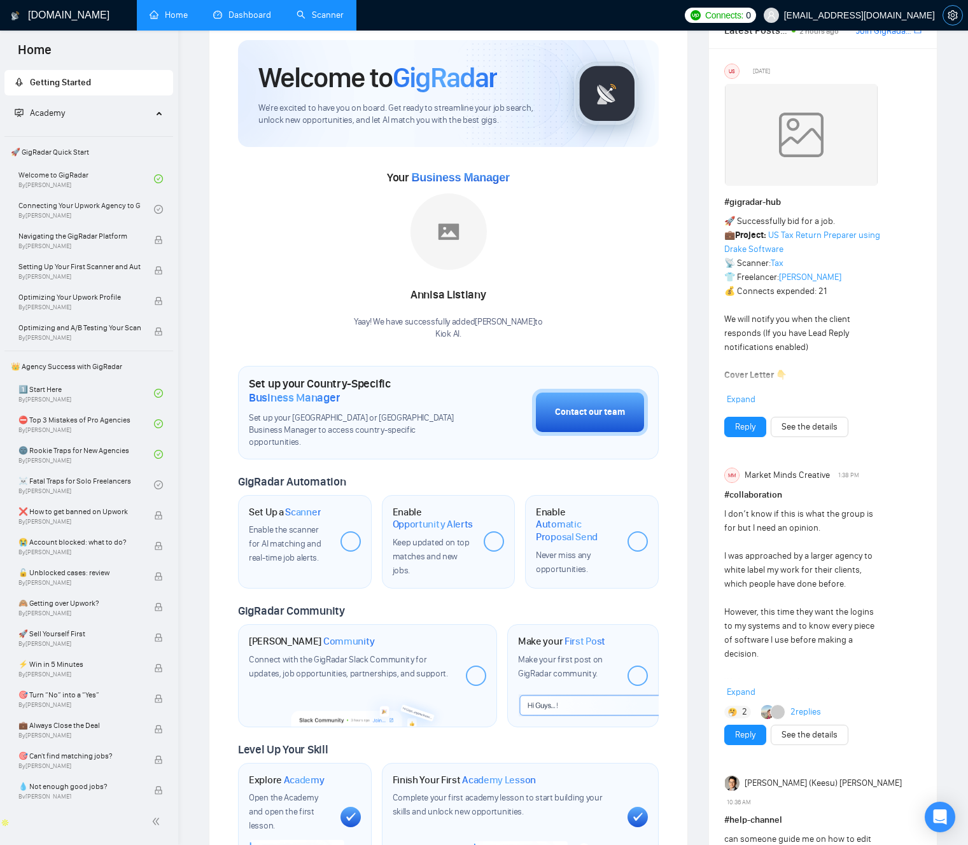
click at [957, 18] on icon "setting" at bounding box center [953, 15] width 10 height 10
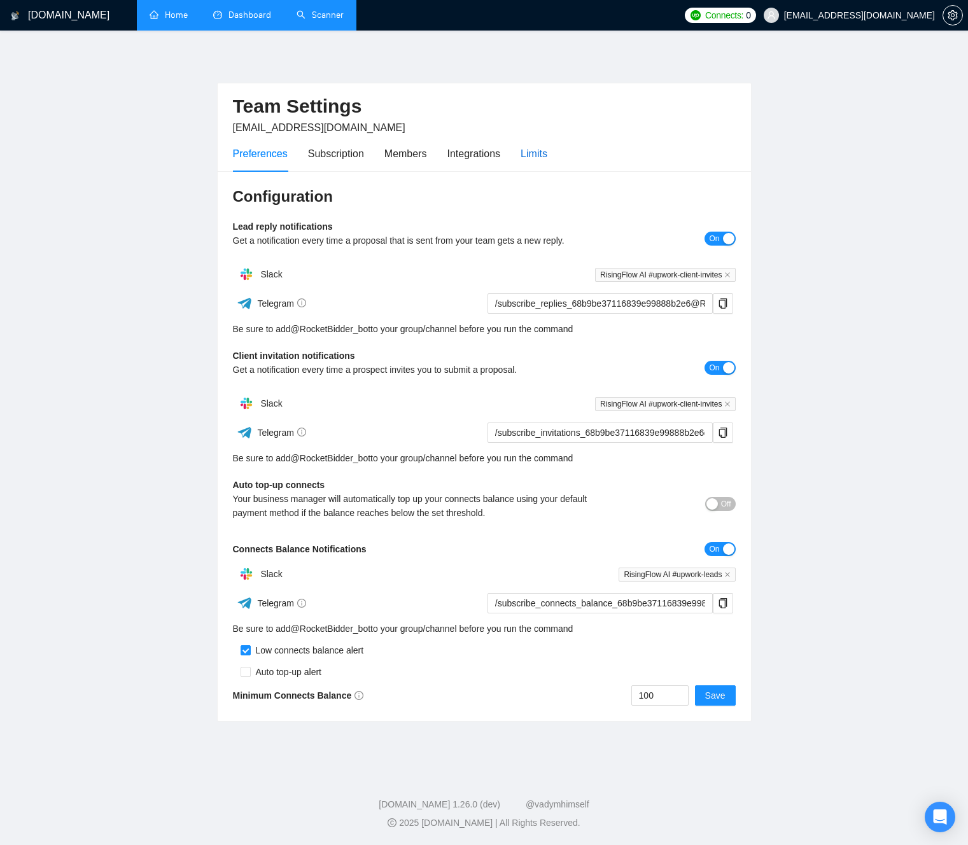
click at [530, 156] on div "Limits" at bounding box center [534, 154] width 27 height 16
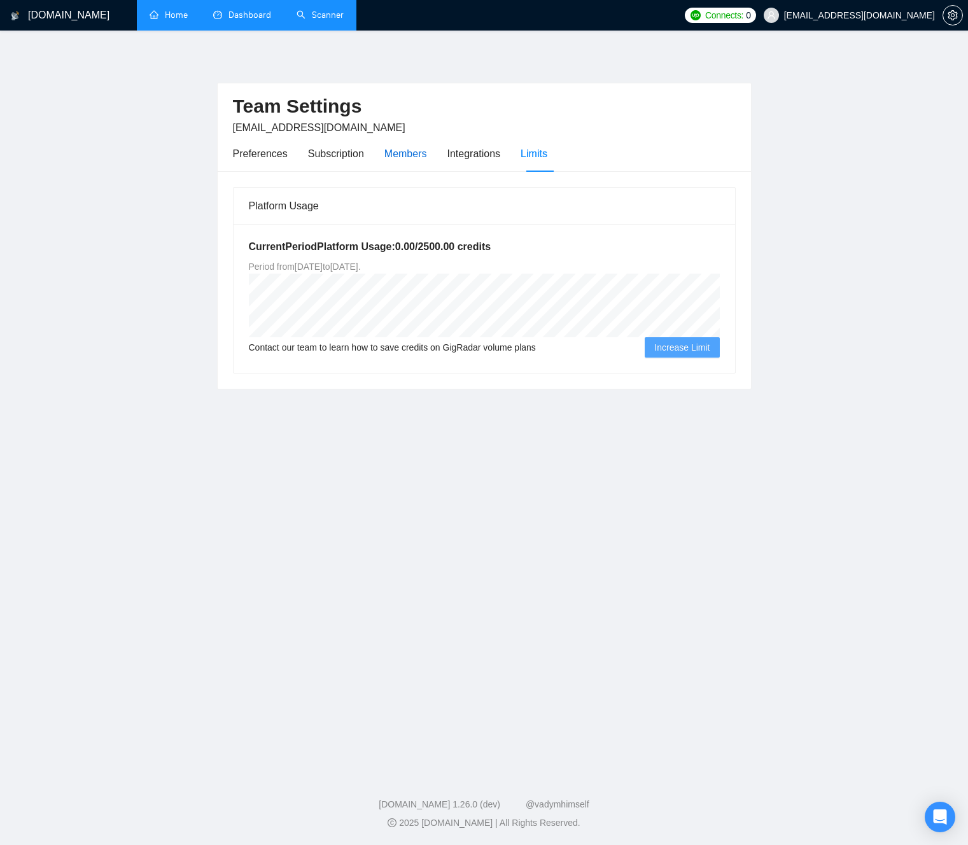
click at [405, 150] on div "Members" at bounding box center [405, 154] width 43 height 16
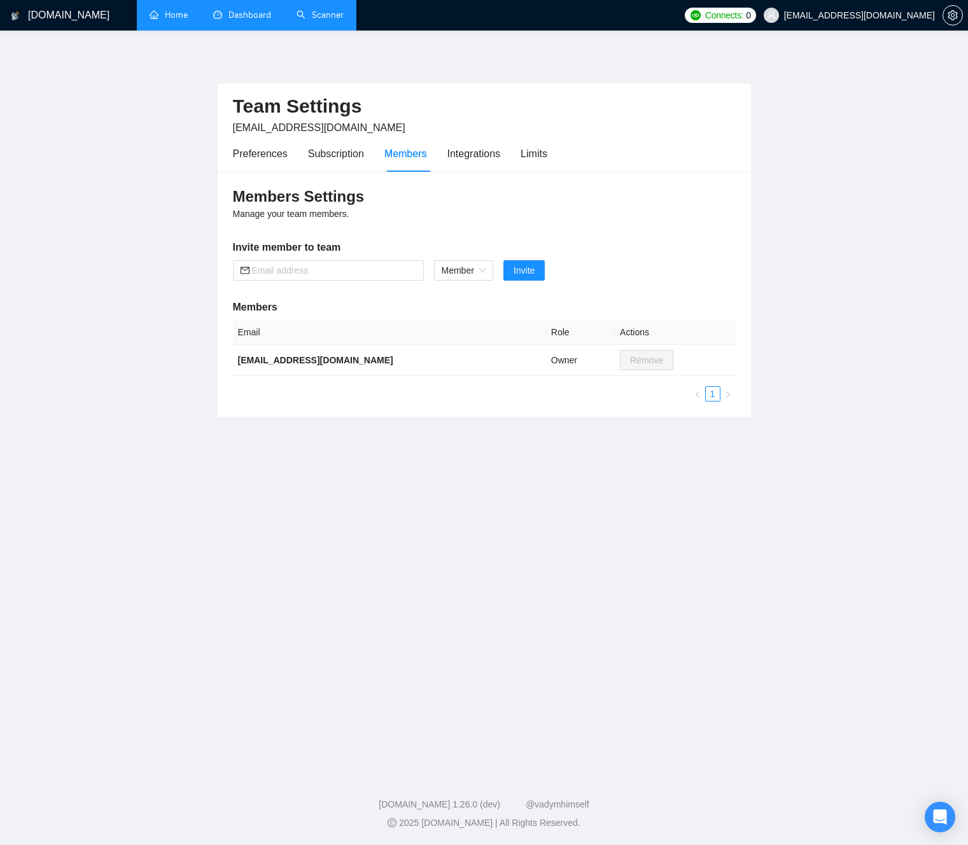
click at [461, 286] on div "Members Settings Manage your team members. Invite member to team Member Invite …" at bounding box center [484, 294] width 533 height 246
click at [465, 274] on span "Member" at bounding box center [464, 270] width 44 height 19
click at [461, 300] on div "Admin" at bounding box center [463, 296] width 45 height 14
drag, startPoint x: 612, startPoint y: 288, endPoint x: 542, endPoint y: 280, distance: 71.1
click at [611, 288] on div "Members Settings Manage your team members. Invite member to team Admin Invite M…" at bounding box center [484, 294] width 533 height 246
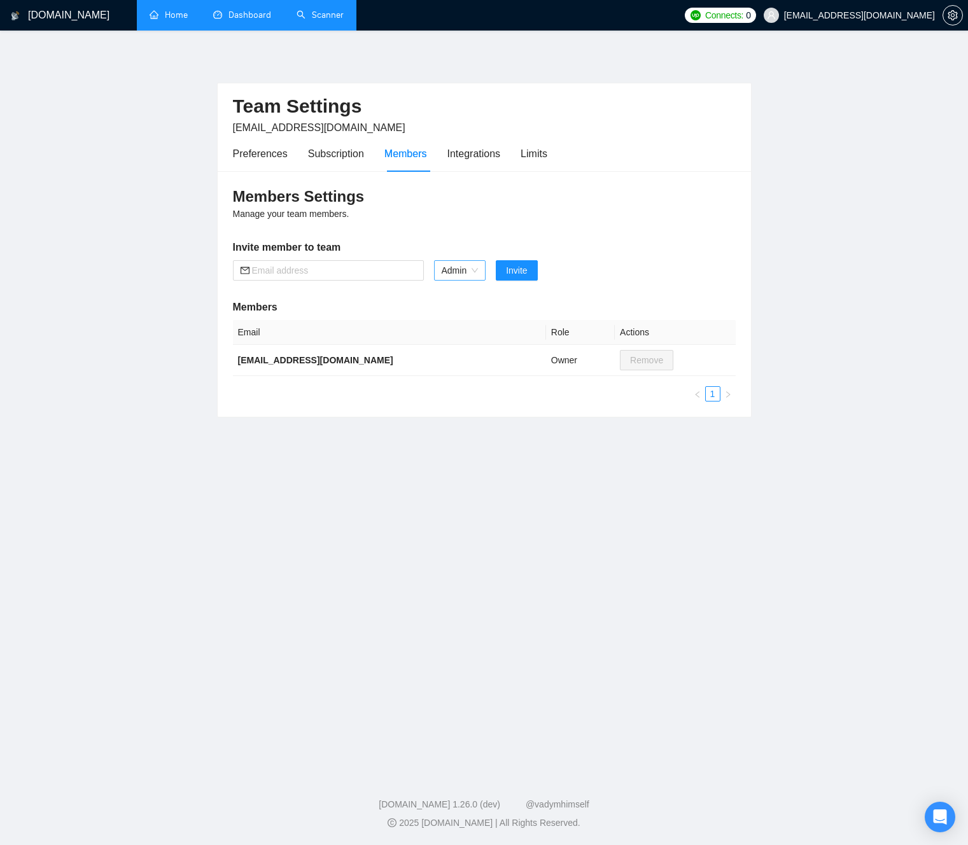
click at [472, 275] on span "Admin" at bounding box center [460, 270] width 37 height 19
click at [475, 314] on div "Member" at bounding box center [460, 316] width 38 height 14
click at [560, 301] on h5 "Members" at bounding box center [484, 307] width 503 height 15
drag, startPoint x: 262, startPoint y: 30, endPoint x: 256, endPoint y: 26, distance: 6.9
click at [257, 27] on li "Dashboard" at bounding box center [242, 15] width 83 height 31
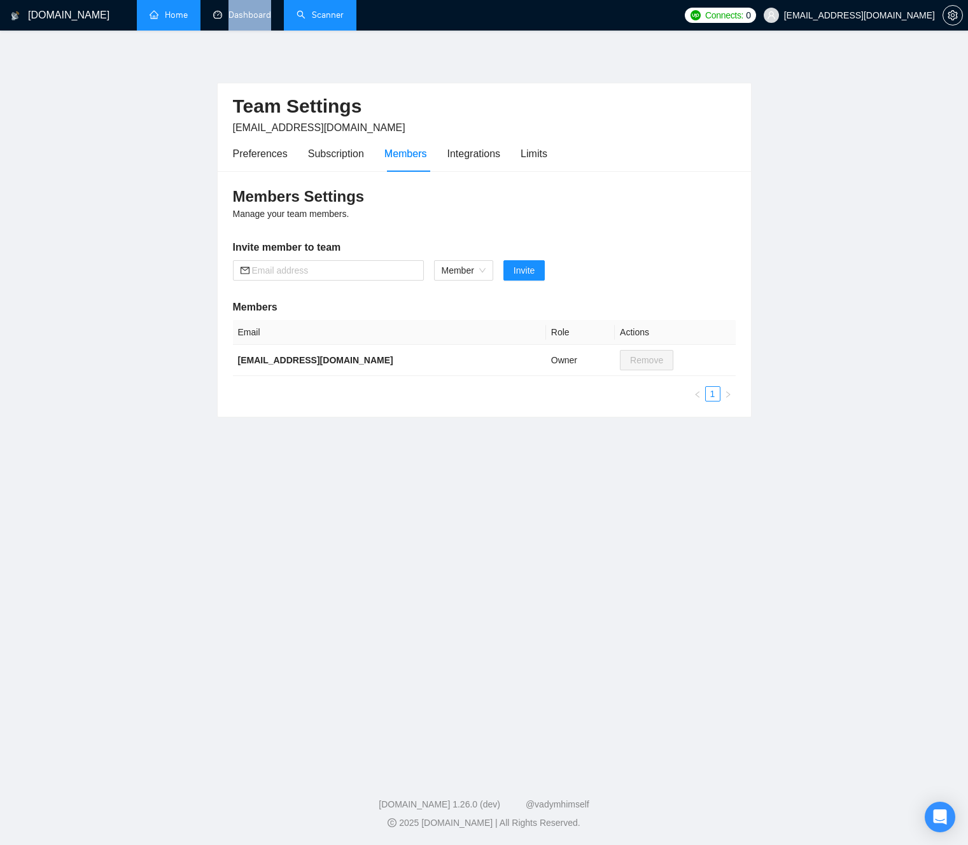
click at [244, 14] on link "Dashboard" at bounding box center [242, 15] width 58 height 11
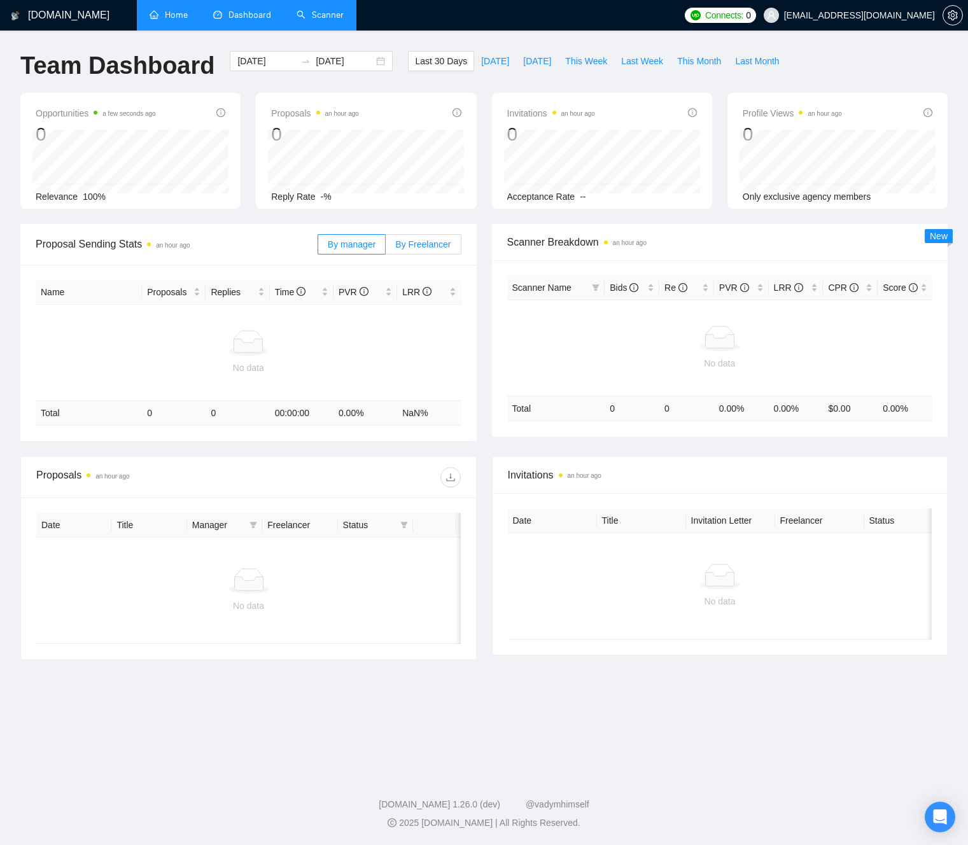
click at [412, 242] on span "By Freelancer" at bounding box center [422, 244] width 55 height 10
click at [386, 248] on input "By Freelancer" at bounding box center [386, 248] width 0 height 0
click at [365, 250] on label "By manager" at bounding box center [352, 244] width 68 height 20
click at [318, 248] on input "By manager" at bounding box center [318, 248] width 0 height 0
click at [424, 243] on span "By Freelancer" at bounding box center [422, 244] width 55 height 10
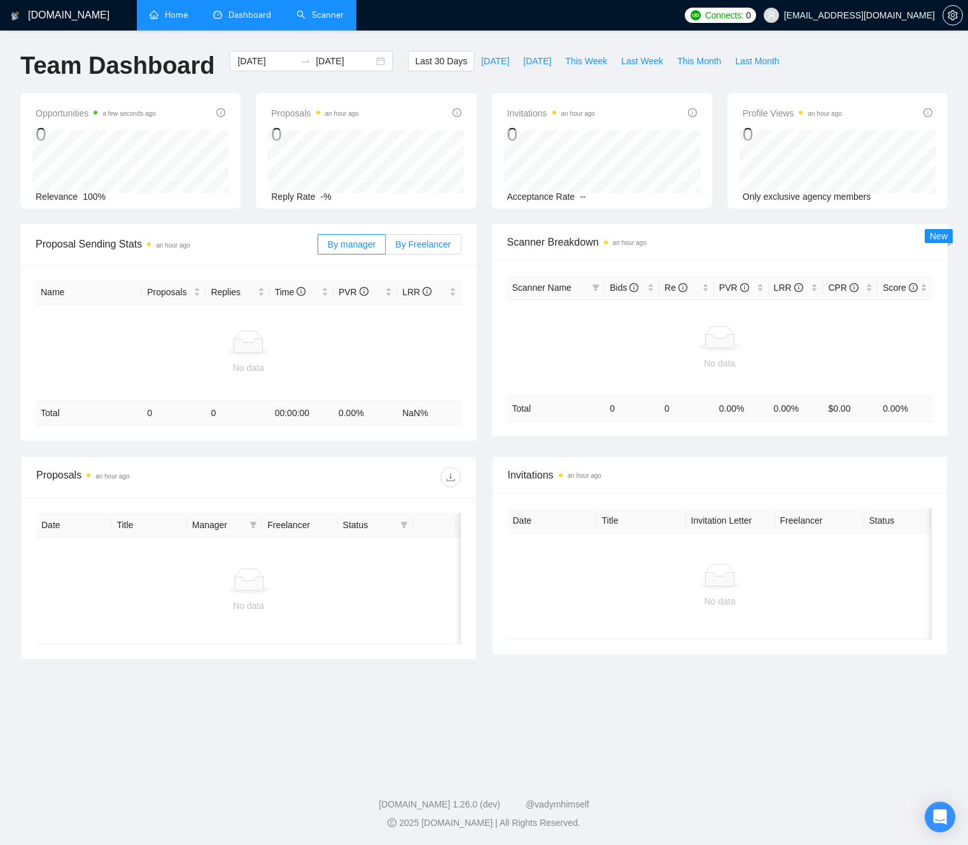
click at [386, 248] on input "By Freelancer" at bounding box center [386, 248] width 0 height 0
click at [372, 245] on span "By manager" at bounding box center [352, 244] width 48 height 10
click at [484, 346] on div "Scanner Breakdown an hour ago Scanner Name Bids Re PVR LRR CPR Score No data To…" at bounding box center [720, 330] width 472 height 213
click at [347, 245] on span "By manager" at bounding box center [352, 244] width 48 height 10
click at [318, 248] on input "By manager" at bounding box center [318, 248] width 0 height 0
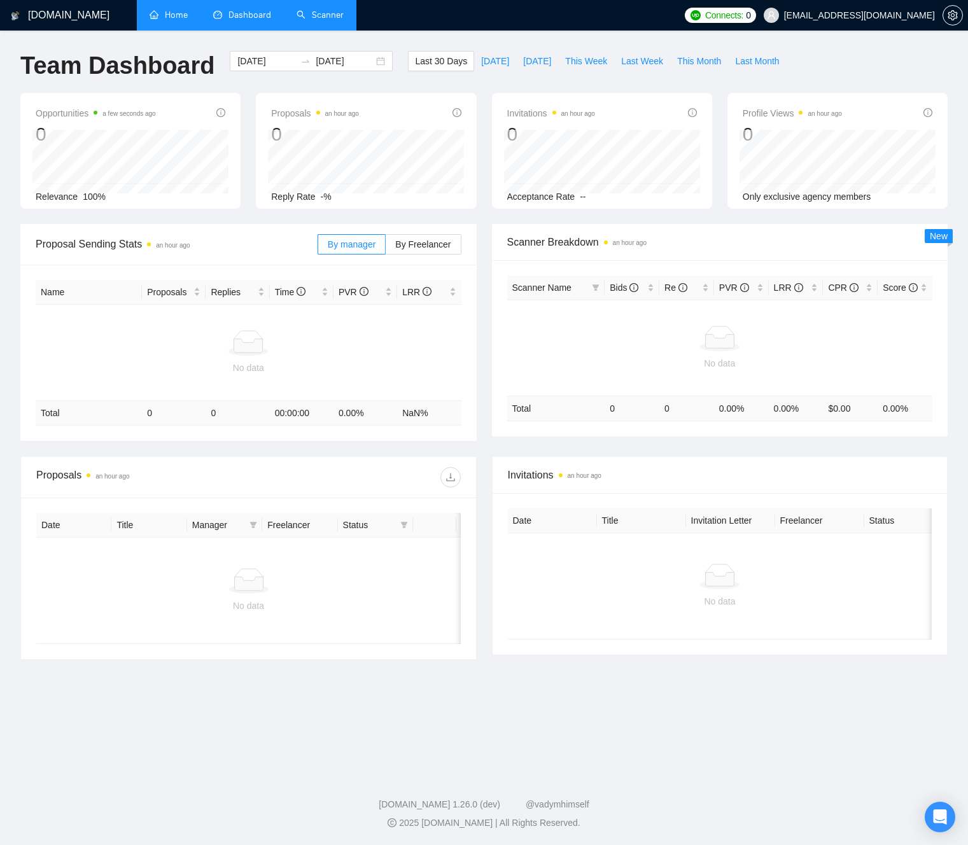
click at [446, 360] on div "No data" at bounding box center [249, 352] width 416 height 45
click at [954, 15] on icon "setting" at bounding box center [953, 15] width 10 height 10
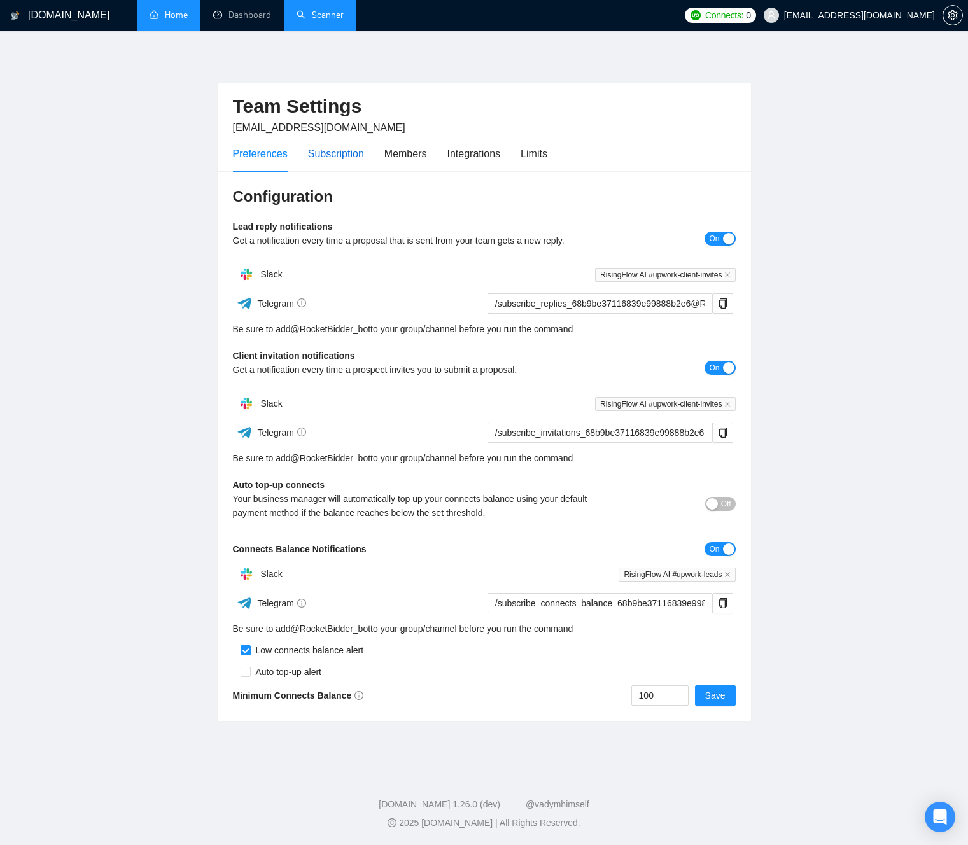
click at [349, 160] on div "Subscription" at bounding box center [336, 154] width 56 height 16
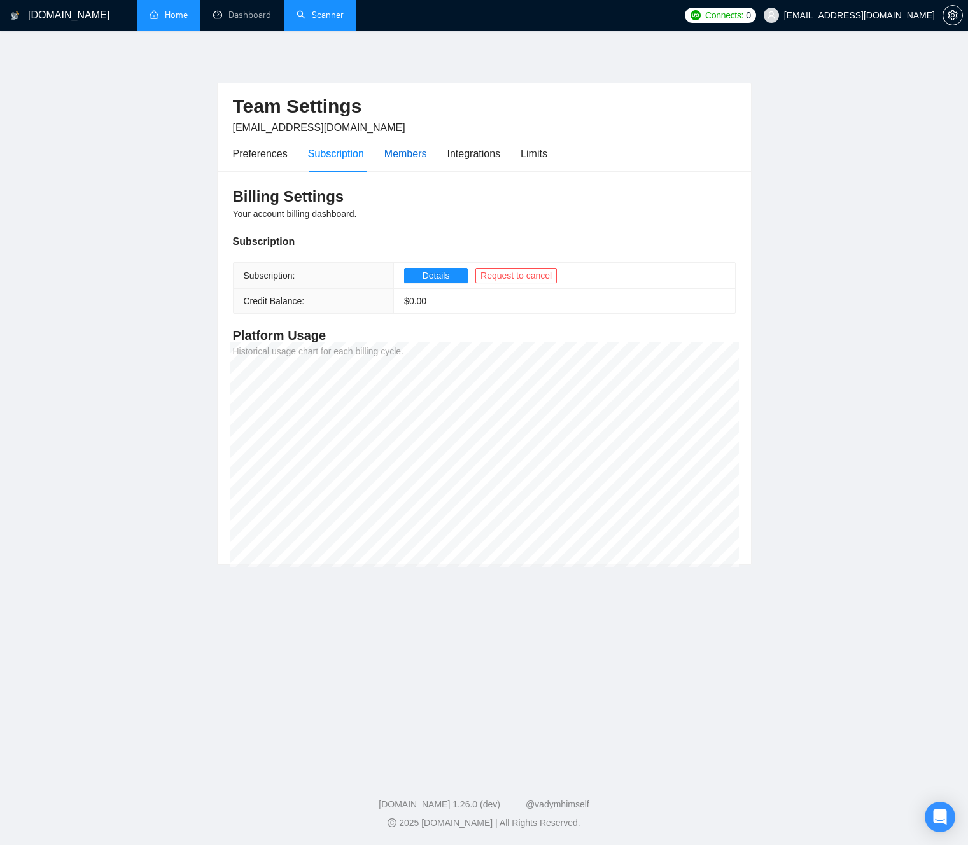
click at [411, 157] on div "Members" at bounding box center [405, 154] width 43 height 16
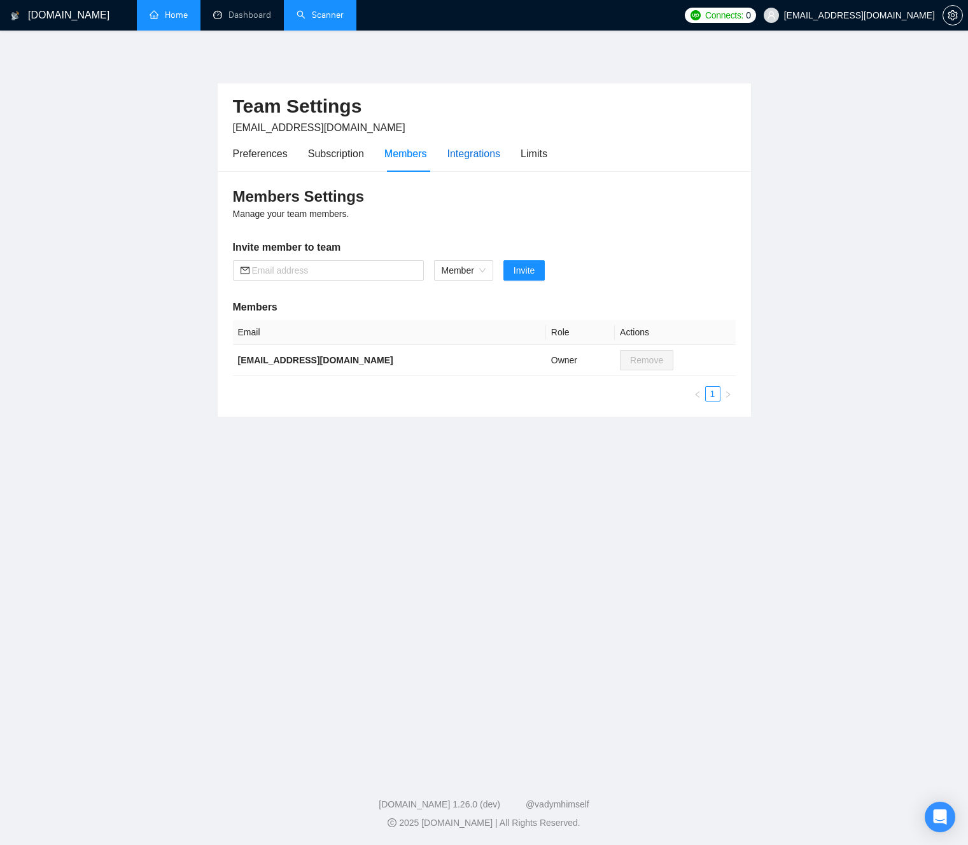
click at [462, 153] on div "Integrations" at bounding box center [473, 154] width 53 height 16
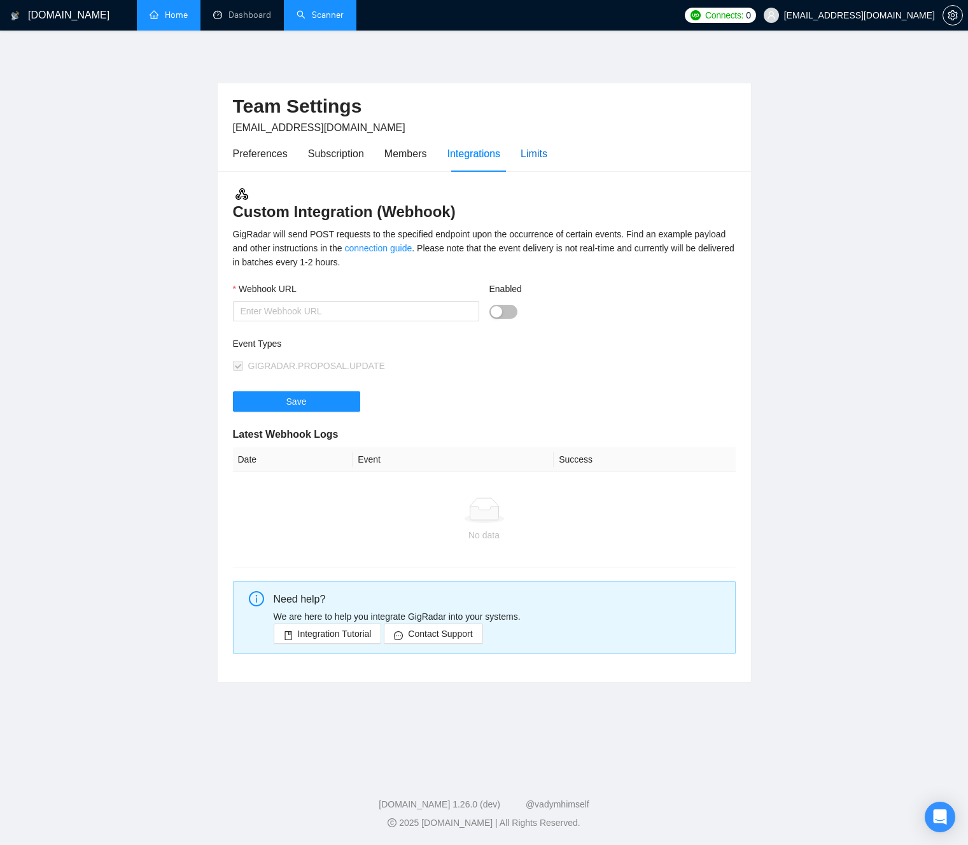
click at [547, 150] on div "Limits" at bounding box center [534, 154] width 27 height 16
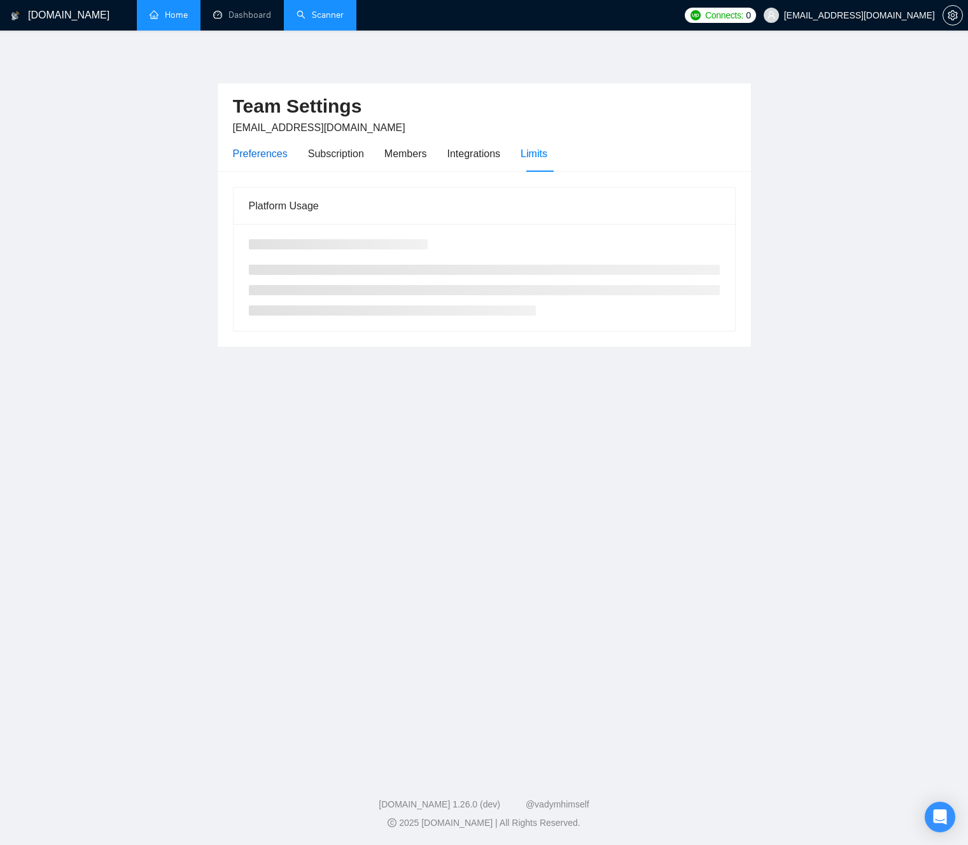
click at [269, 160] on div "Preferences" at bounding box center [260, 154] width 55 height 16
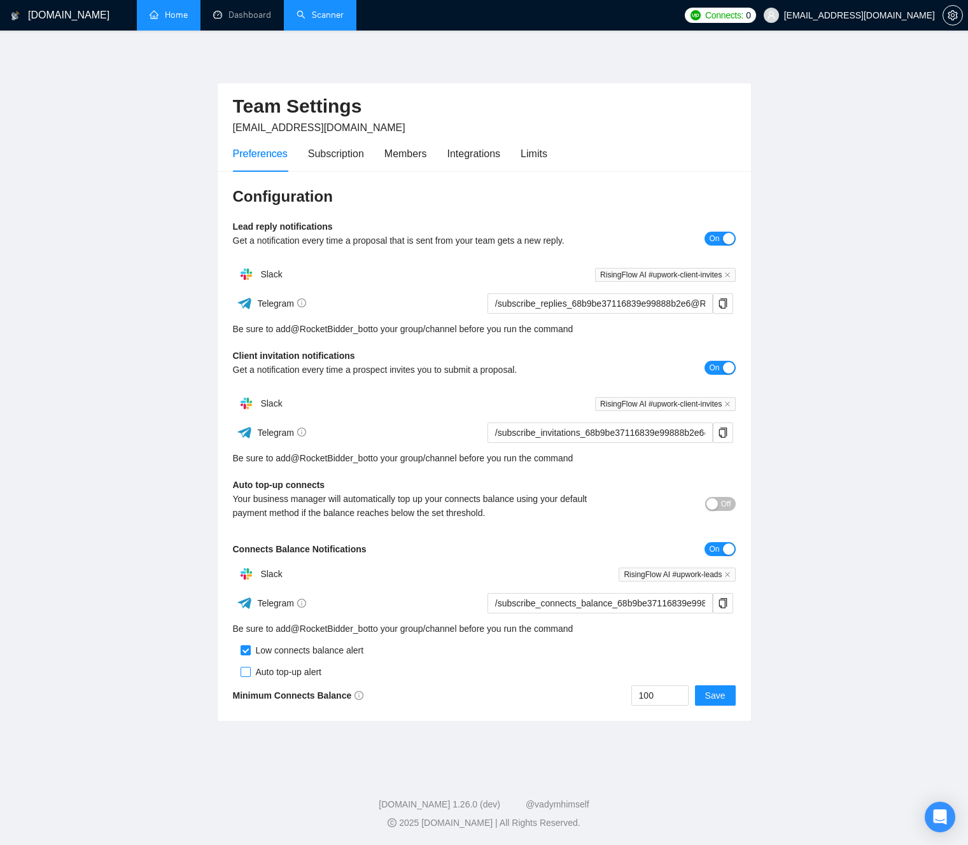
click at [245, 679] on label at bounding box center [246, 672] width 10 height 14
click at [245, 677] on input "checkbox" at bounding box center [246, 672] width 10 height 10
checkbox input "true"
click at [810, 711] on main "Team Settings jmichelvan@gmail.com Preferences Subscription Members Integration…" at bounding box center [483, 399] width 927 height 696
click at [713, 700] on span "Save" at bounding box center [715, 696] width 20 height 14
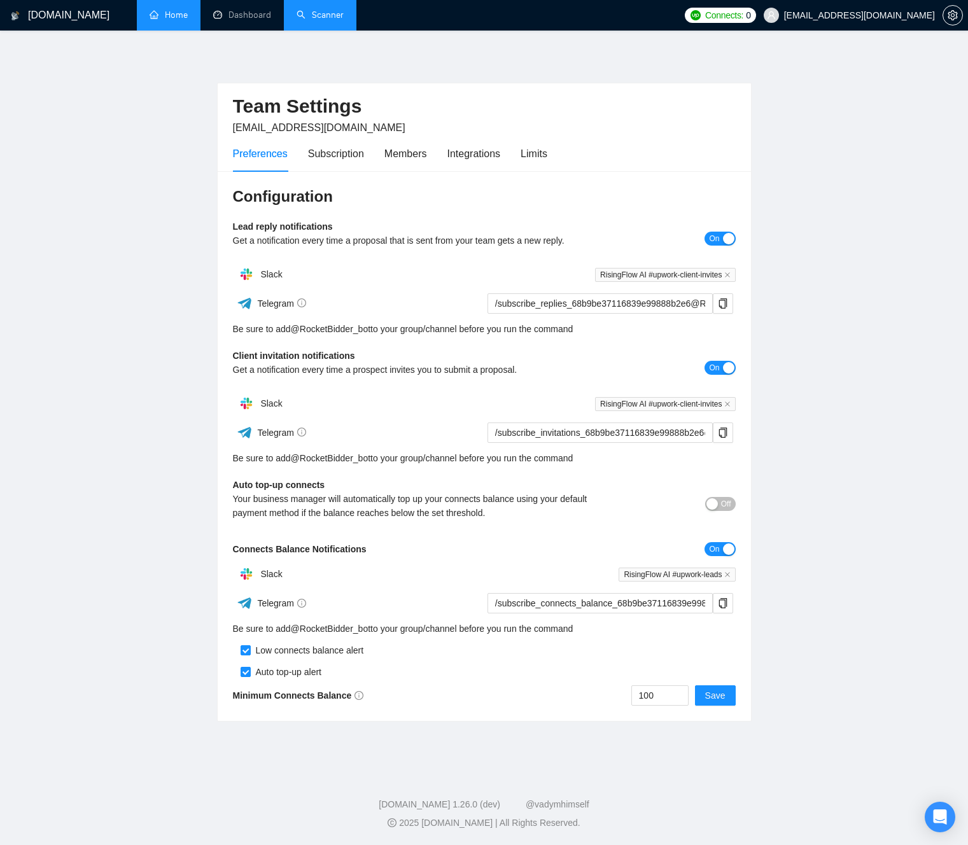
click at [319, 17] on link "Scanner" at bounding box center [320, 15] width 47 height 11
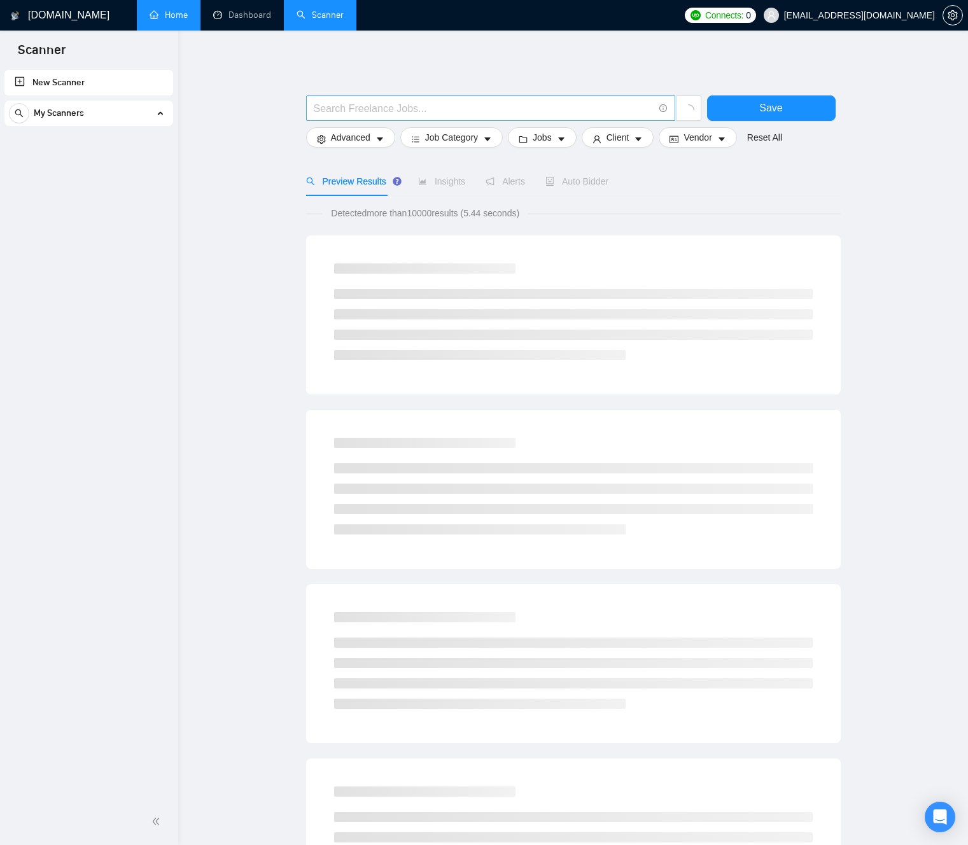
click at [430, 111] on input "text" at bounding box center [484, 109] width 340 height 16
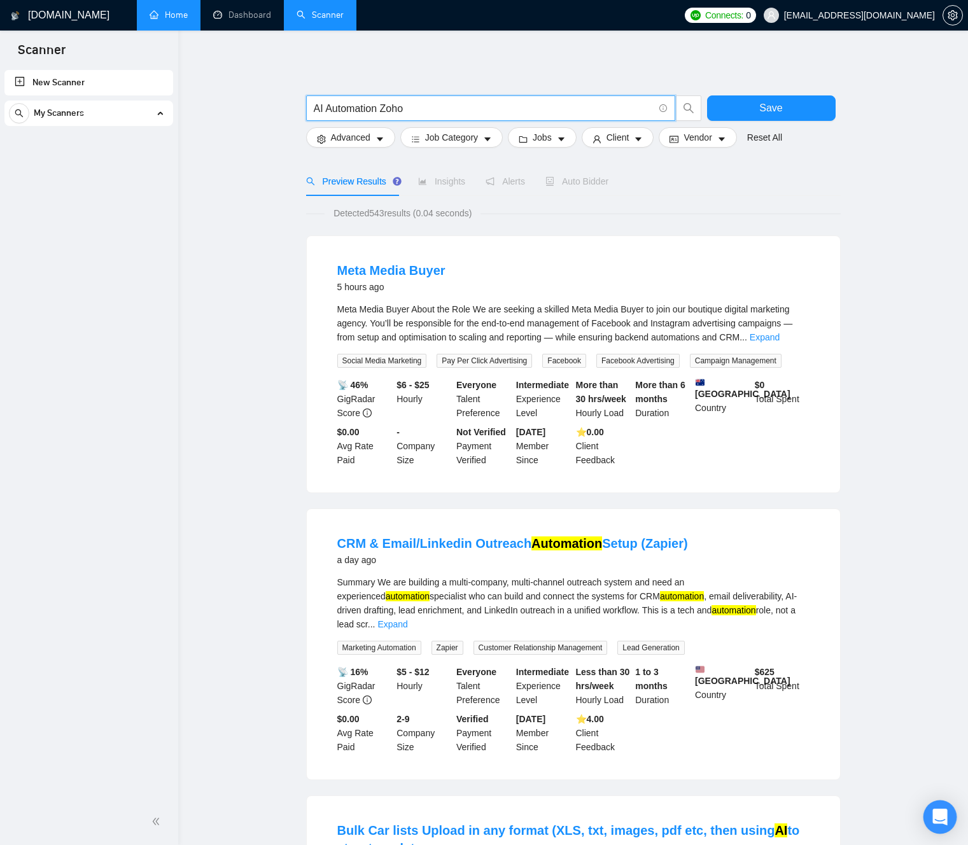
type input "AI Automation Zoho"
click at [941, 824] on icon "Open Intercom Messenger" at bounding box center [940, 817] width 17 height 17
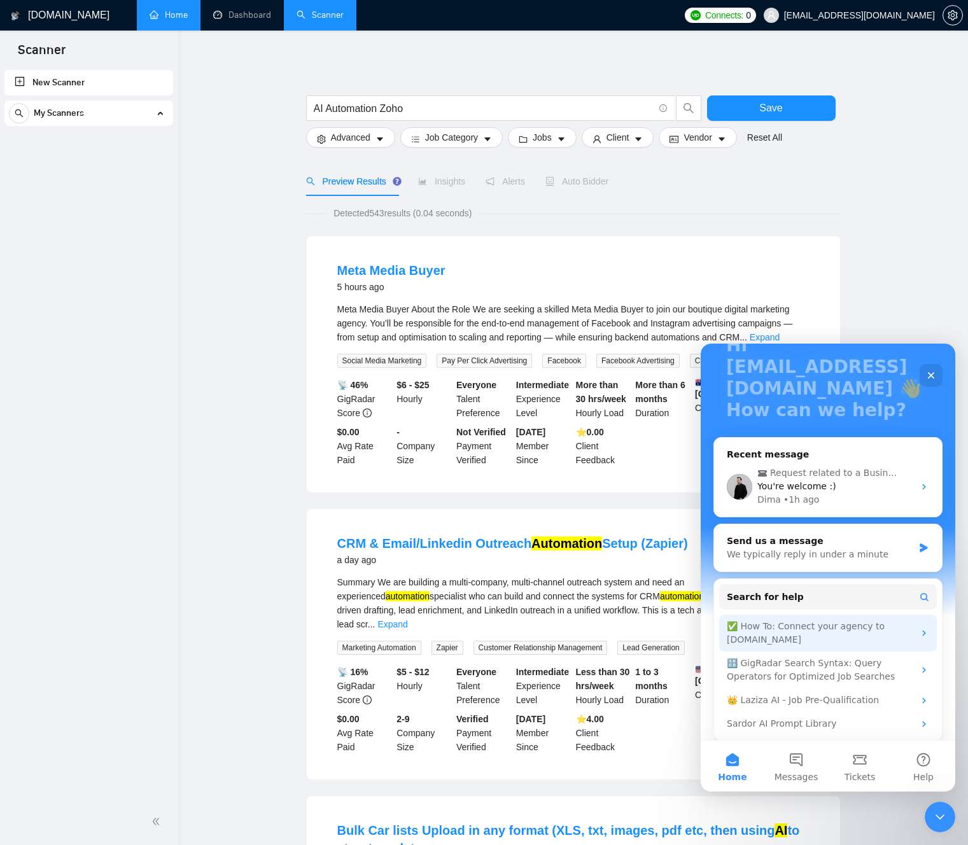
scroll to position [107, 0]
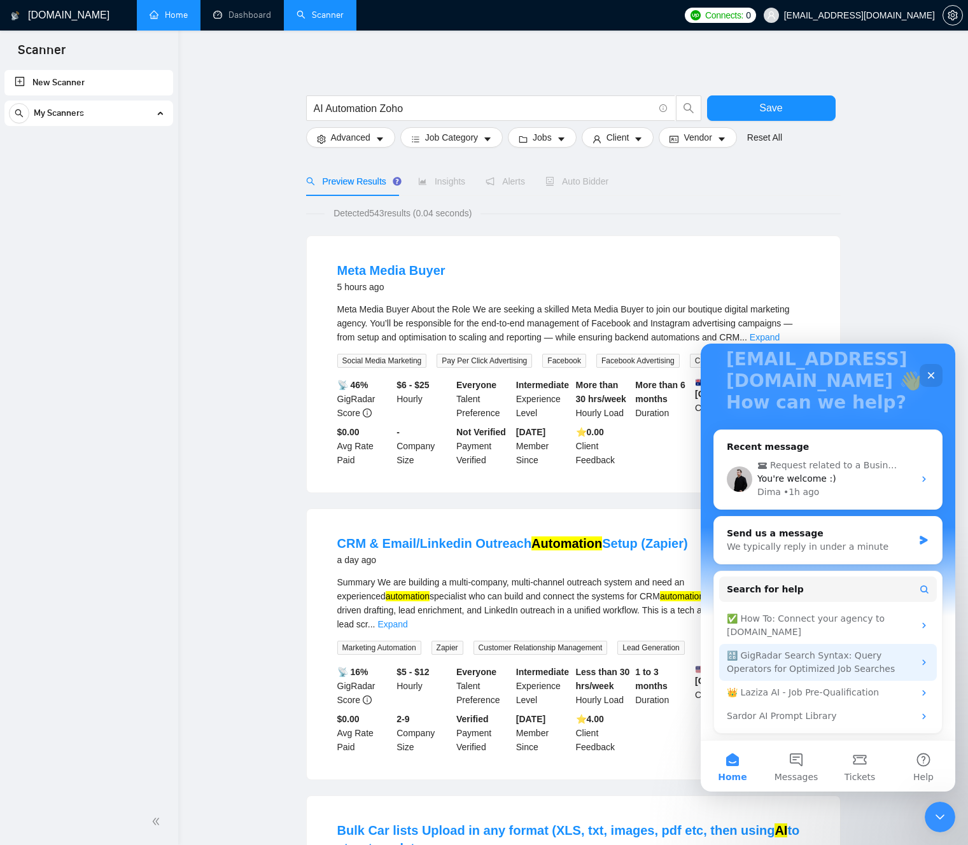
click at [797, 667] on div "🔠 GigRadar Search Syntax: Query Operators for Optimized Job Searches" at bounding box center [820, 662] width 187 height 27
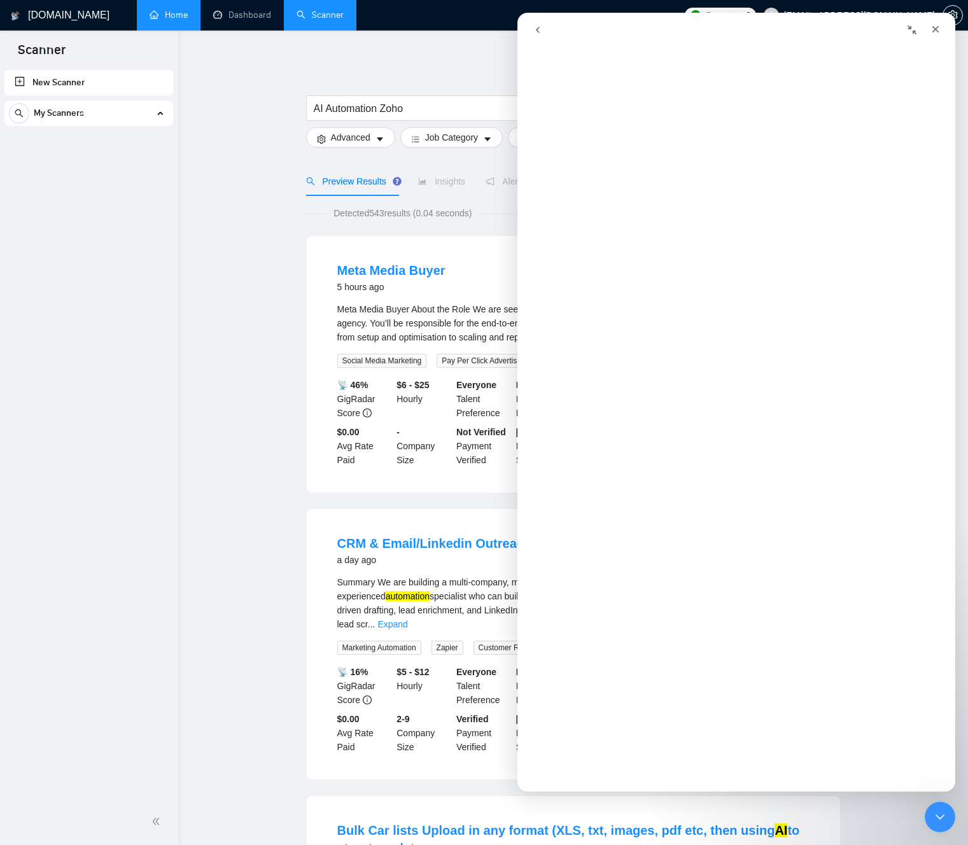
scroll to position [0, 0]
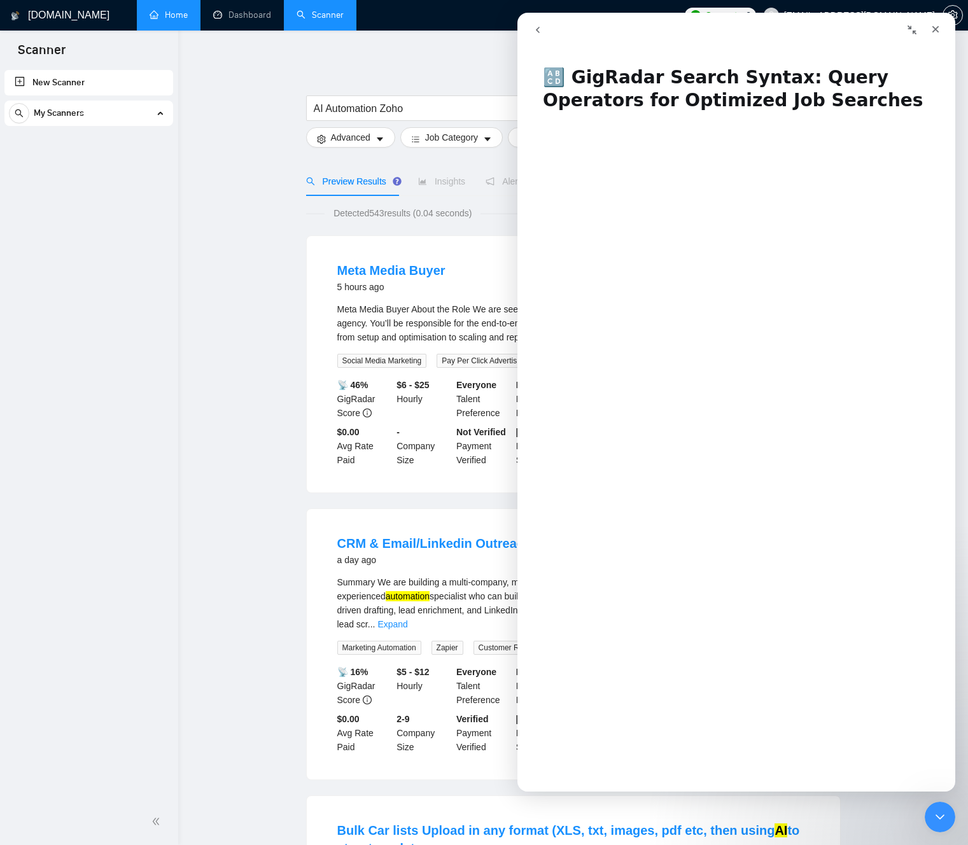
click at [557, 80] on h1 "🔠 GigRadar Search Syntax: Query Operators for Optimized Job Searches" at bounding box center [737, 84] width 438 height 62
click at [598, 78] on h1 "🔠 GigRadar Search Syntax: Query Operators for Optimized Job Searches" at bounding box center [737, 84] width 438 height 62
drag, startPoint x: 599, startPoint y: 78, endPoint x: 710, endPoint y: 76, distance: 111.4
click at [708, 76] on h1 "🔠 GigRadar Search Syntax: Query Operators for Optimized Job Searches" at bounding box center [737, 84] width 438 height 62
copy h1 "igRadar Search Syntax:"
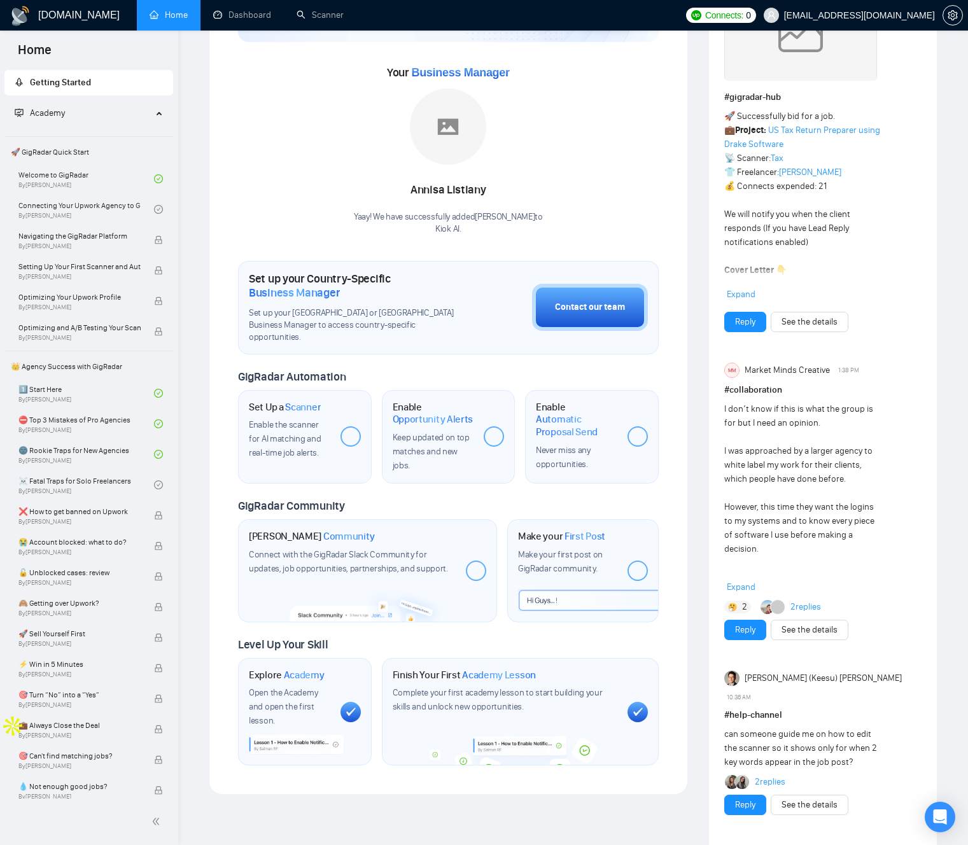
scroll to position [158, 0]
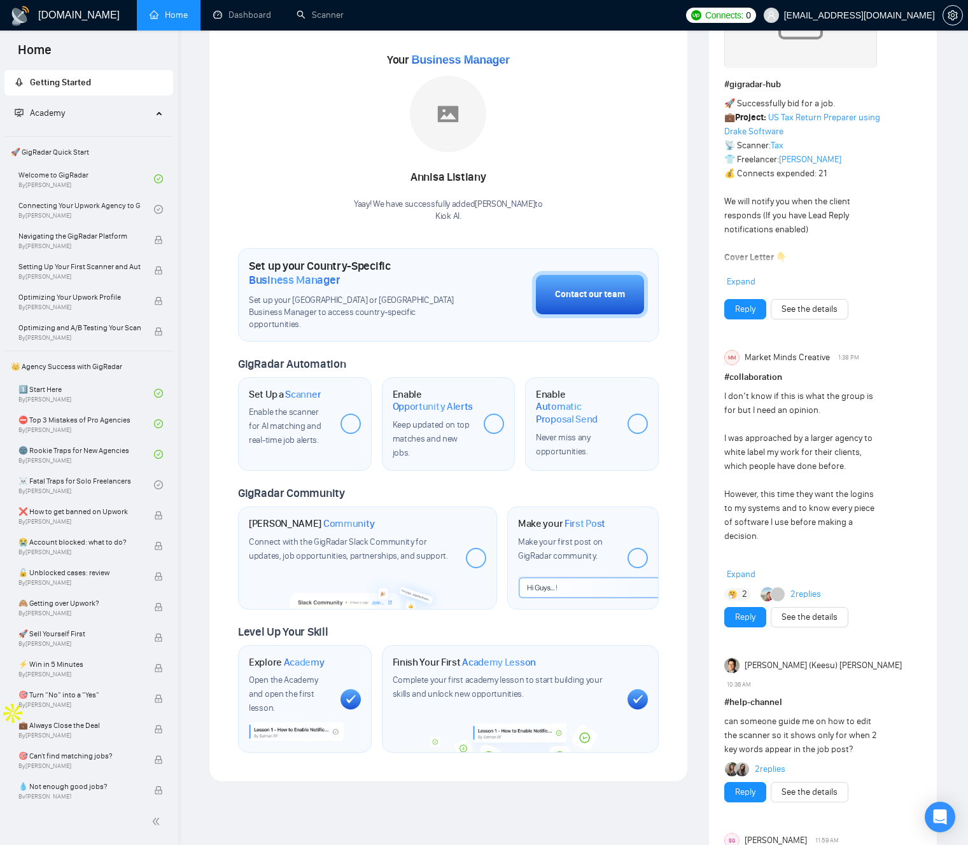
click at [353, 414] on div at bounding box center [351, 424] width 20 height 20
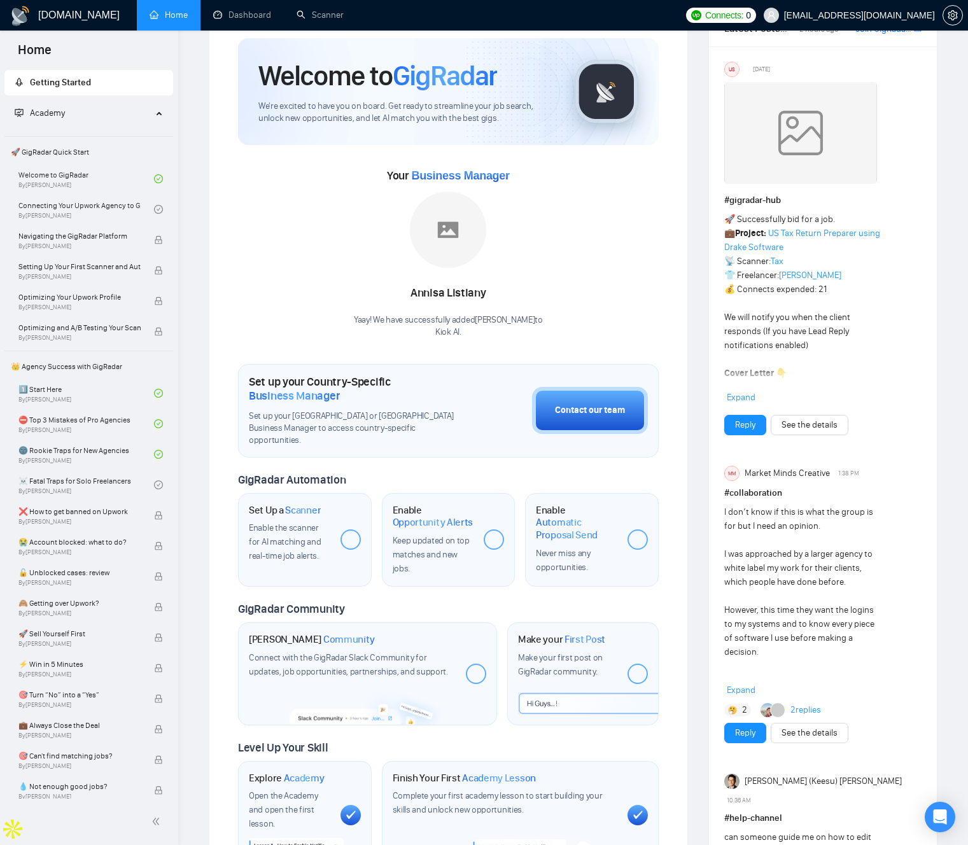
click at [403, 320] on div "Yaay! We have successfully added [PERSON_NAME] to [PERSON_NAME] AI ." at bounding box center [448, 326] width 189 height 24
drag, startPoint x: 403, startPoint y: 320, endPoint x: 475, endPoint y: 341, distance: 75.5
click at [460, 344] on div "Welcome to GigRadar We're excited to have you on board. Get ready to streamline…" at bounding box center [448, 454] width 421 height 831
drag, startPoint x: 495, startPoint y: 337, endPoint x: 492, endPoint y: 348, distance: 11.9
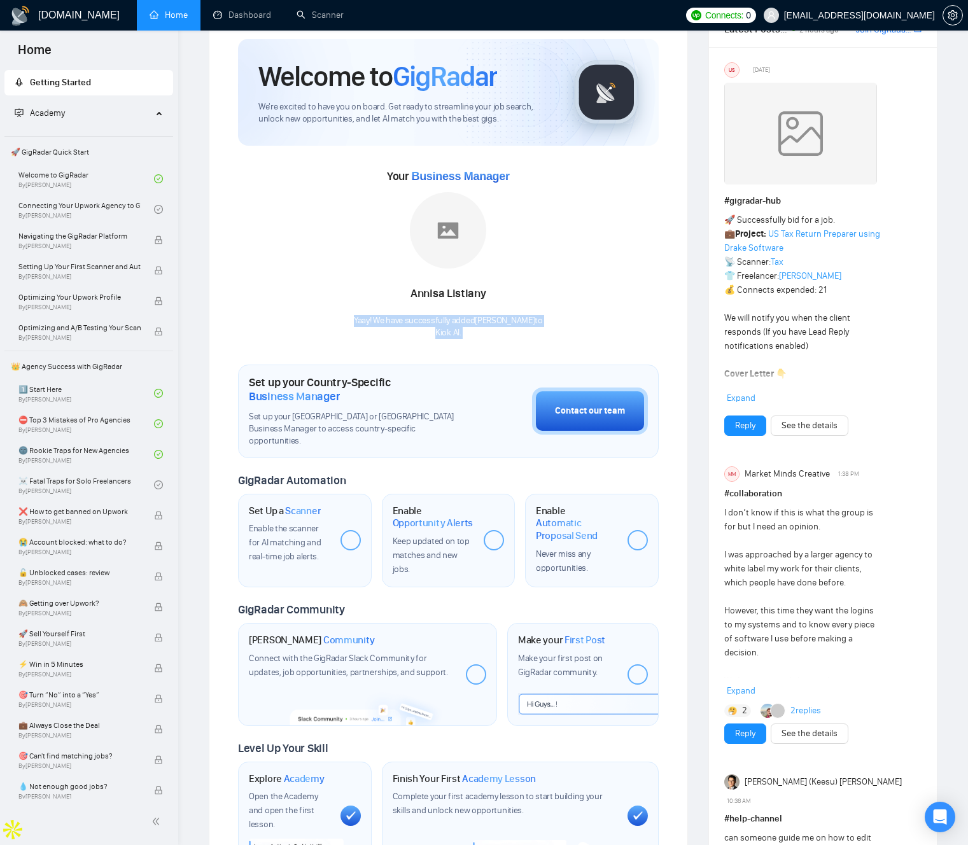
click at [495, 337] on p "Kiok AI ." at bounding box center [448, 333] width 189 height 12
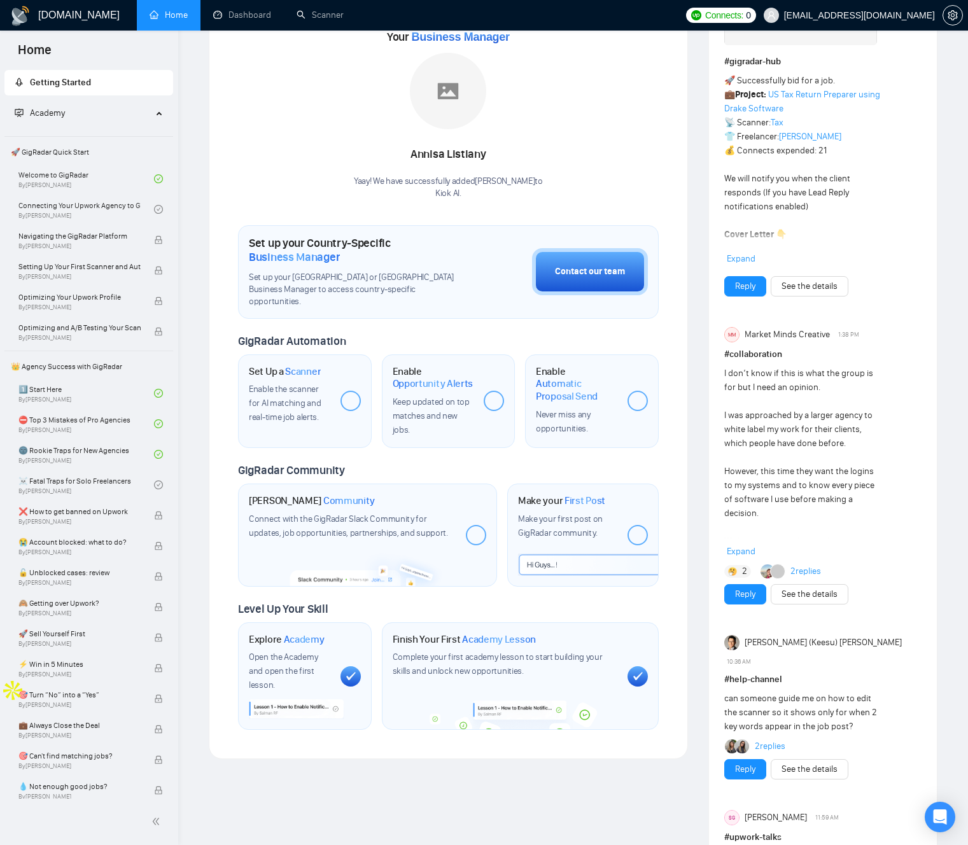
scroll to position [191, 0]
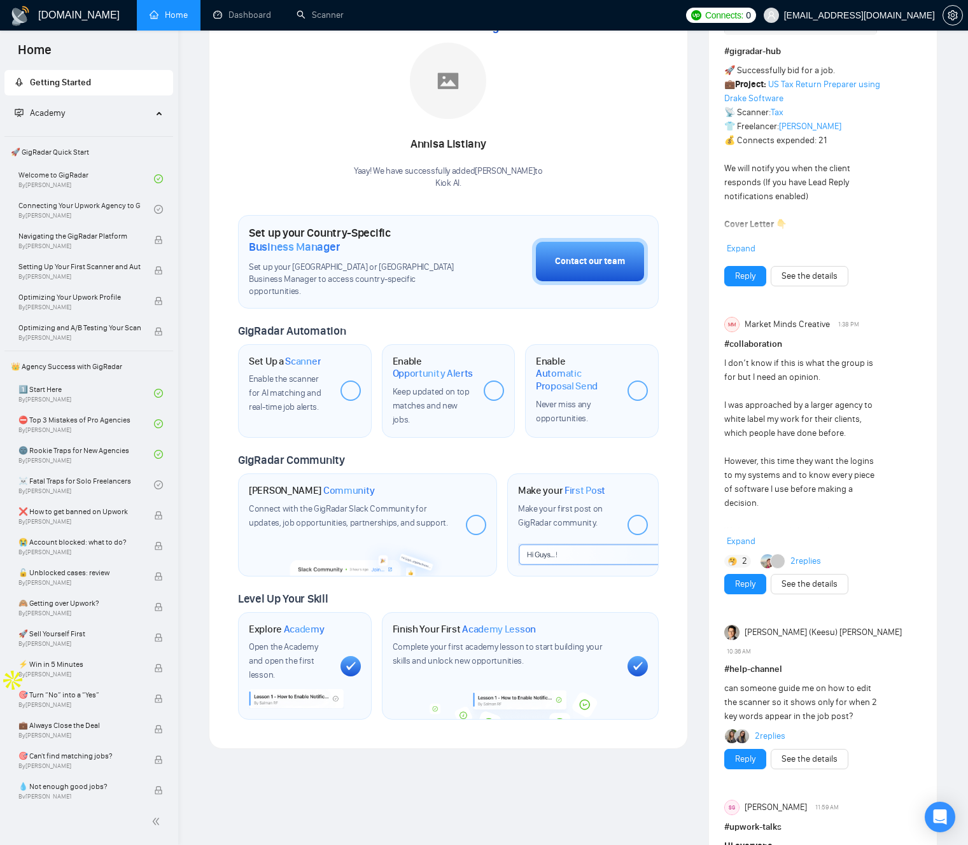
drag, startPoint x: 401, startPoint y: 442, endPoint x: 391, endPoint y: 440, distance: 9.7
click at [400, 453] on div "GigRadar Community" at bounding box center [448, 460] width 421 height 15
click at [490, 381] on div at bounding box center [494, 391] width 20 height 20
click at [927, 811] on div "Open Intercom Messenger" at bounding box center [941, 818] width 34 height 34
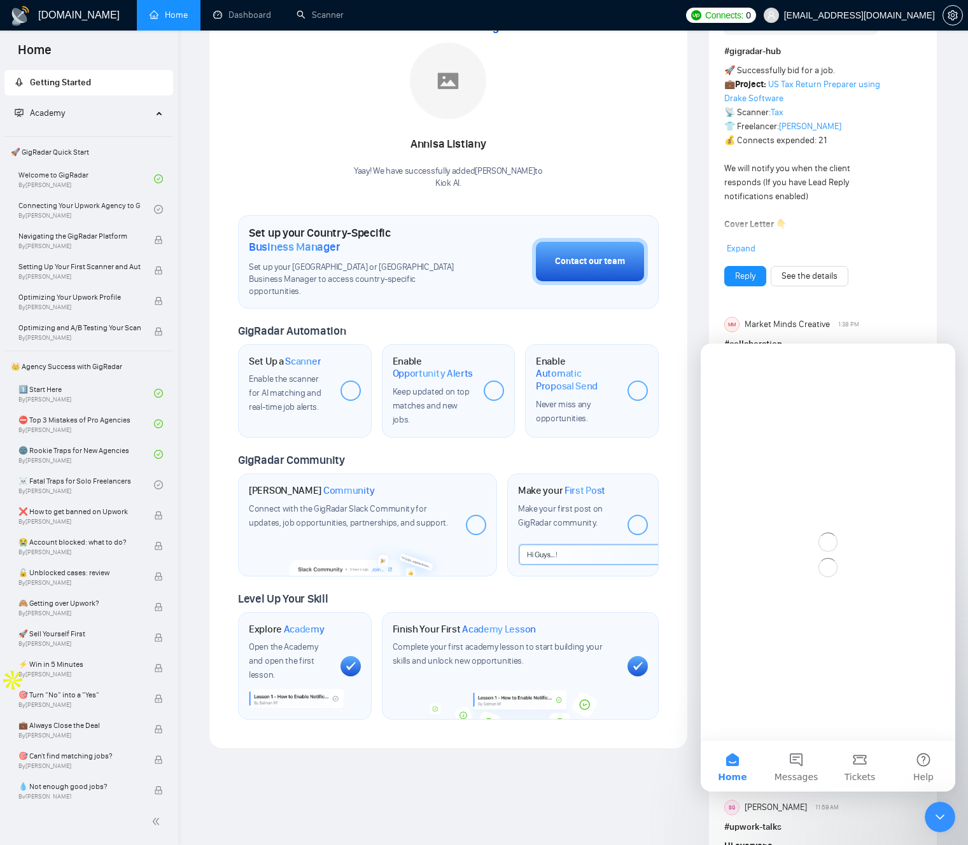
scroll to position [0, 0]
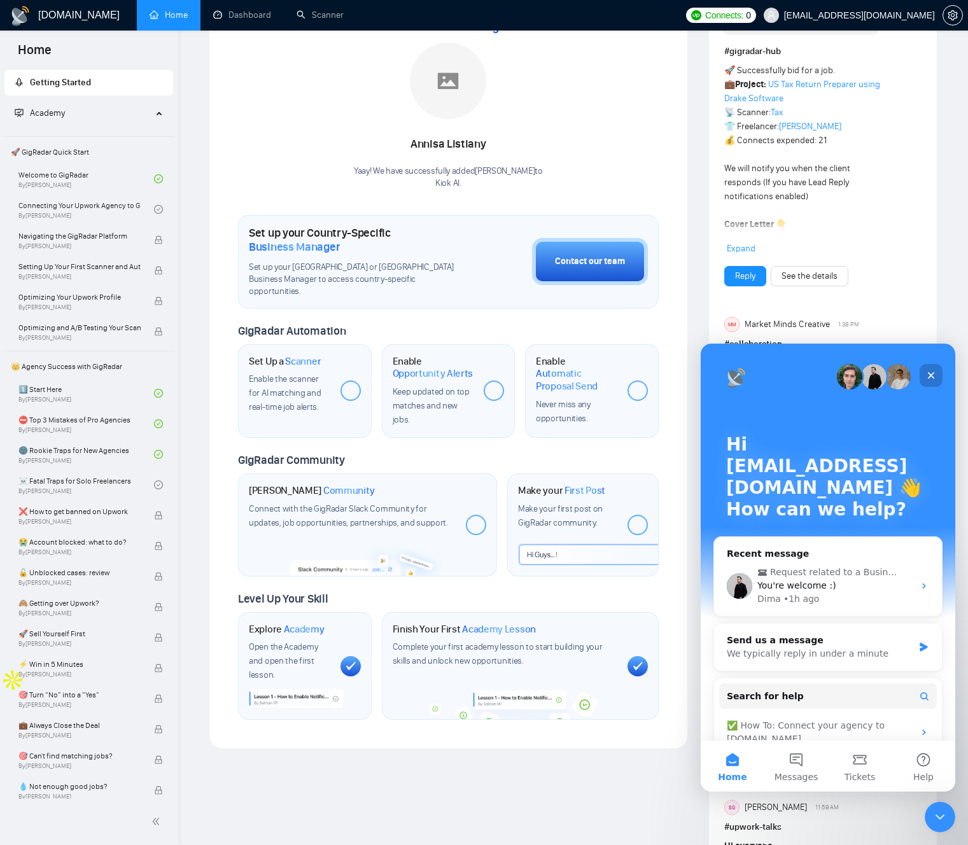
click at [933, 375] on icon "Close" at bounding box center [931, 375] width 10 height 10
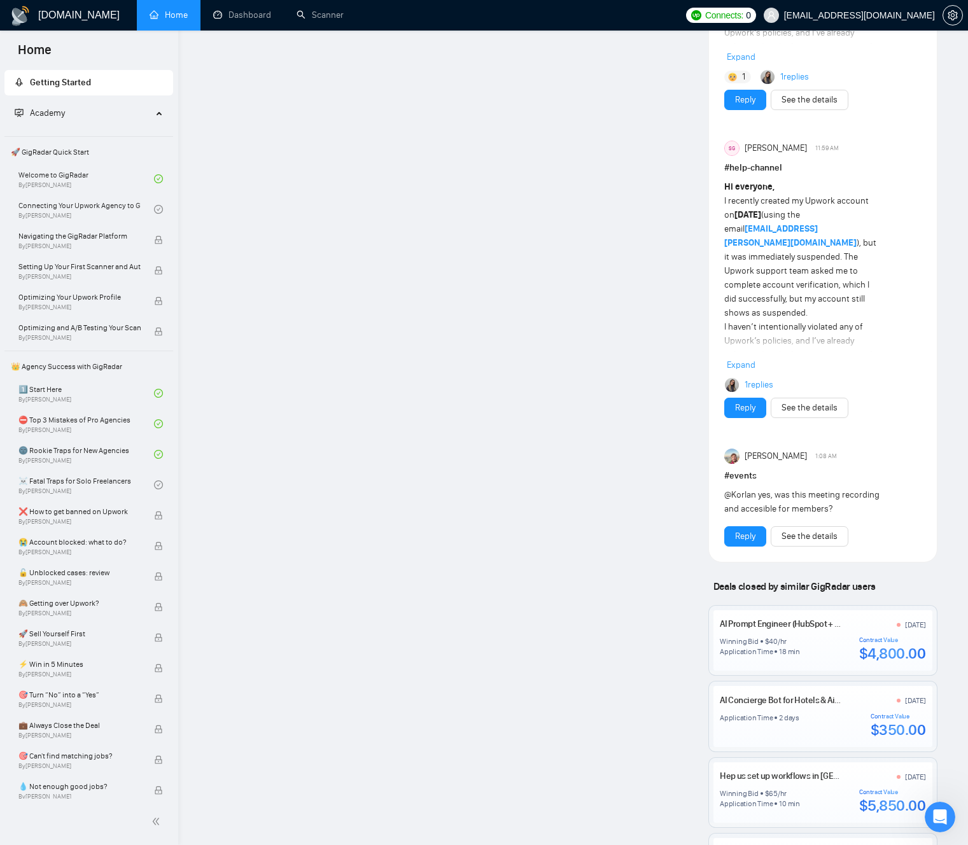
drag, startPoint x: 453, startPoint y: 435, endPoint x: 447, endPoint y: 442, distance: 9.5
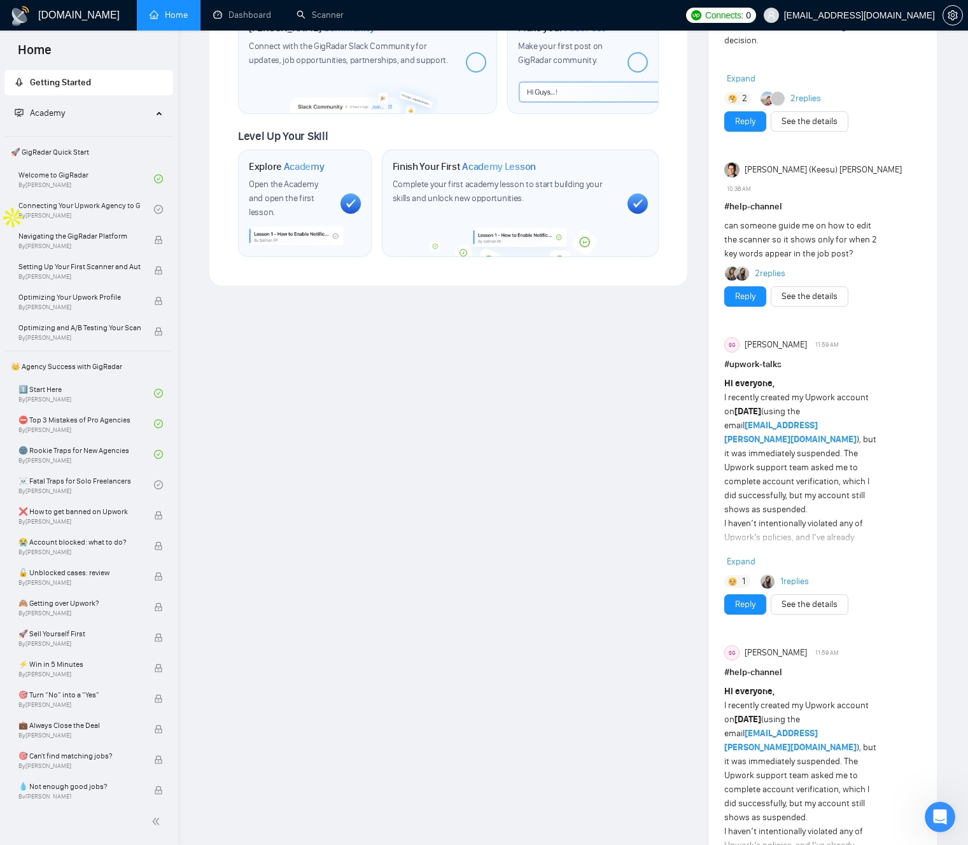
scroll to position [622, 0]
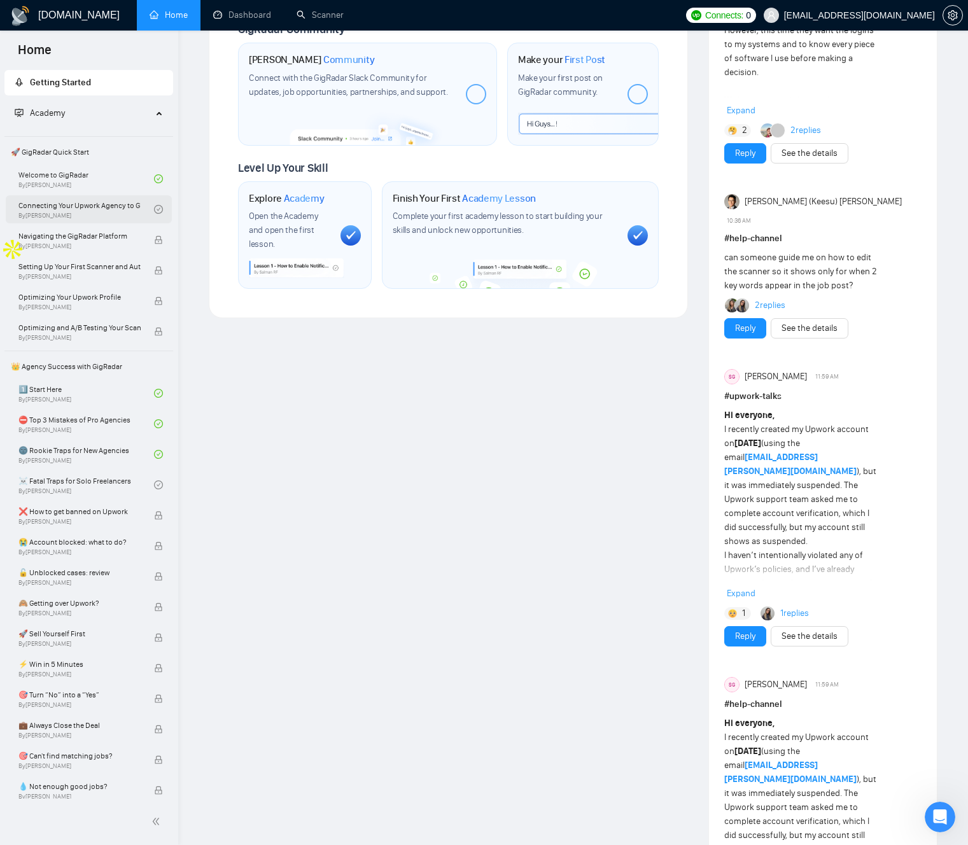
click at [102, 215] on link "Connecting Your Upwork Agency to GigRadar By [PERSON_NAME]" at bounding box center [86, 209] width 136 height 28
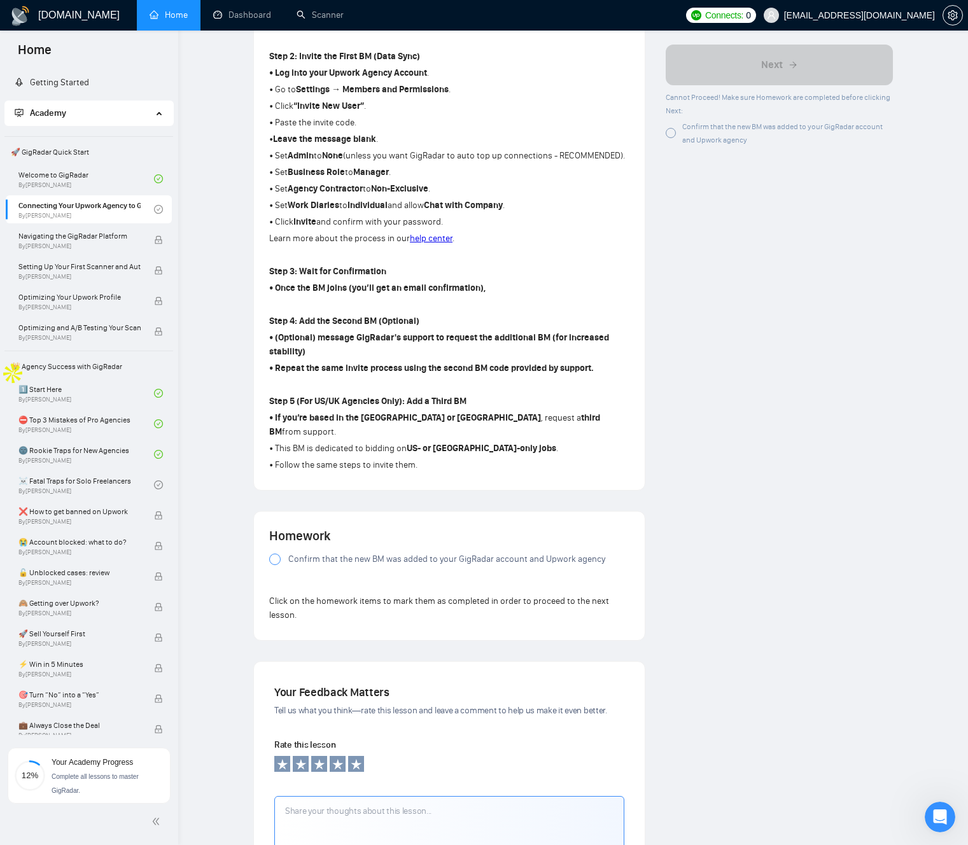
scroll to position [505, 0]
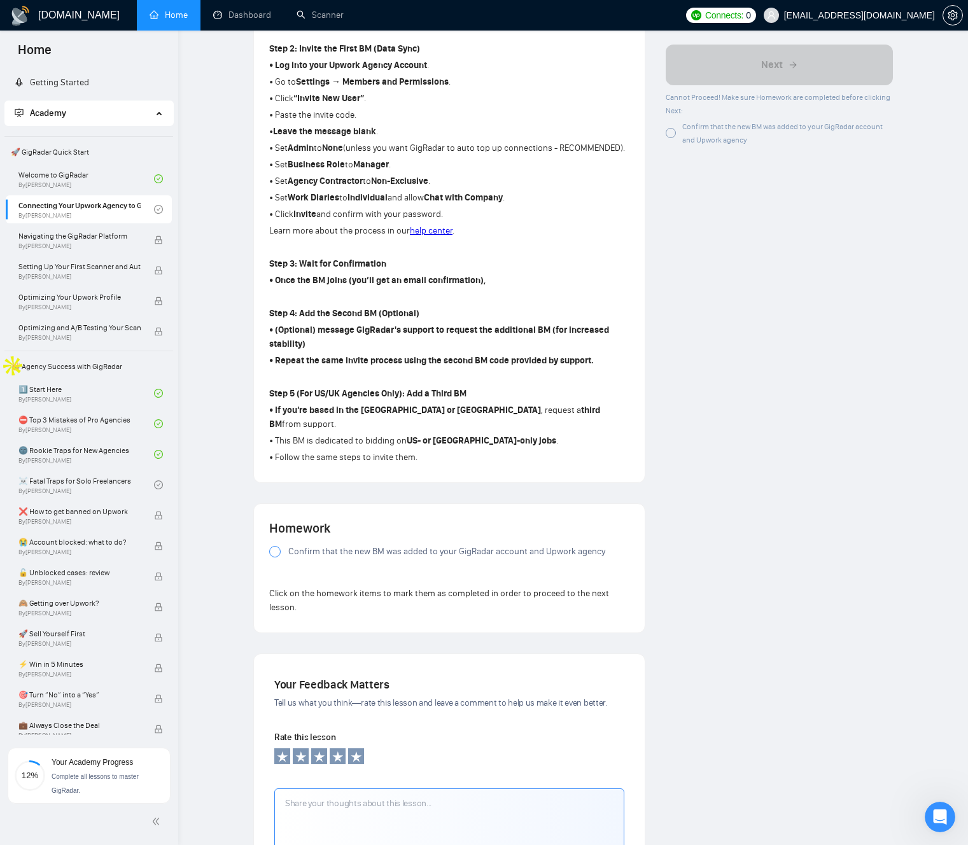
click at [277, 546] on div at bounding box center [274, 551] width 11 height 11
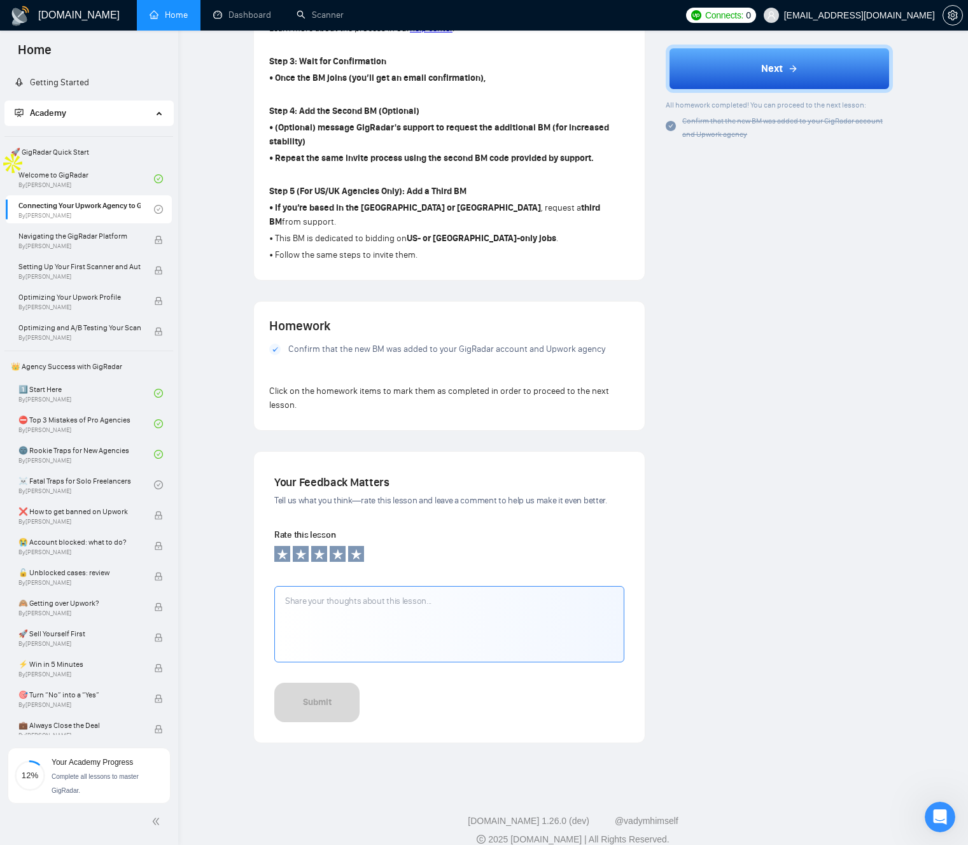
scroll to position [710, 0]
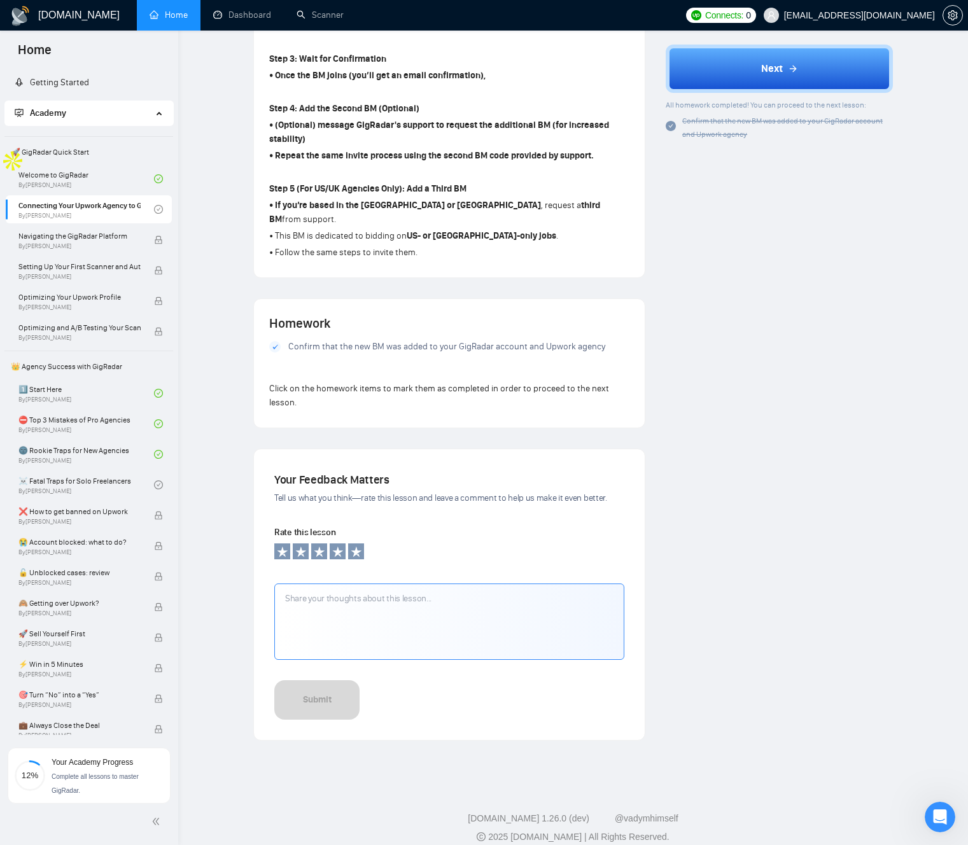
click at [321, 397] on div "Click on the homework items to mark them as completed in order to proceed to th…" at bounding box center [449, 395] width 360 height 33
click at [337, 616] on textarea at bounding box center [449, 622] width 350 height 76
drag, startPoint x: 353, startPoint y: 536, endPoint x: 353, endPoint y: 544, distance: 7.7
click at [353, 546] on icon at bounding box center [356, 552] width 13 height 13
drag, startPoint x: 304, startPoint y: 604, endPoint x: 327, endPoint y: 665, distance: 65.0
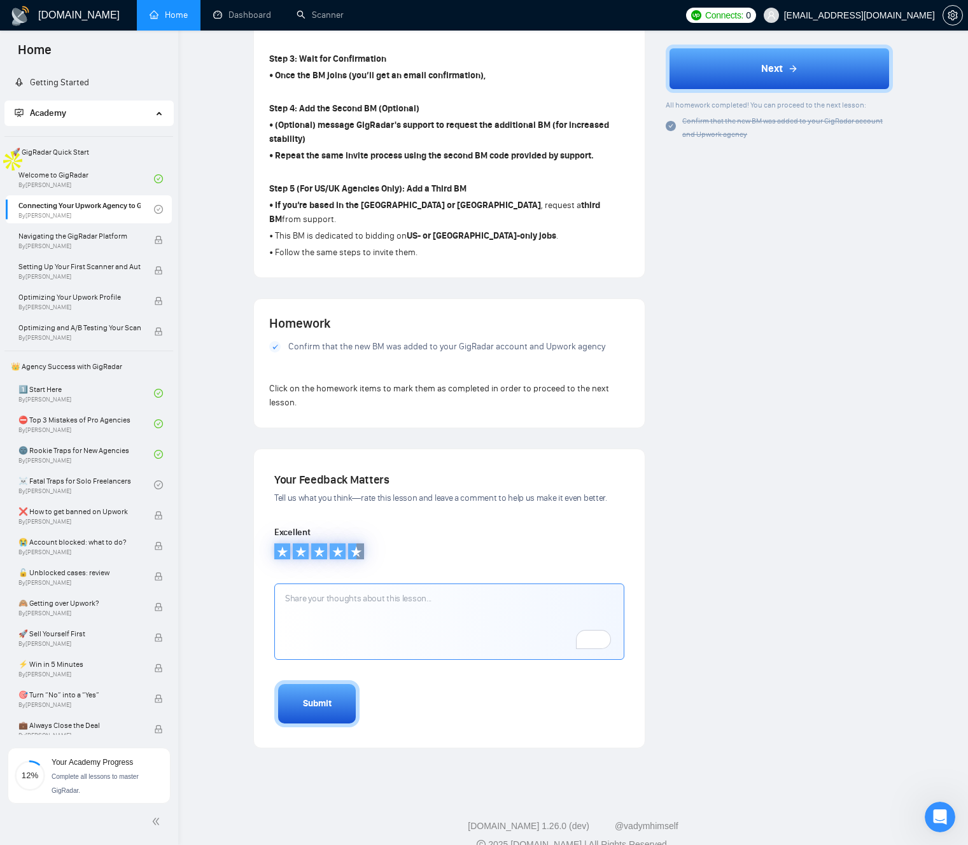
click at [304, 605] on textarea "To enrich screen reader interactions, please activate Accessibility in Grammarl…" at bounding box center [449, 622] width 350 height 76
click at [327, 680] on button "Submit" at bounding box center [316, 703] width 85 height 47
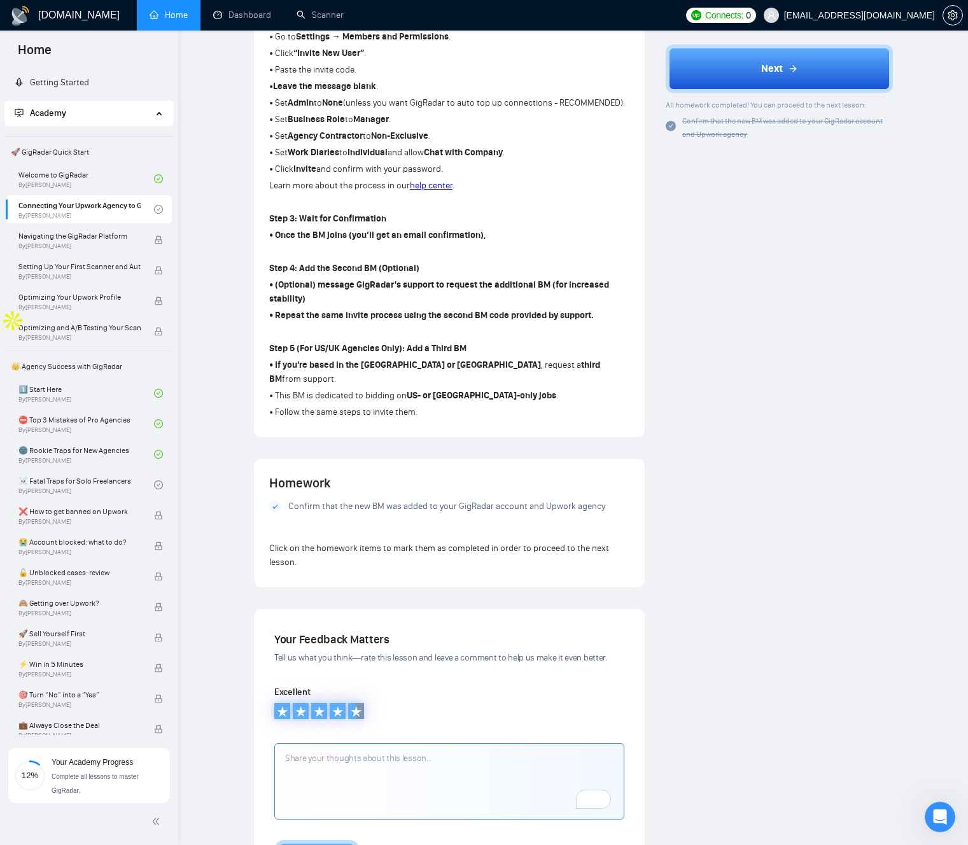
scroll to position [510, 0]
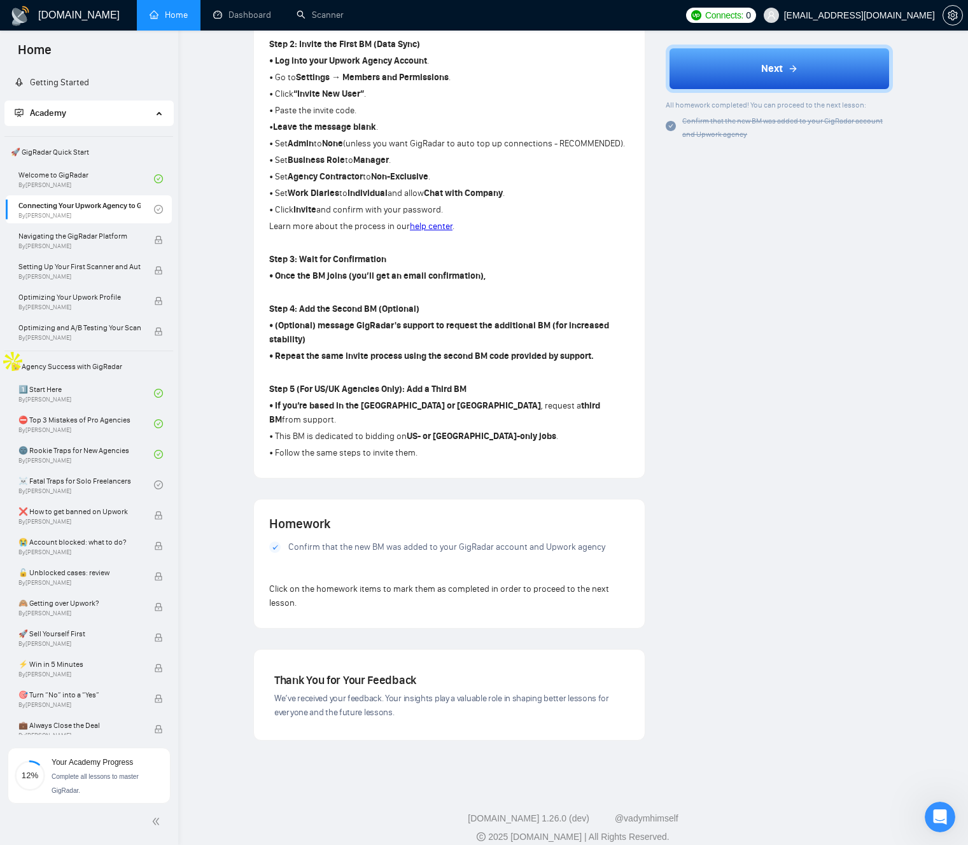
click at [819, 77] on button "Next" at bounding box center [779, 69] width 227 height 48
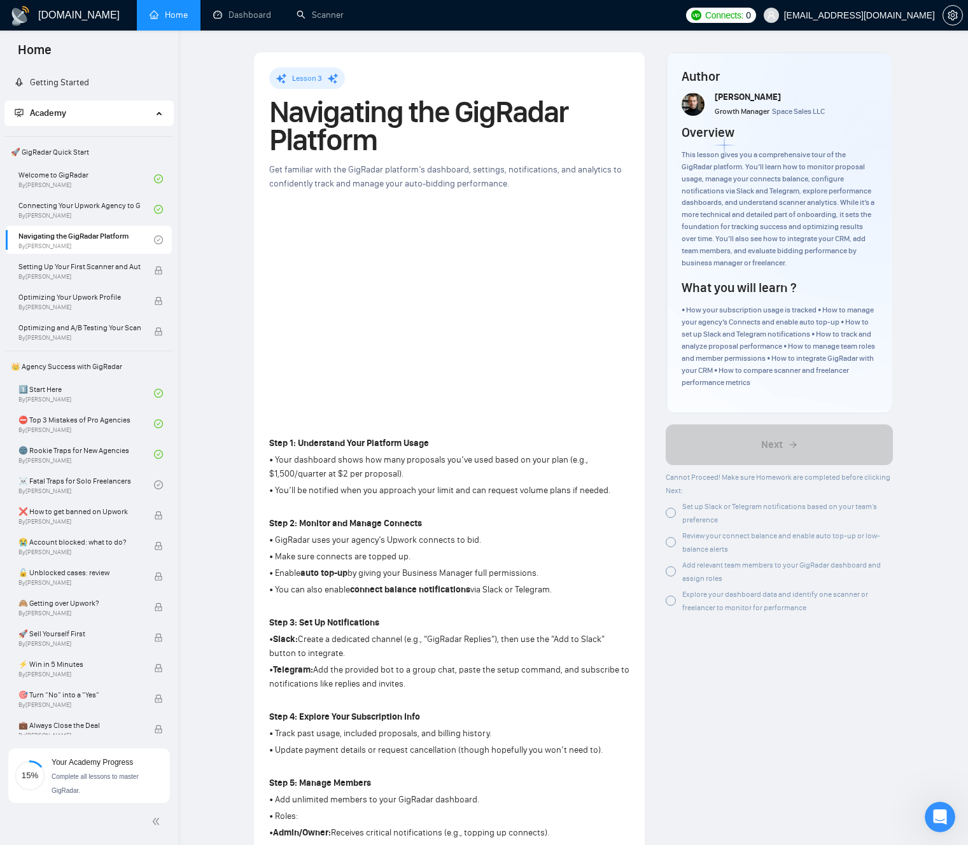
click at [323, 449] on p "Step 1: Understand Your Platform Usage" at bounding box center [449, 444] width 360 height 14
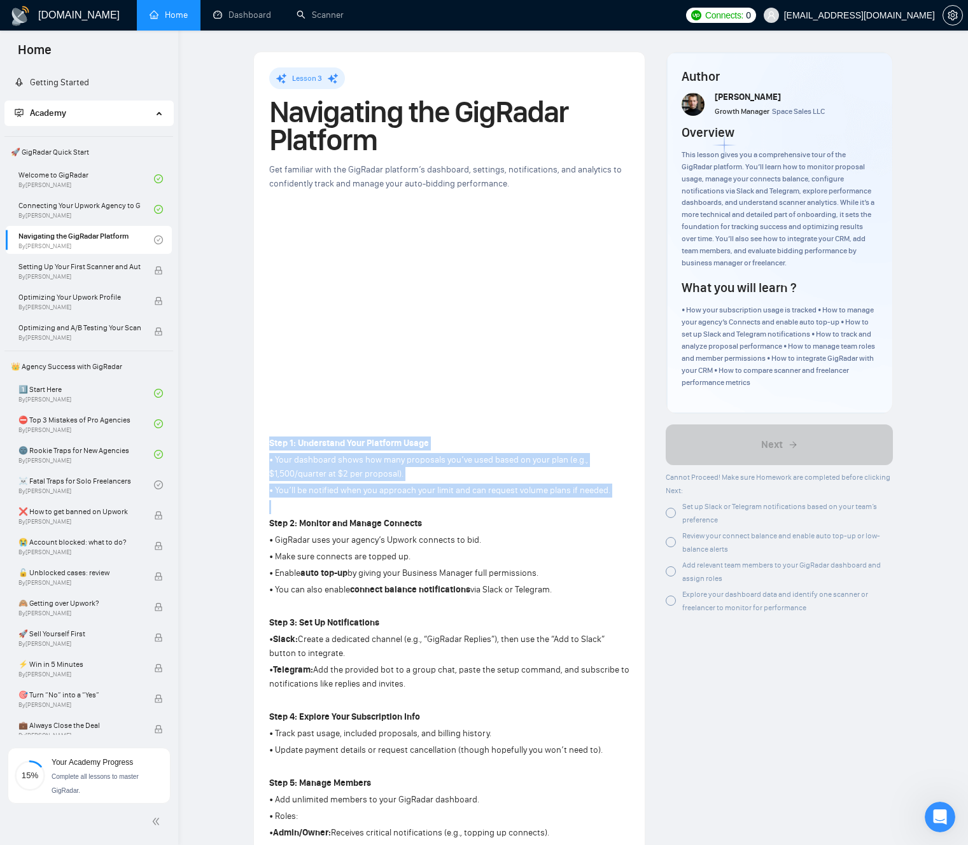
drag, startPoint x: 323, startPoint y: 449, endPoint x: 320, endPoint y: 488, distance: 38.3
click at [320, 487] on div "Step 1: Understand Your Platform Usage • Your dashboard shows how many proposal…" at bounding box center [449, 804] width 360 height 740
click at [360, 494] on p "• You’ll be notified when you approach your limit and can request volume plans …" at bounding box center [449, 491] width 360 height 14
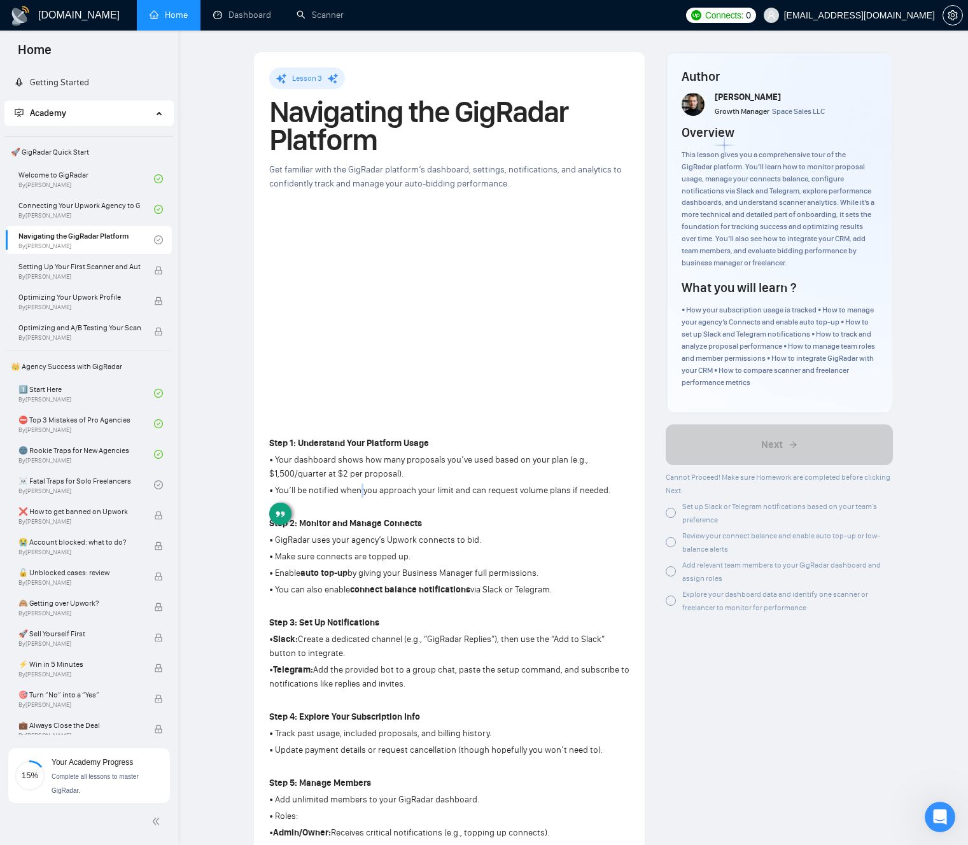
click at [360, 494] on p "• You’ll be notified when you approach your limit and can request volume plans …" at bounding box center [449, 491] width 360 height 14
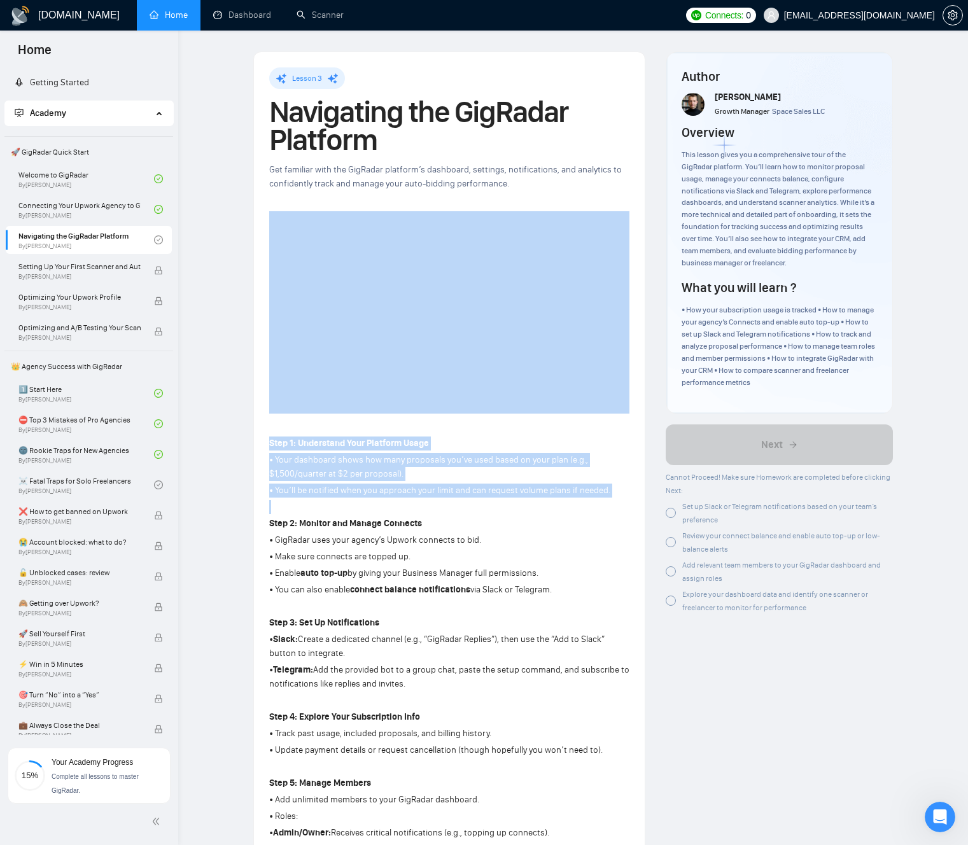
drag, startPoint x: 315, startPoint y: 442, endPoint x: 297, endPoint y: 425, distance: 24.8
click at [290, 416] on div "Lesson 3 Navigating the GigRadar Platform Get familiar with the GigRadar platfo…" at bounding box center [449, 620] width 360 height 1106
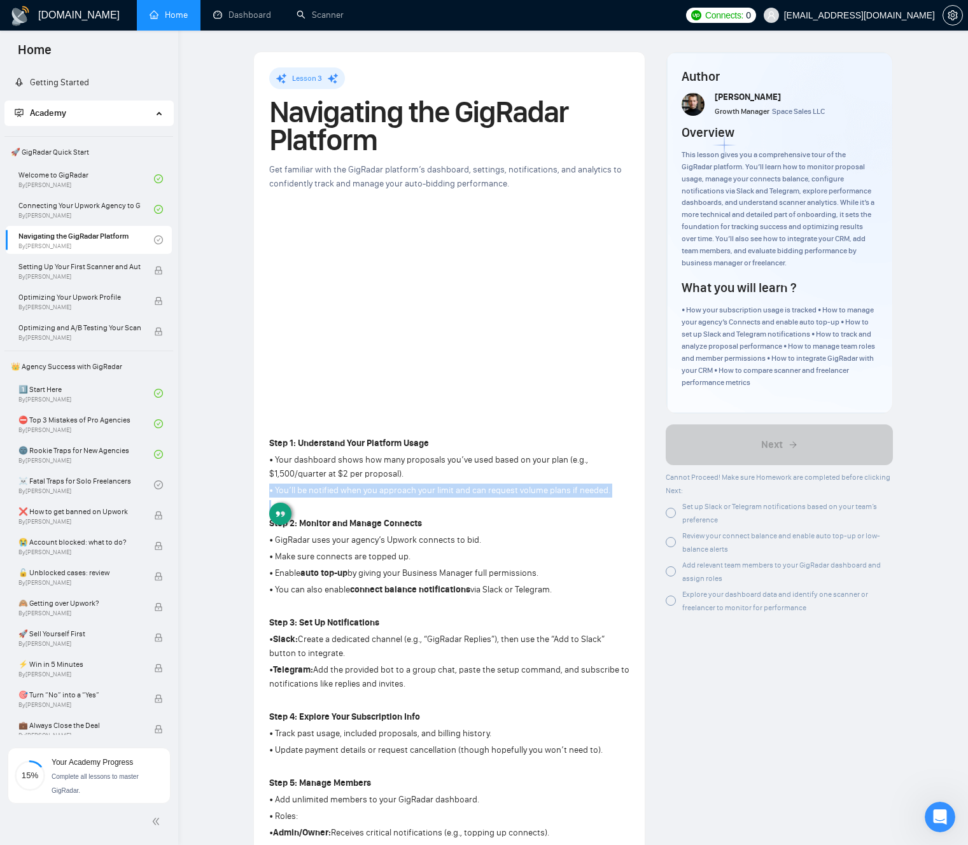
drag, startPoint x: 360, startPoint y: 483, endPoint x: 372, endPoint y: 460, distance: 25.9
click at [360, 484] on p "• You’ll be notified when you approach your limit and can request volume plans …" at bounding box center [449, 491] width 360 height 14
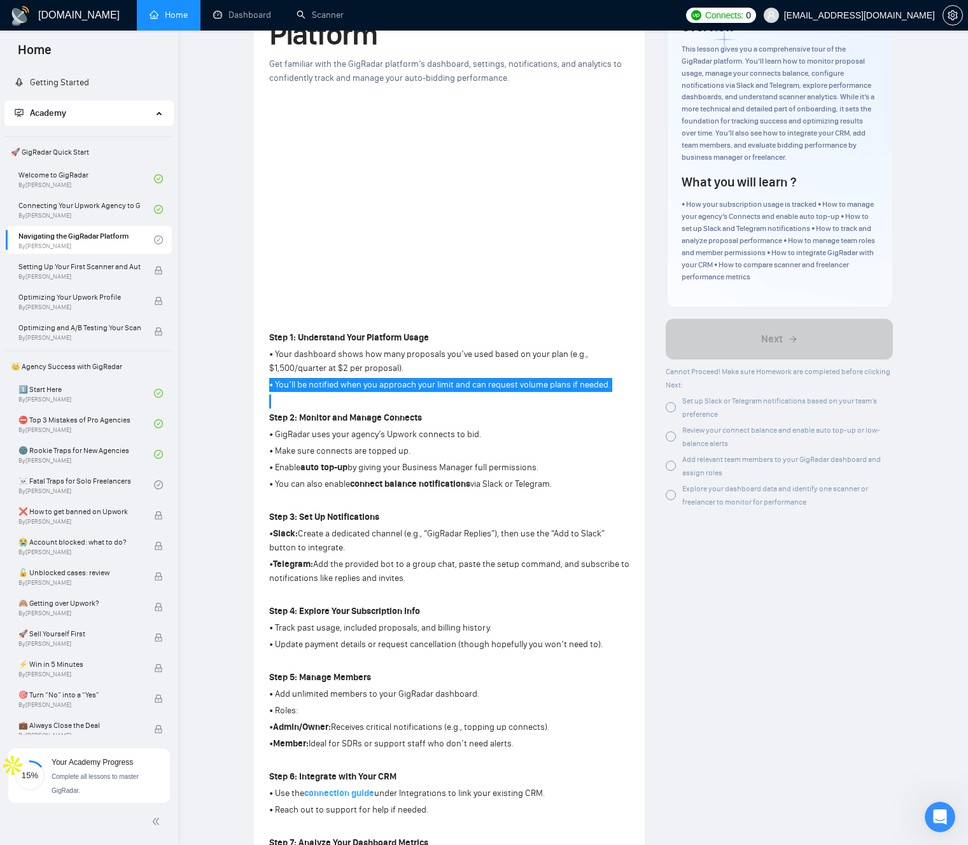
scroll to position [187, 0]
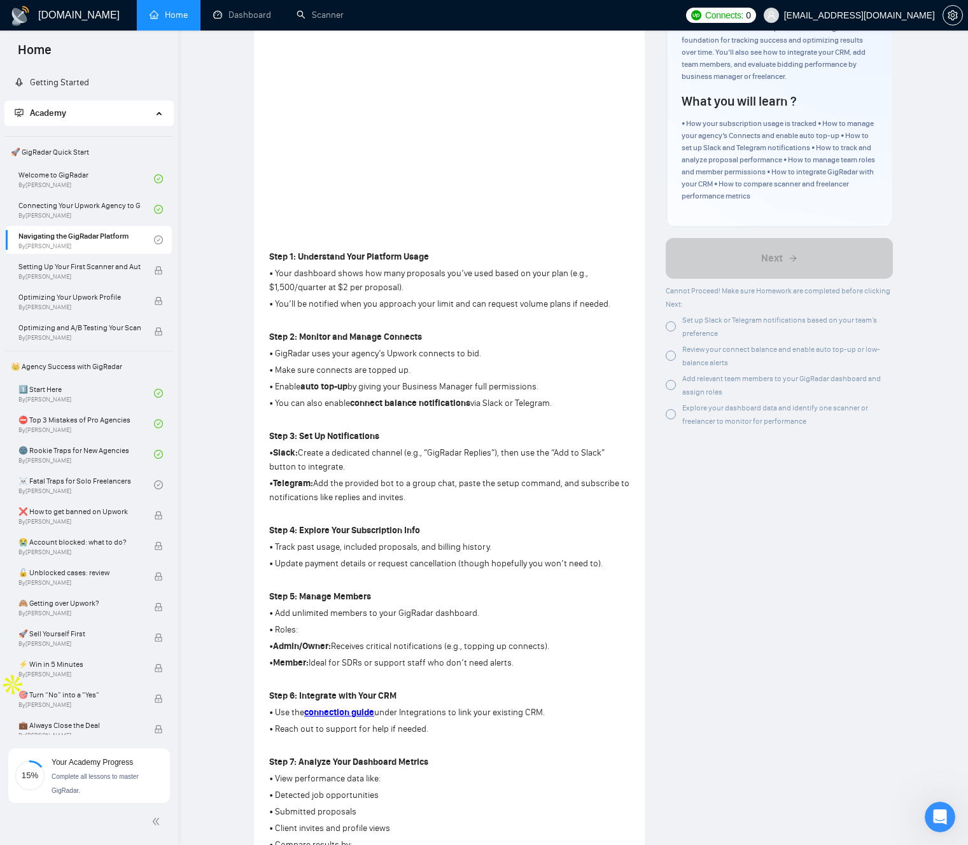
click at [290, 276] on p "• Your dashboard shows how many proposals you’ve used based on your plan (e.g.,…" at bounding box center [449, 281] width 360 height 28
drag, startPoint x: 290, startPoint y: 276, endPoint x: 374, endPoint y: 296, distance: 87.1
click at [376, 296] on div "Step 1: Understand Your Platform Usage • Your dashboard shows how many proposal…" at bounding box center [449, 618] width 360 height 740
click at [277, 290] on p "• Your dashboard shows how many proposals you’ve used based on your plan (e.g.,…" at bounding box center [449, 281] width 360 height 28
drag, startPoint x: 277, startPoint y: 290, endPoint x: 389, endPoint y: 290, distance: 112.0
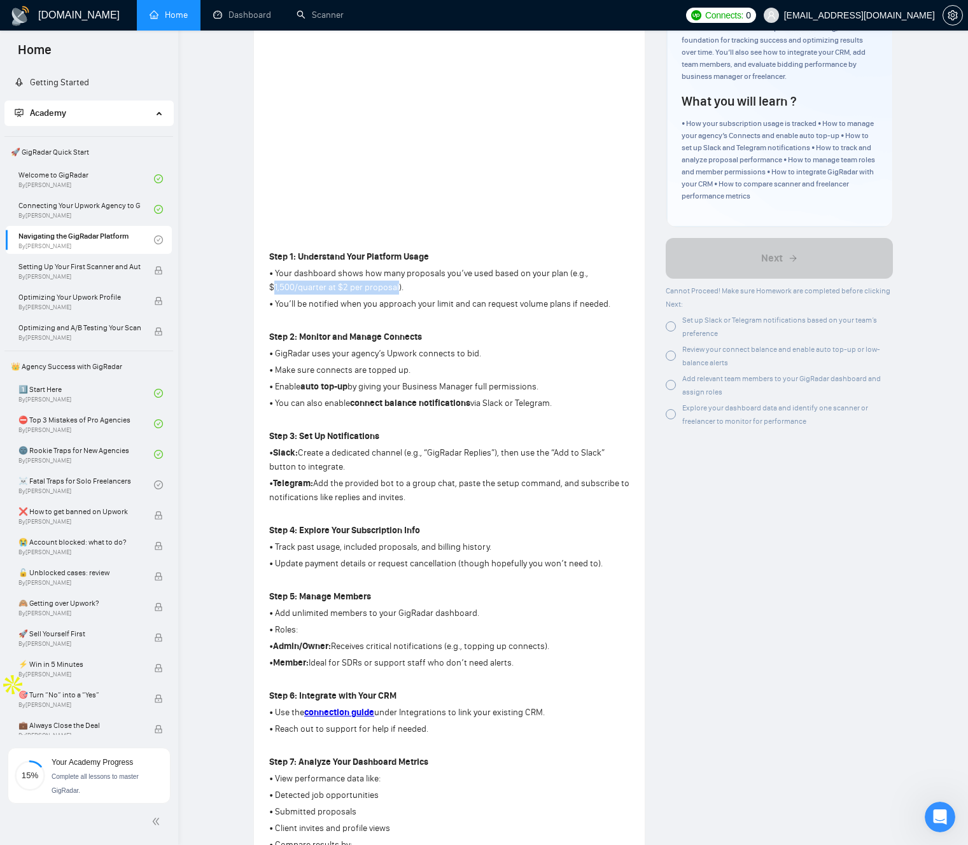
click at [388, 290] on p "• Your dashboard shows how many proposals you’ve used based on your plan (e.g.,…" at bounding box center [449, 281] width 360 height 28
click at [389, 290] on p "• Your dashboard shows how many proposals you’ve used based on your plan (e.g.,…" at bounding box center [449, 281] width 360 height 28
click at [395, 304] on p "• You’ll be notified when you approach your limit and can request volume plans …" at bounding box center [449, 304] width 360 height 14
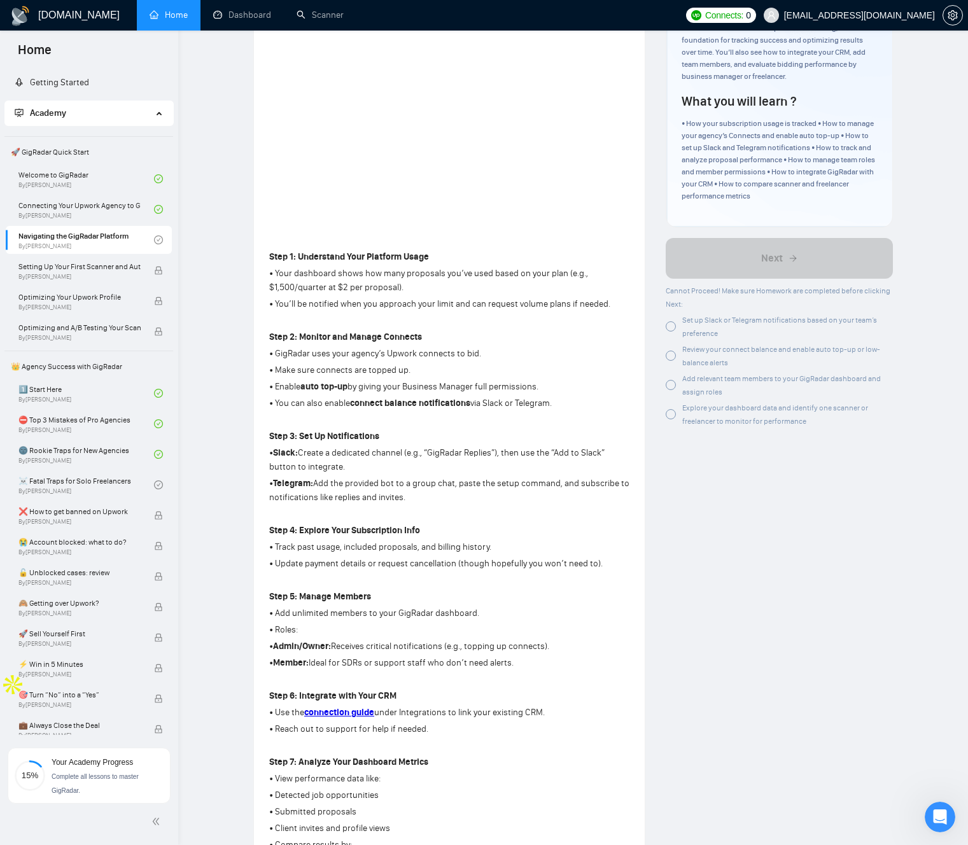
click at [365, 337] on strong "Step 2: Monitor and Manage Connects" at bounding box center [345, 337] width 153 height 11
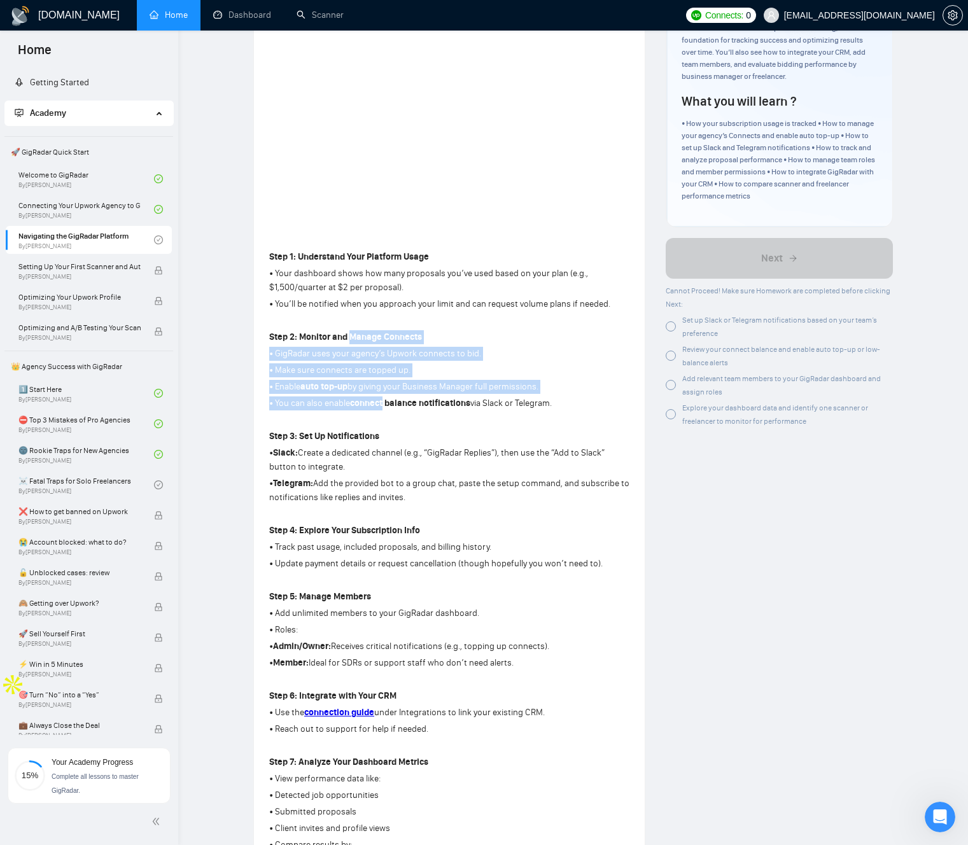
drag, startPoint x: 365, startPoint y: 337, endPoint x: 369, endPoint y: 404, distance: 66.9
click at [369, 407] on div "Step 1: Understand Your Platform Usage • Your dashboard shows how many proposal…" at bounding box center [449, 618] width 360 height 740
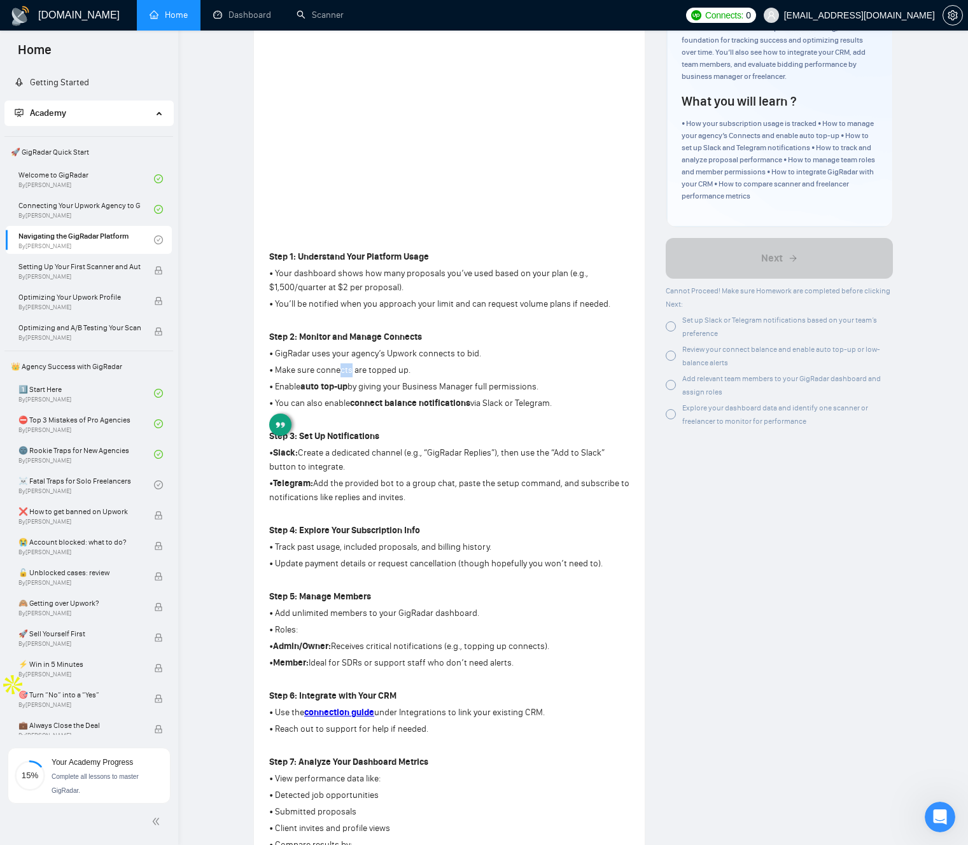
drag, startPoint x: 339, startPoint y: 374, endPoint x: 323, endPoint y: 369, distance: 17.1
click at [339, 374] on p "• Make sure connects are topped up." at bounding box center [449, 370] width 360 height 14
click at [288, 351] on p "• GigRadar uses your agency’s Upwork connects to bid." at bounding box center [449, 354] width 360 height 14
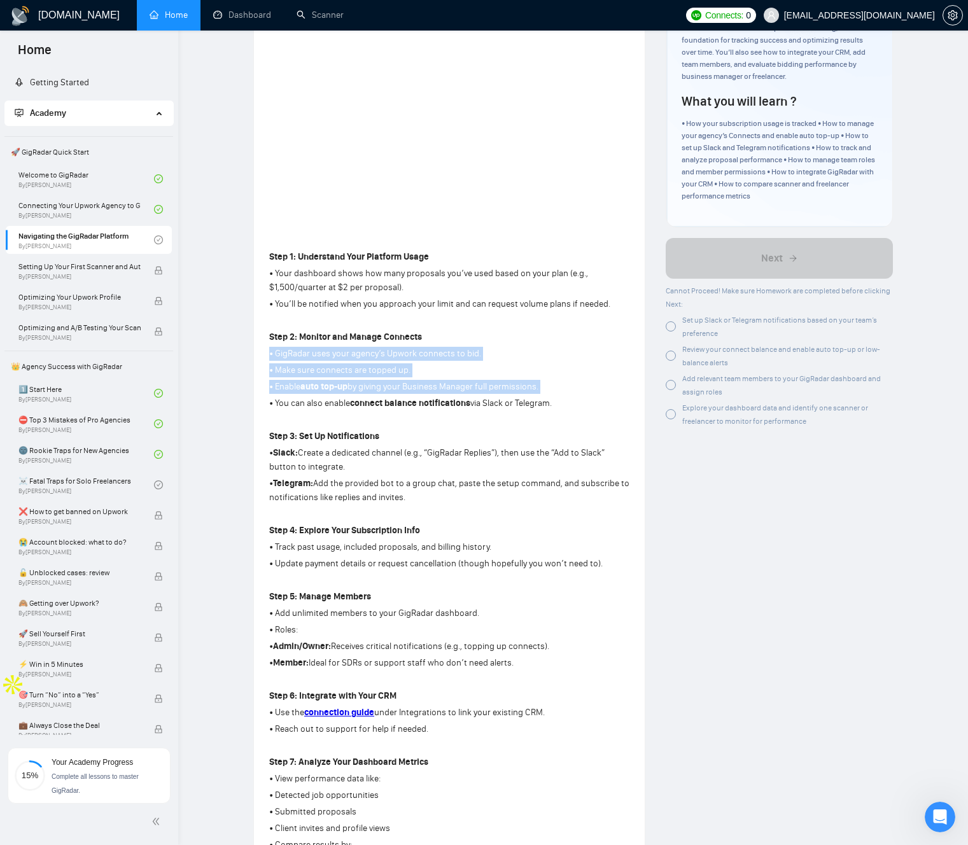
drag, startPoint x: 288, startPoint y: 351, endPoint x: 295, endPoint y: 388, distance: 37.6
click at [295, 388] on div "Step 1: Understand Your Platform Usage • Your dashboard shows how many proposal…" at bounding box center [449, 618] width 360 height 740
click at [292, 377] on p "• Make sure connects are topped up." at bounding box center [449, 370] width 360 height 14
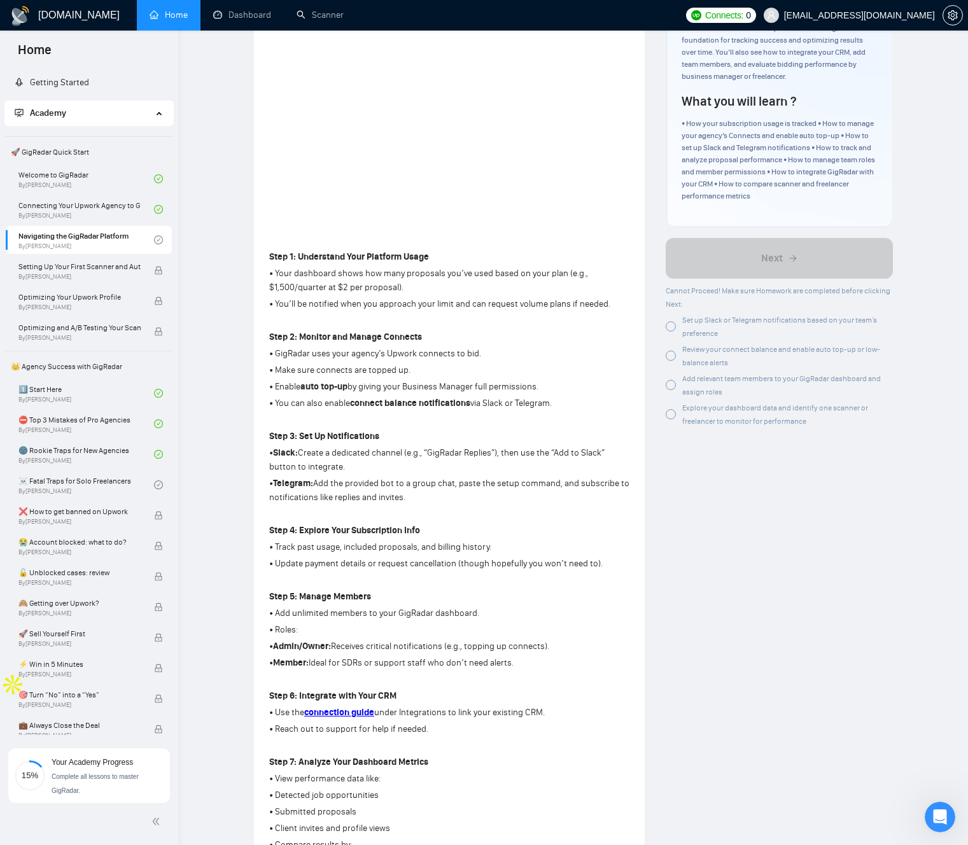
click at [285, 390] on p "• Enable auto top-up by giving your Business Manager full permissions." at bounding box center [449, 387] width 360 height 14
drag, startPoint x: 295, startPoint y: 390, endPoint x: 488, endPoint y: 393, distance: 192.3
click at [488, 393] on p "• Enable auto top-up by giving your Business Manager full permissions." at bounding box center [449, 387] width 360 height 14
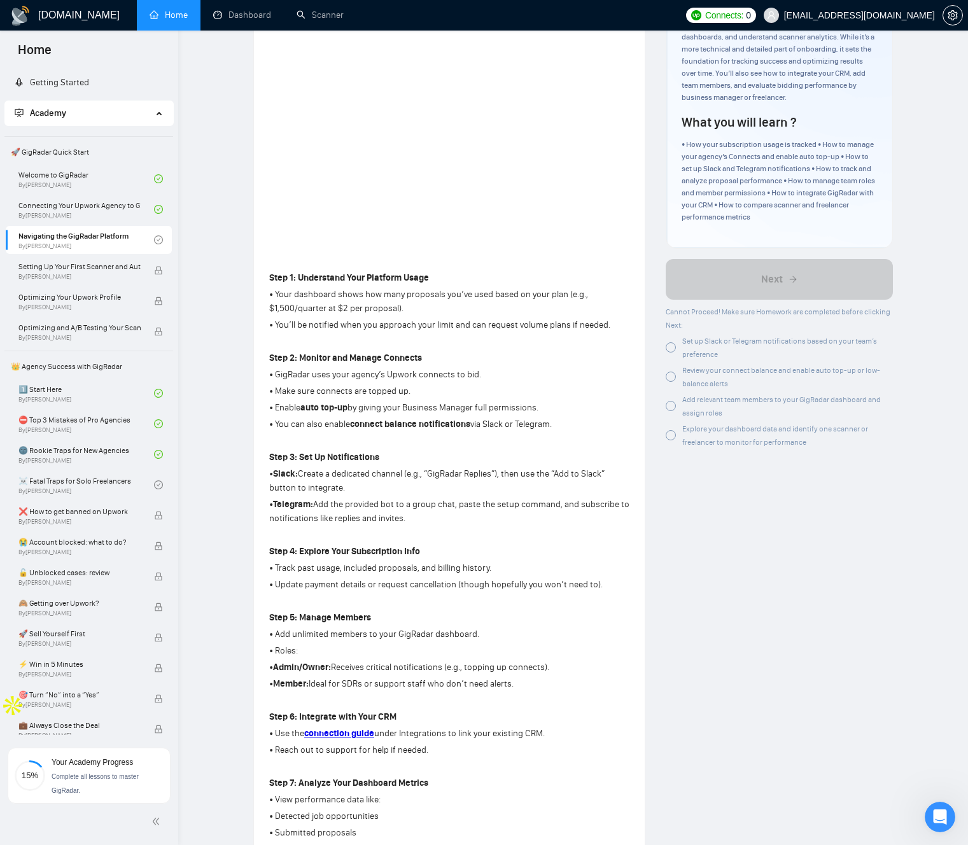
scroll to position [157, 0]
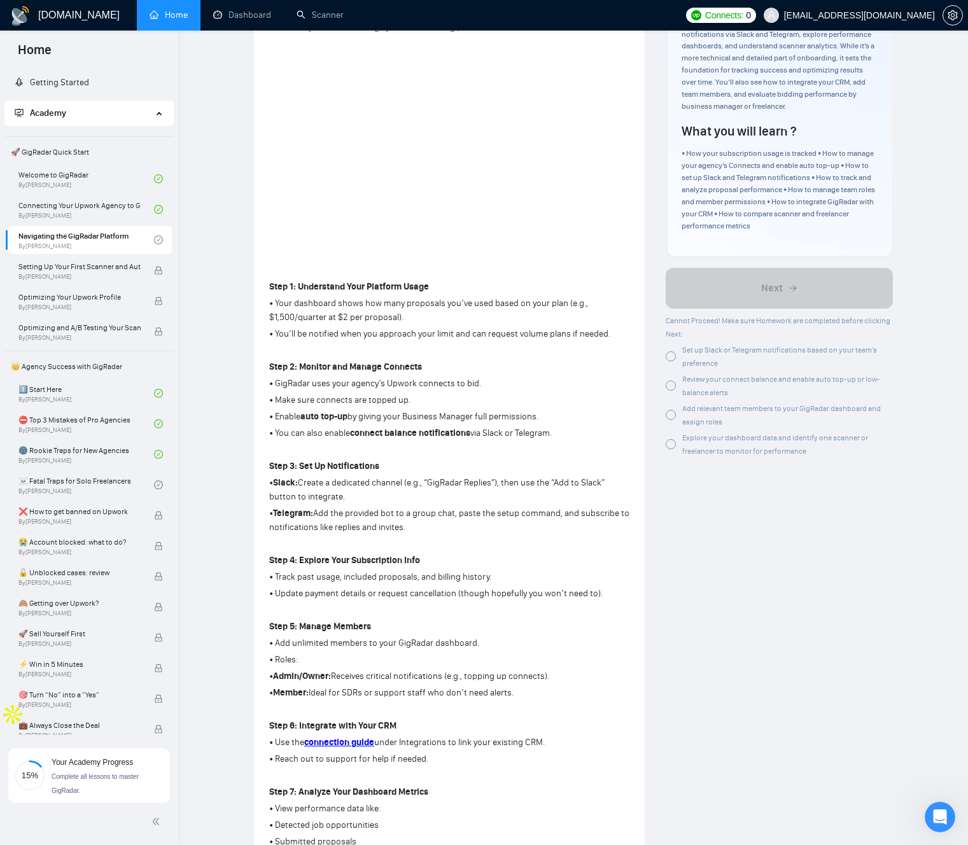
click at [335, 464] on strong "Step 3: Set Up Notifications" at bounding box center [324, 466] width 110 height 11
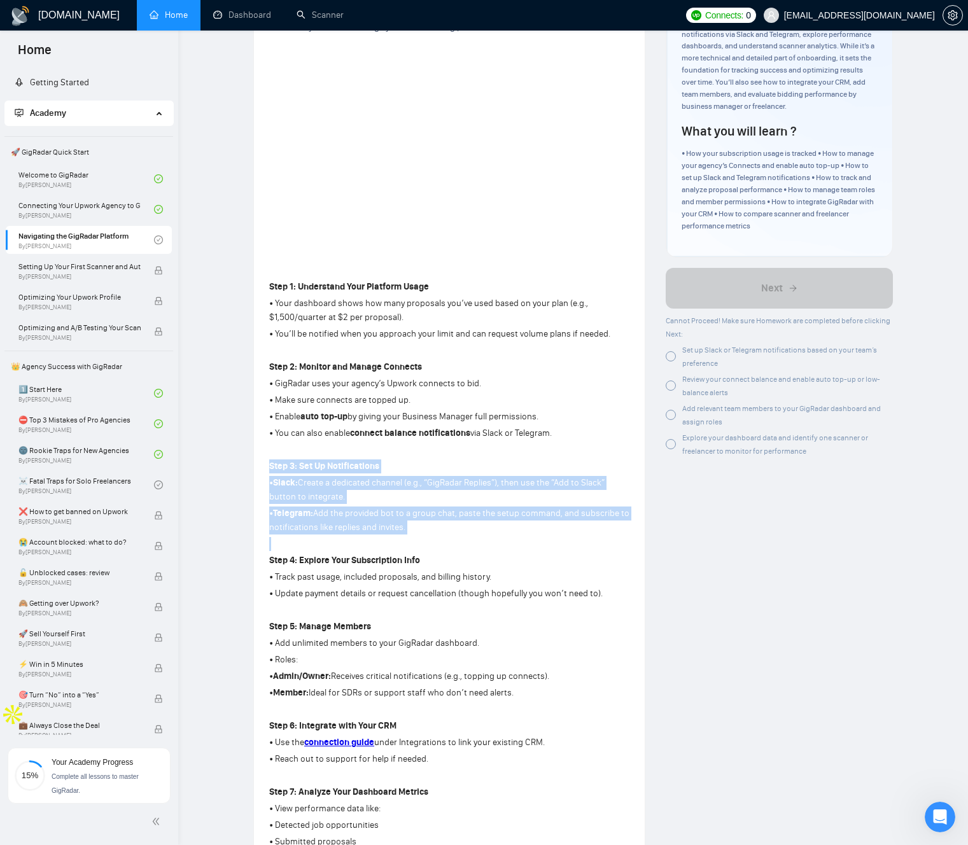
drag, startPoint x: 335, startPoint y: 464, endPoint x: 369, endPoint y: 533, distance: 76.9
click at [369, 533] on div "Step 1: Understand Your Platform Usage • Your dashboard shows how many proposal…" at bounding box center [449, 648] width 360 height 740
click at [369, 533] on p "• Telegram: Add the provided bot to a group chat, paste the setup command, and …" at bounding box center [449, 521] width 360 height 28
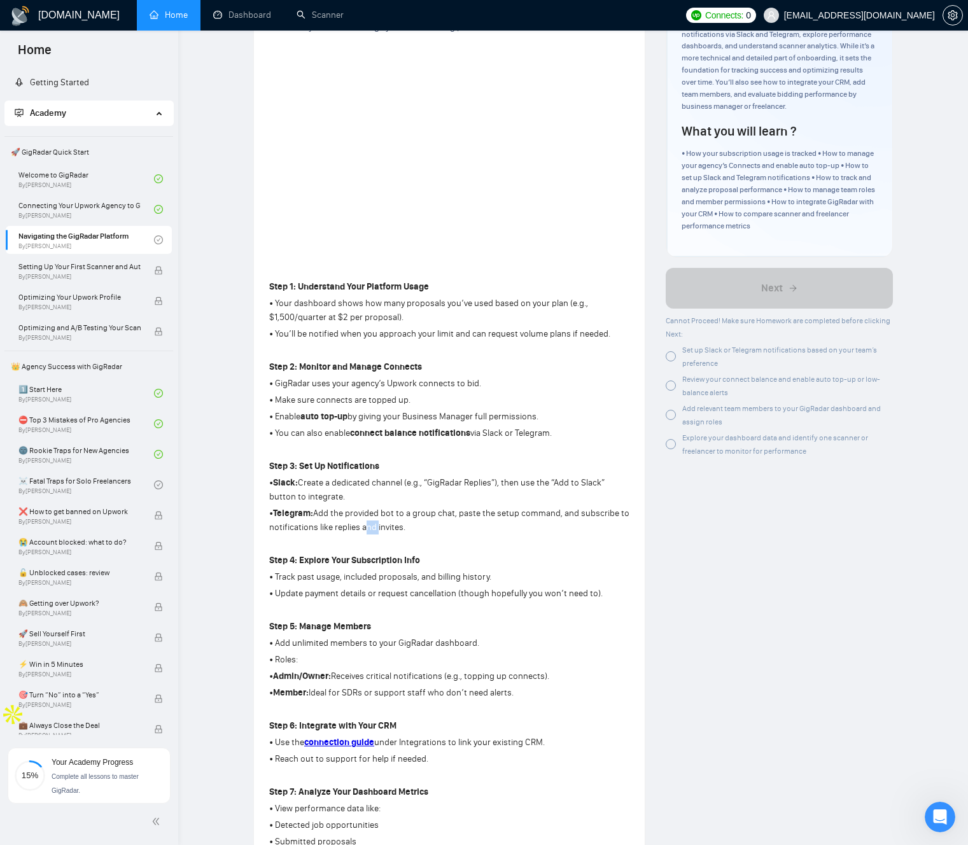
click at [369, 533] on p "• Telegram: Add the provided bot to a group chat, paste the setup command, and …" at bounding box center [449, 521] width 360 height 28
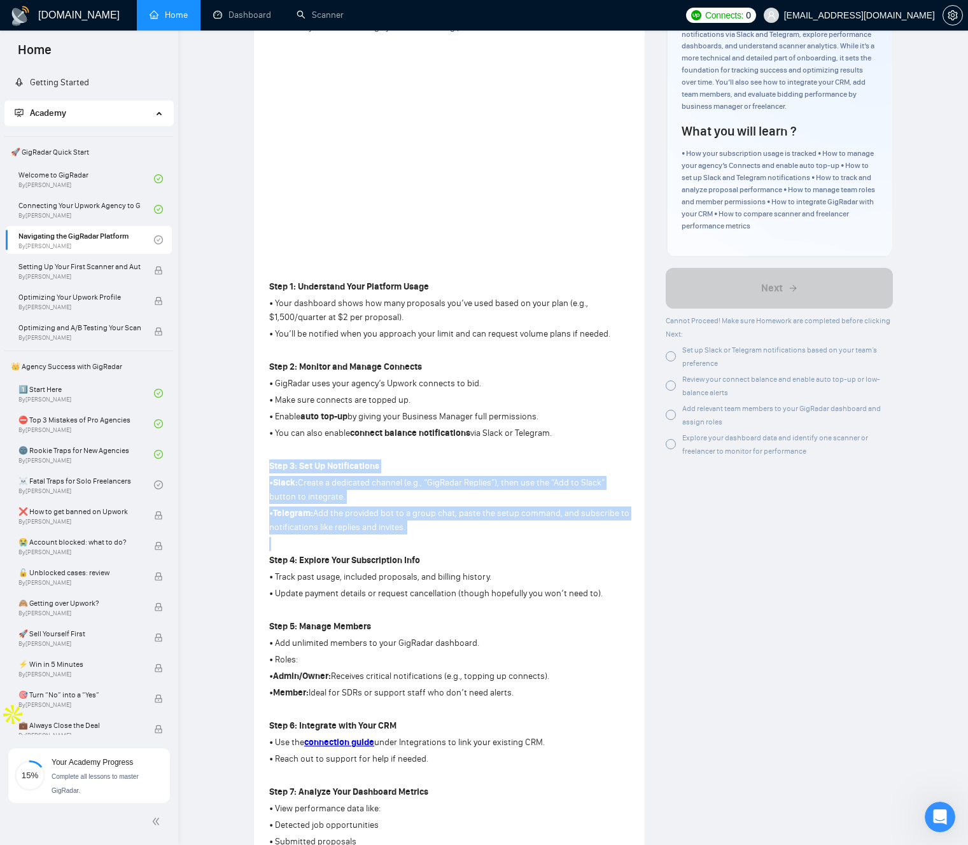
drag, startPoint x: 369, startPoint y: 533, endPoint x: 333, endPoint y: 467, distance: 75.2
click at [333, 467] on div "Step 1: Understand Your Platform Usage • Your dashboard shows how many proposal…" at bounding box center [449, 648] width 360 height 740
click at [333, 467] on strong "Step 3: Set Up Notifications" at bounding box center [324, 466] width 110 height 11
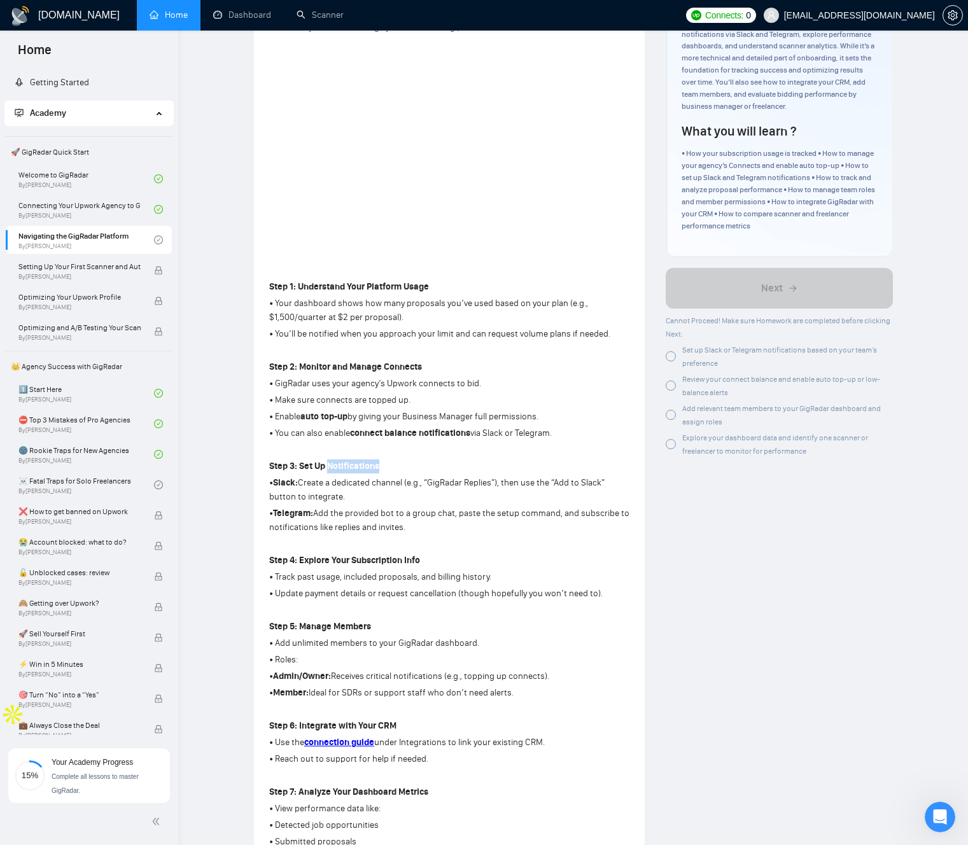
click at [333, 467] on strong "Step 3: Set Up Notifications" at bounding box center [324, 466] width 110 height 11
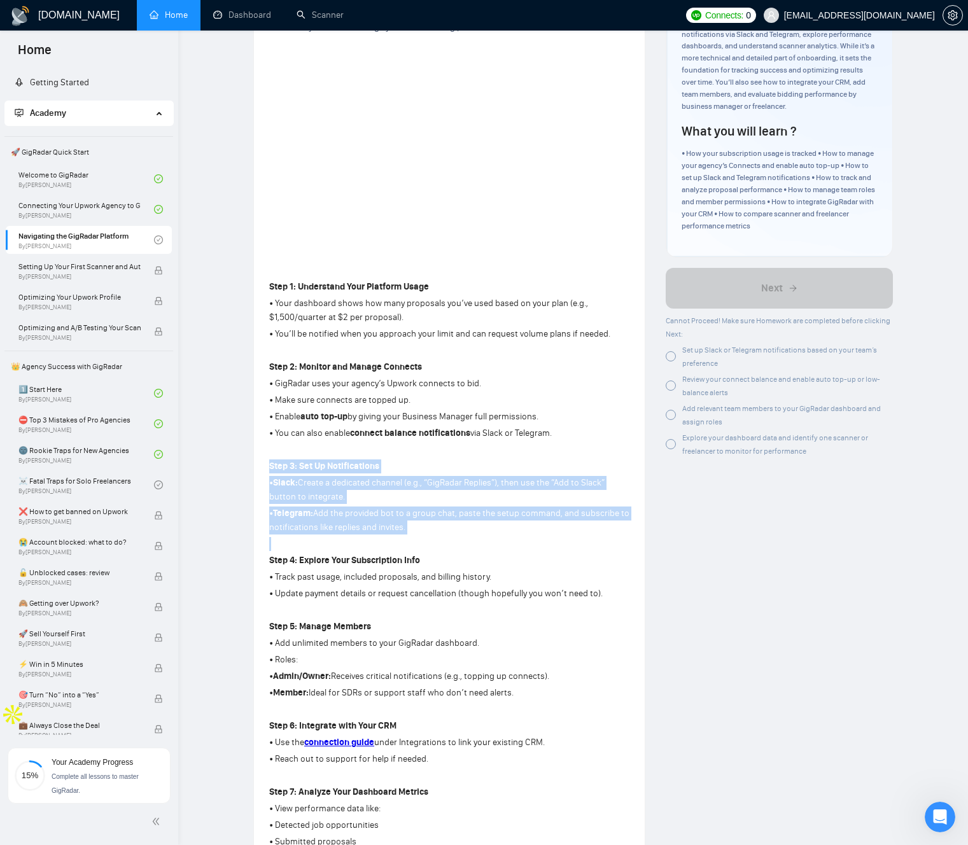
drag, startPoint x: 333, startPoint y: 467, endPoint x: 370, endPoint y: 528, distance: 71.2
click at [370, 528] on div "Step 1: Understand Your Platform Usage • Your dashboard shows how many proposal…" at bounding box center [449, 648] width 360 height 740
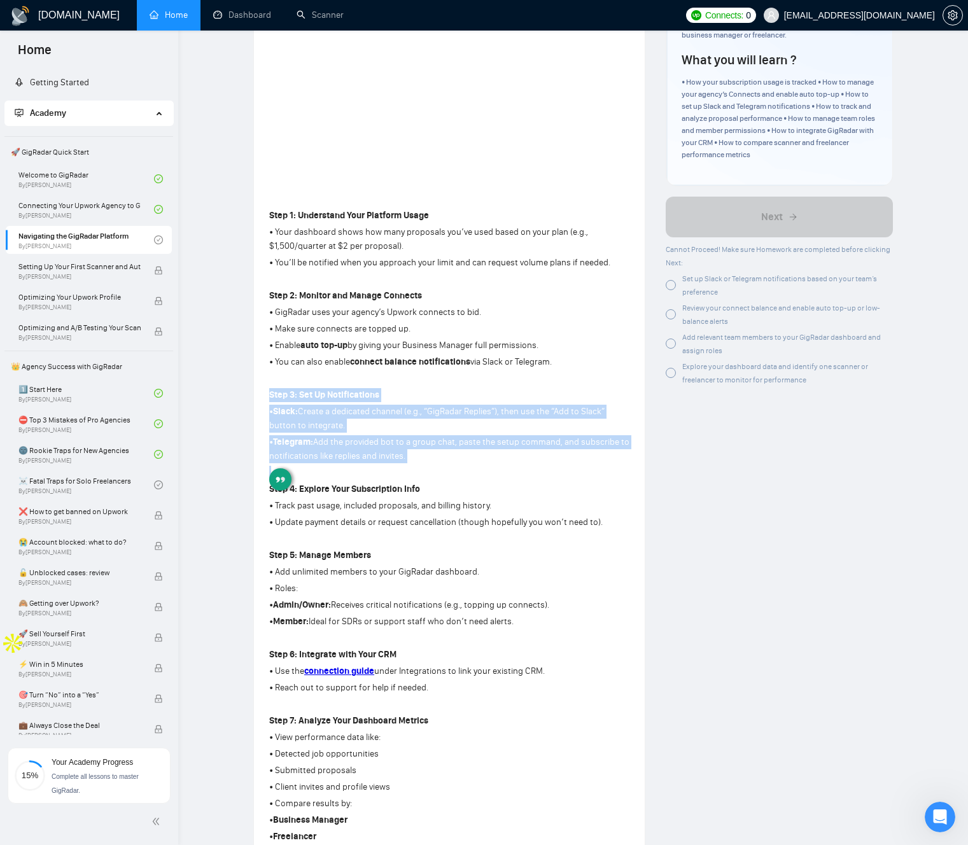
scroll to position [244, 0]
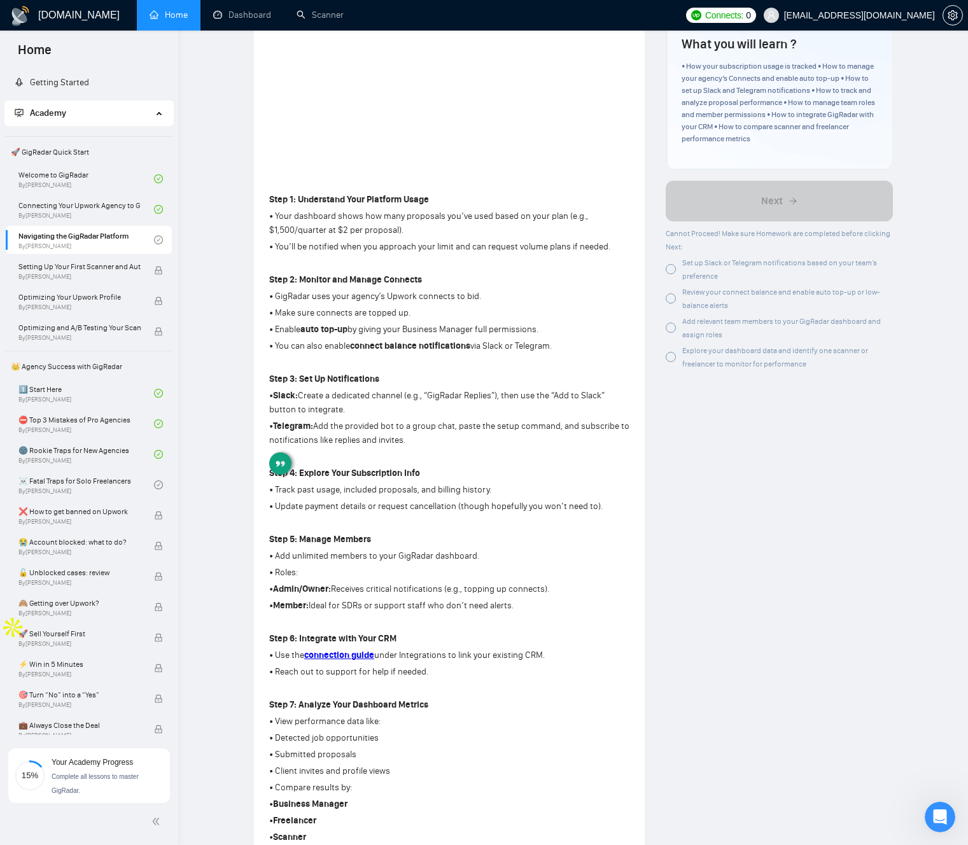
click at [349, 473] on strong "Step 4: Explore Your Subscription Info" at bounding box center [344, 473] width 151 height 11
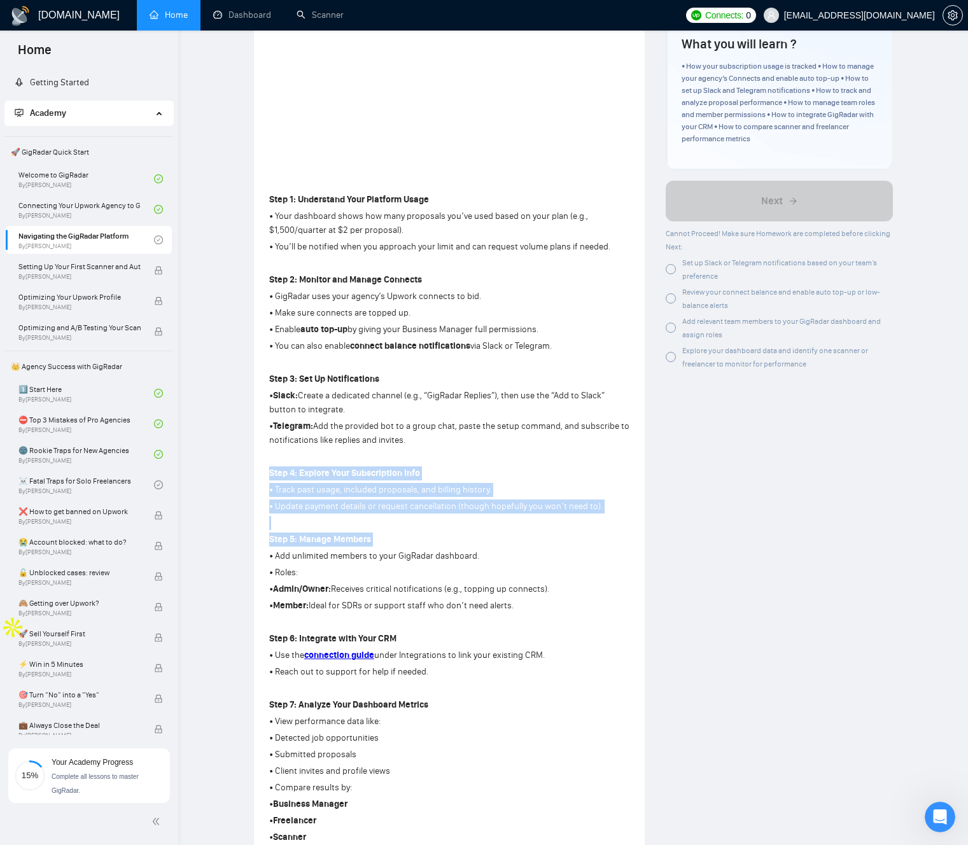
drag, startPoint x: 349, startPoint y: 473, endPoint x: 379, endPoint y: 552, distance: 84.4
click at [379, 551] on div "Step 1: Understand Your Platform Usage • Your dashboard shows how many proposal…" at bounding box center [449, 560] width 360 height 740
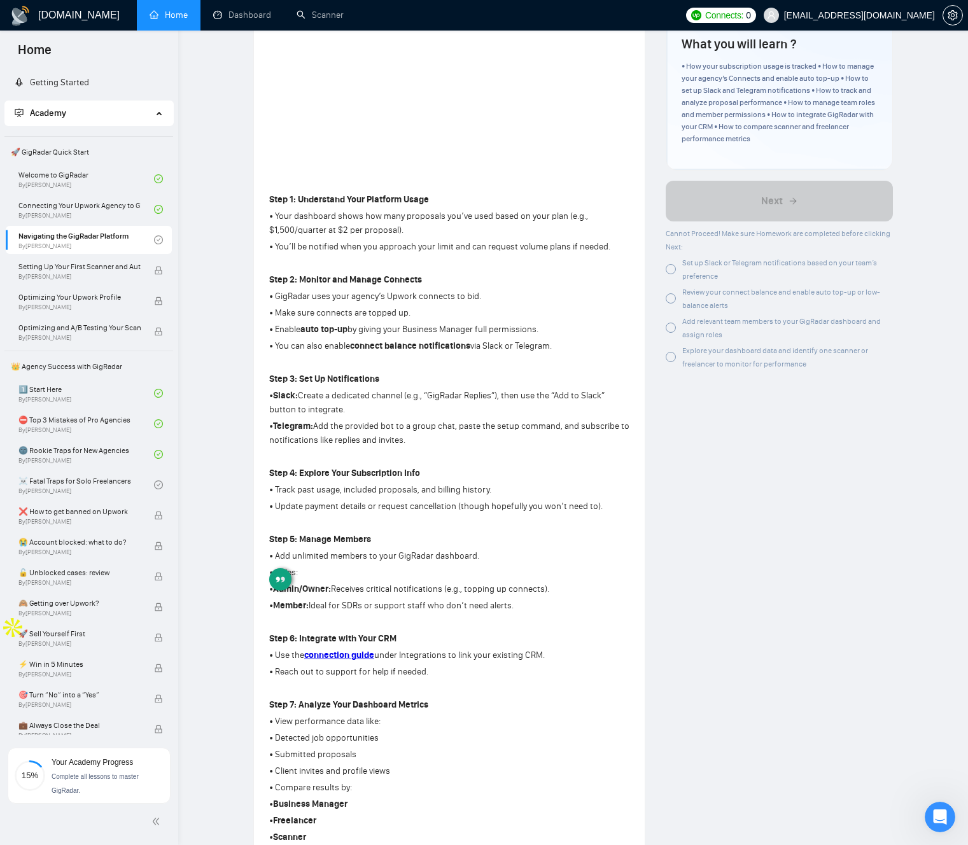
click at [358, 542] on strong "Step 5: Manage Members" at bounding box center [320, 539] width 102 height 11
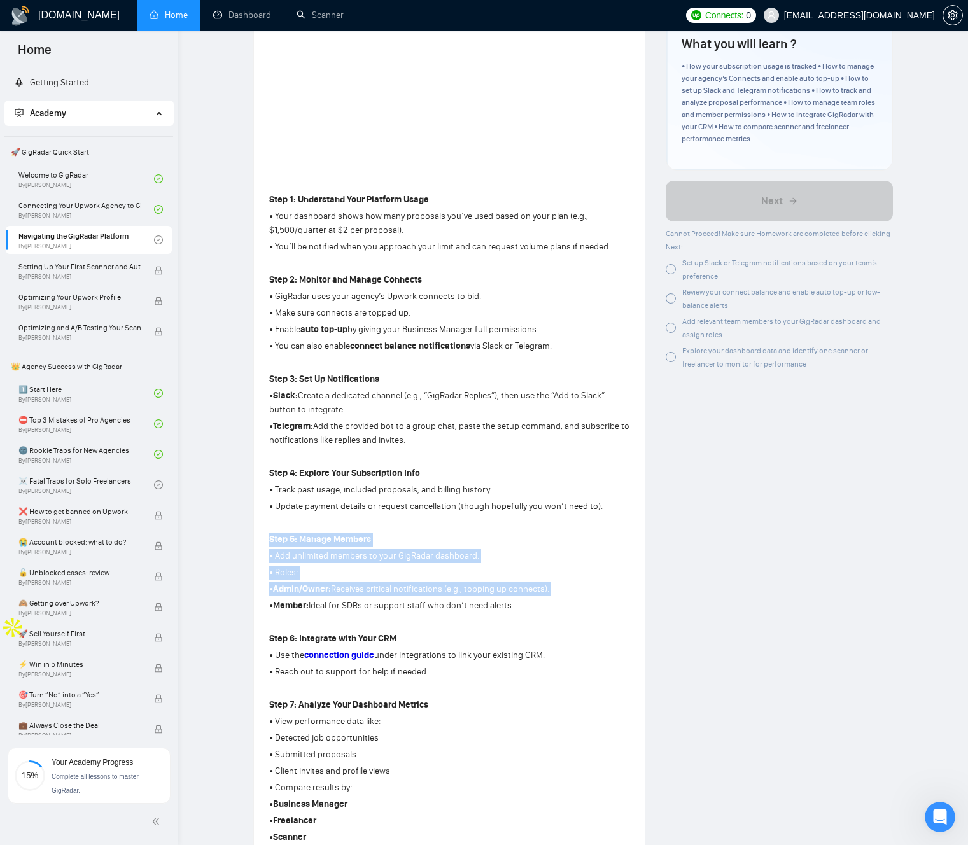
drag, startPoint x: 358, startPoint y: 542, endPoint x: 400, endPoint y: 589, distance: 63.5
click at [399, 588] on div "Step 1: Understand Your Platform Usage • Your dashboard shows how many proposal…" at bounding box center [449, 560] width 360 height 740
click at [400, 589] on p "• Admin/Owner: Receives critical notifications (e.g., topping up connects)." at bounding box center [449, 589] width 360 height 14
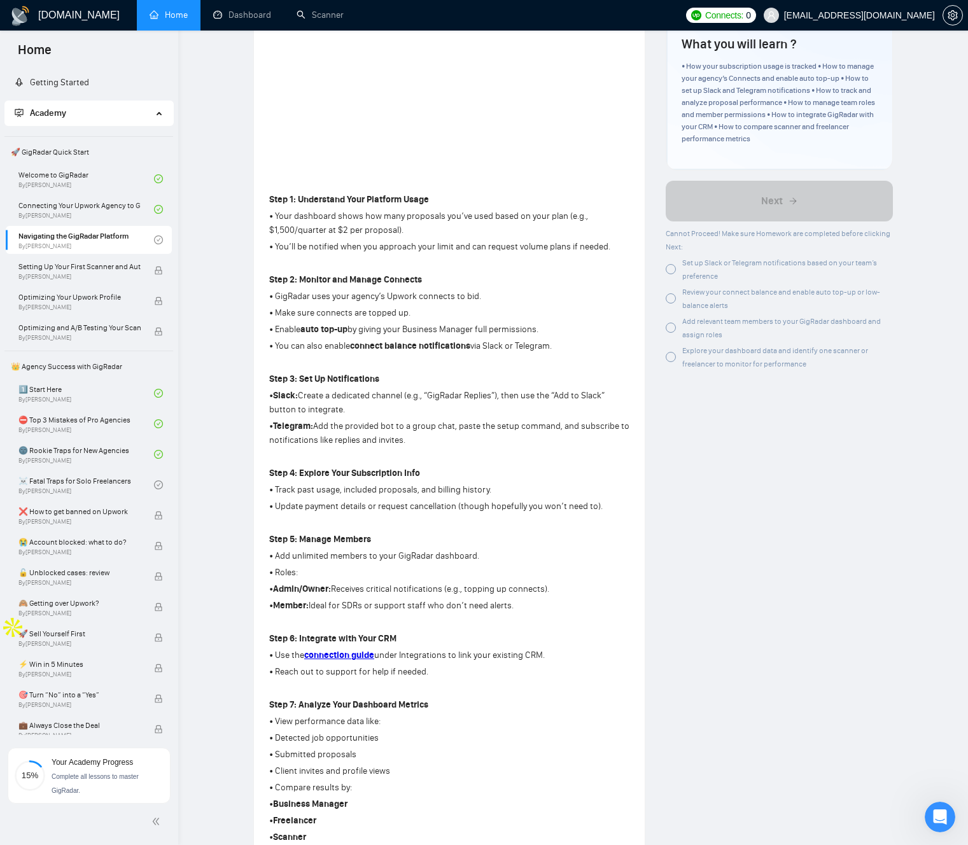
click at [343, 589] on p "• Admin/Owner: Receives critical notifications (e.g., topping up connects)." at bounding box center [449, 589] width 360 height 14
drag, startPoint x: 342, startPoint y: 589, endPoint x: 503, endPoint y: 589, distance: 161.0
click at [503, 589] on p "• Admin/Owner: Receives critical notifications (e.g., topping up connects)." at bounding box center [449, 589] width 360 height 14
click at [439, 606] on p "• Member: Ideal for SDRs or support staff who don’t need alerts." at bounding box center [449, 606] width 360 height 14
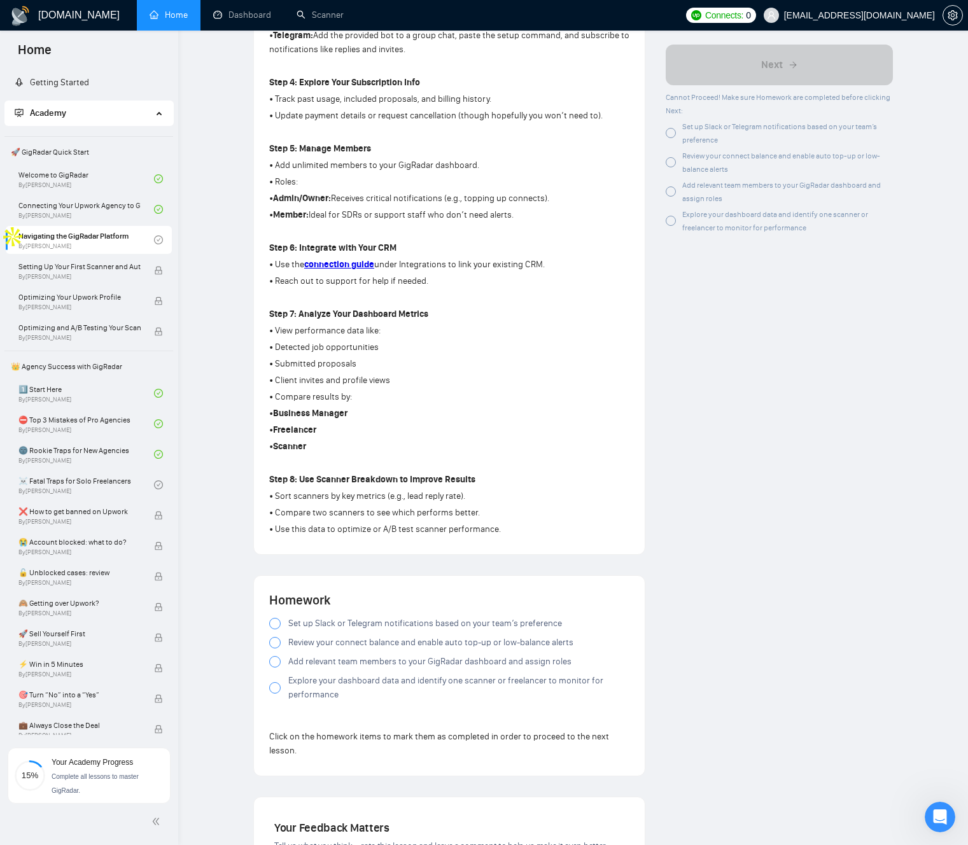
scroll to position [644, 0]
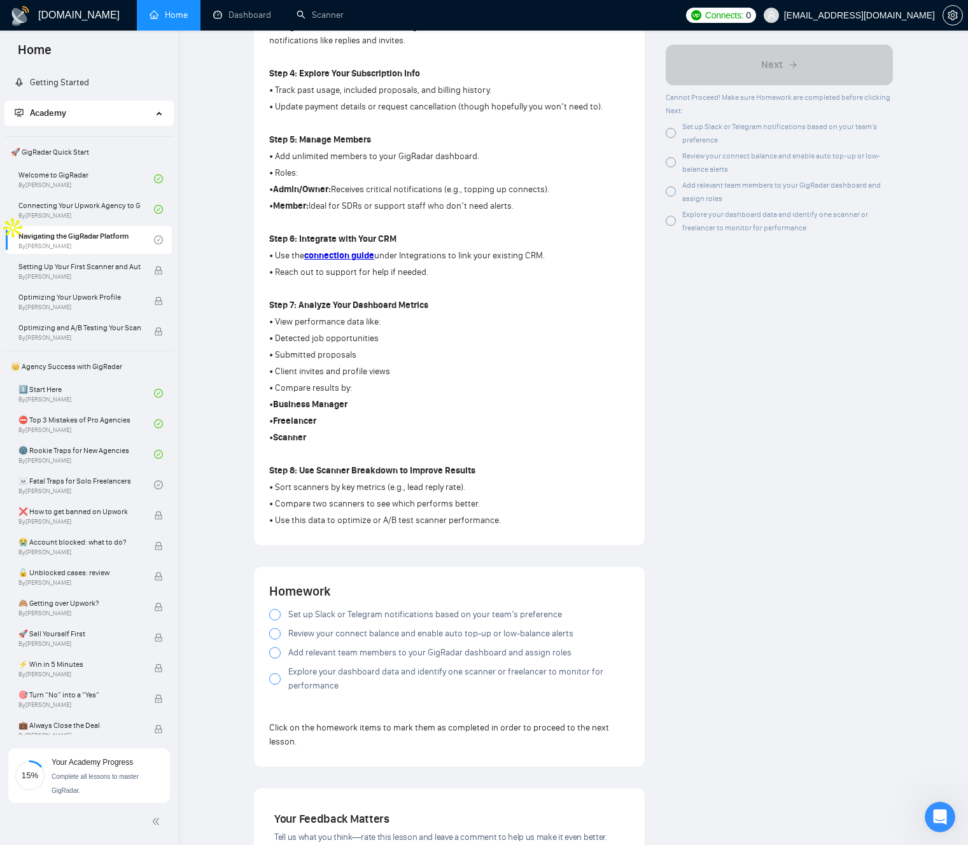
click at [273, 616] on div at bounding box center [274, 614] width 11 height 11
click at [276, 634] on div at bounding box center [274, 633] width 11 height 11
click at [274, 654] on div at bounding box center [274, 652] width 11 height 11
click at [275, 680] on div at bounding box center [274, 678] width 11 height 11
drag, startPoint x: 409, startPoint y: 775, endPoint x: 406, endPoint y: 565, distance: 210.1
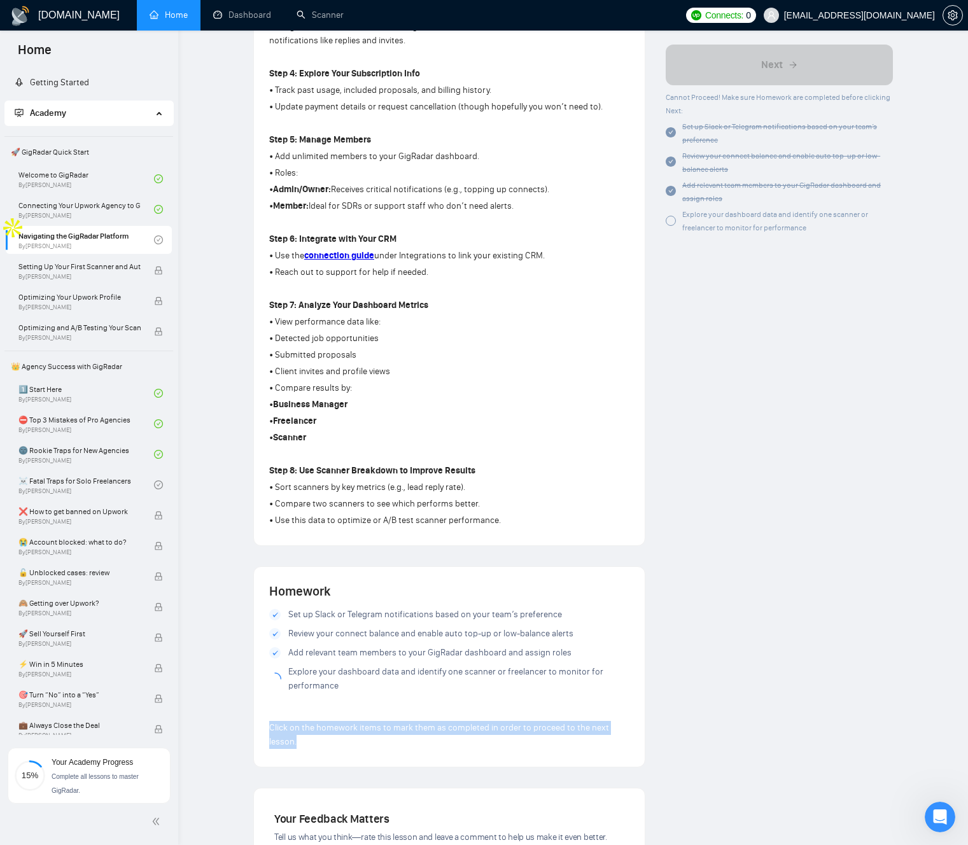
click at [406, 565] on div "Lesson 3 Navigating the GigRadar Platform Get familiar with the GigRadar platfo…" at bounding box center [449, 254] width 412 height 1693
click at [552, 736] on p "Click on the homework items to mark them as completed in order to proceed to th…" at bounding box center [449, 735] width 360 height 28
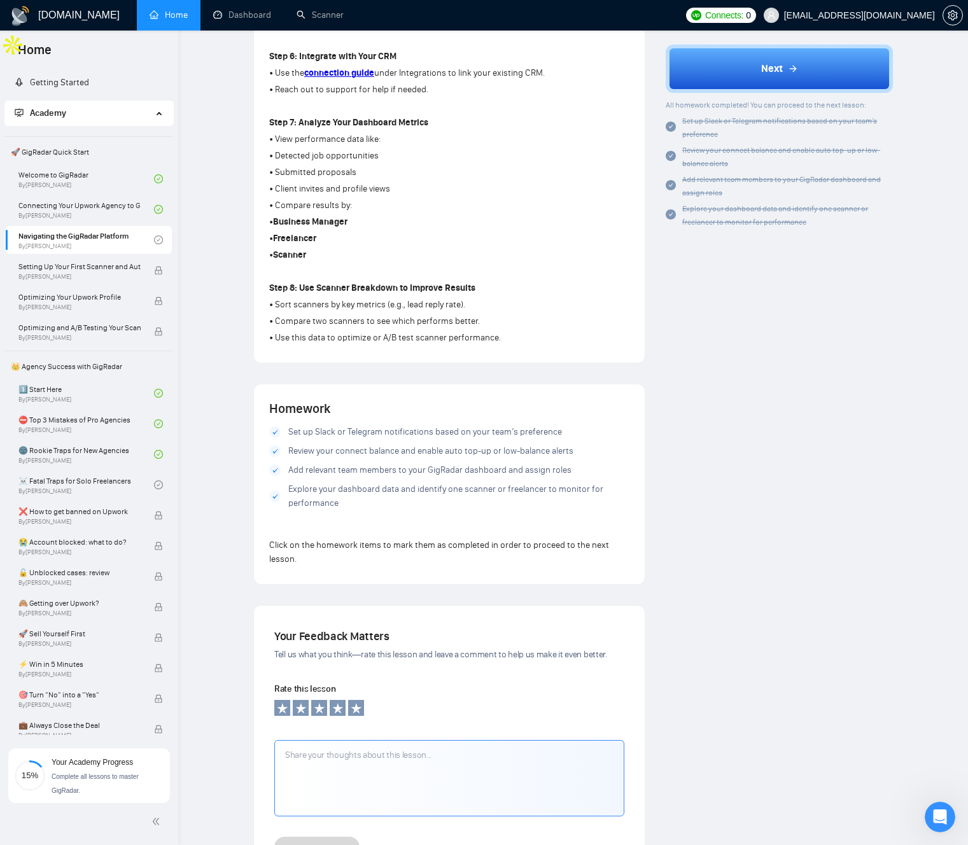
scroll to position [968, 0]
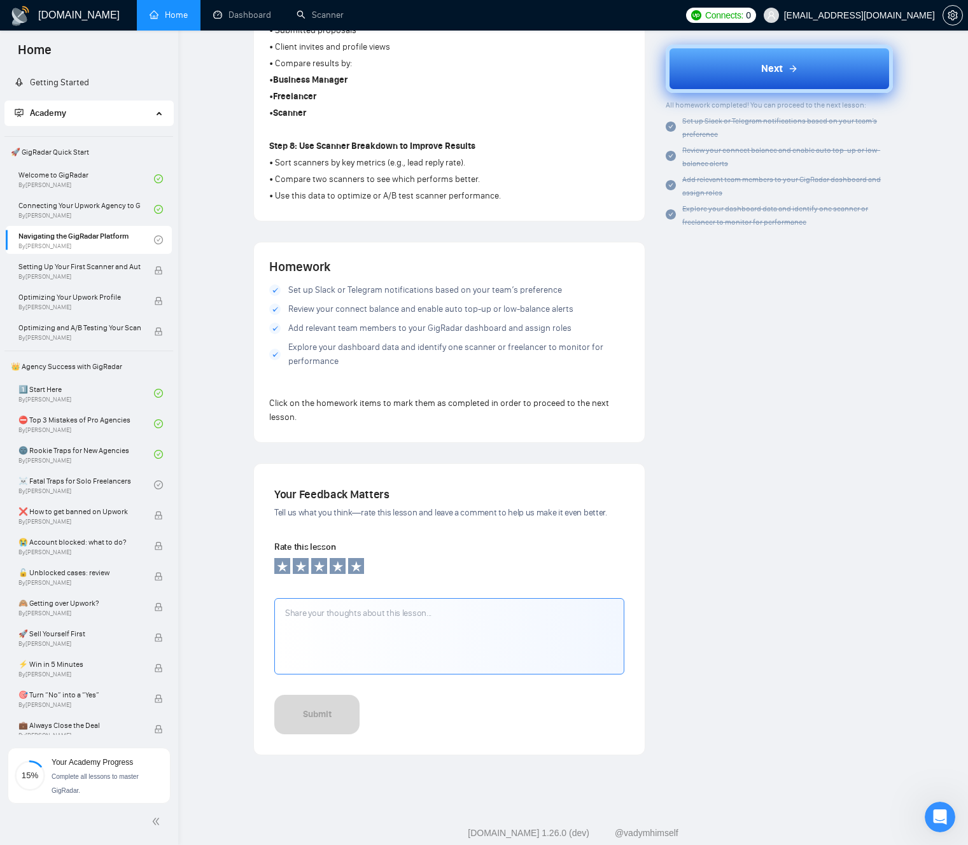
click at [733, 80] on button "Next" at bounding box center [779, 69] width 227 height 48
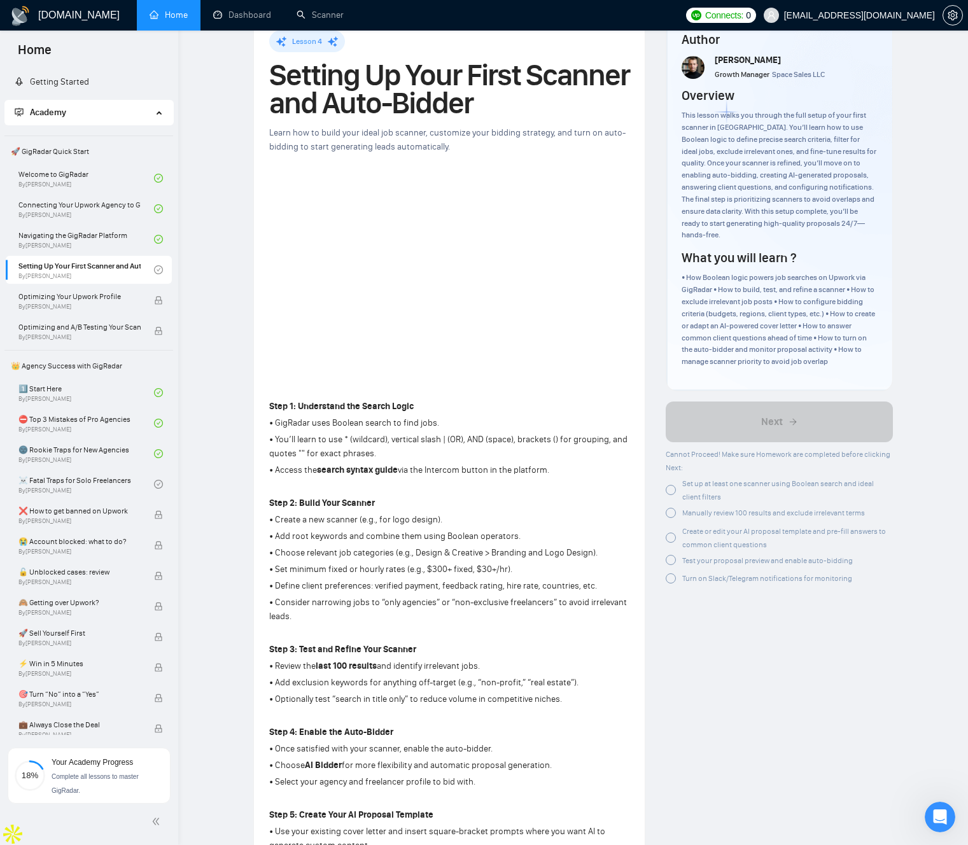
scroll to position [43, 0]
